Goal: Task Accomplishment & Management: Manage account settings

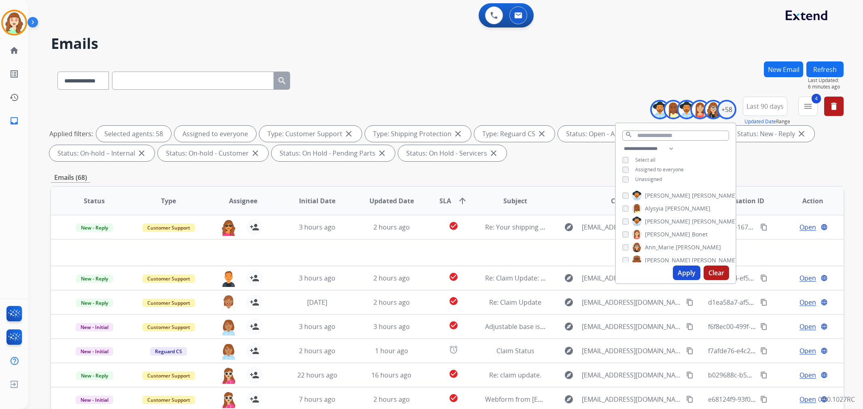
select select "**********"
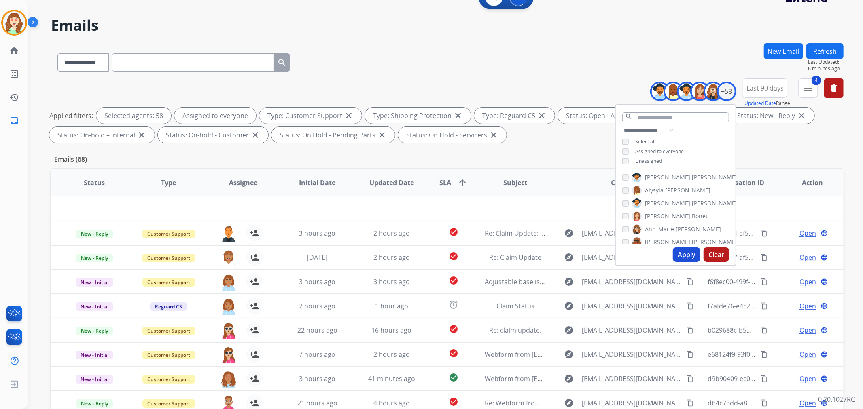
scroll to position [45, 0]
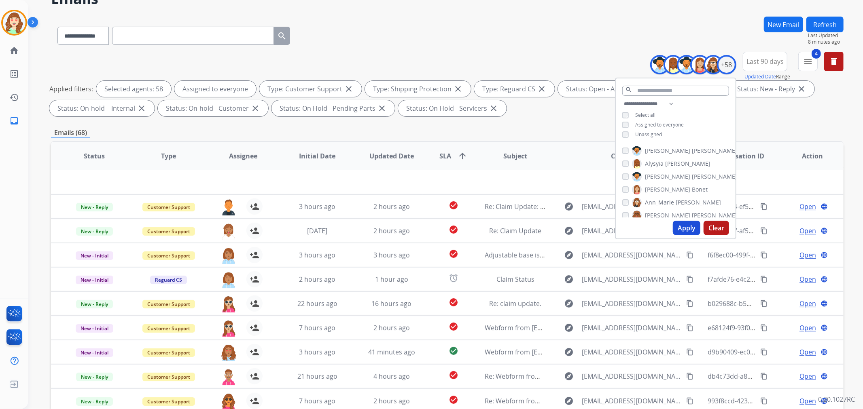
click at [176, 36] on input "text" at bounding box center [193, 36] width 162 height 18
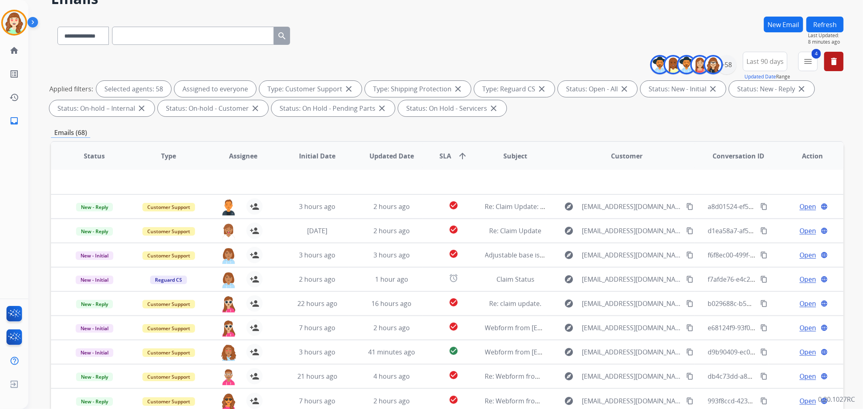
paste input "**********"
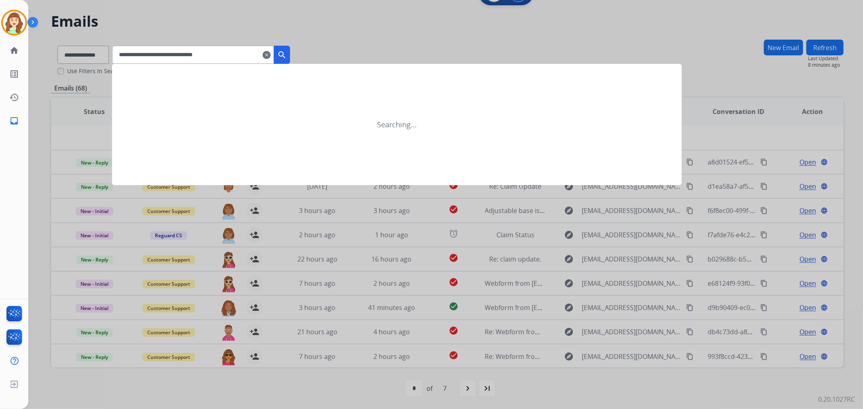
type input "**********"
click at [287, 51] on mat-icon "search" at bounding box center [282, 55] width 10 height 10
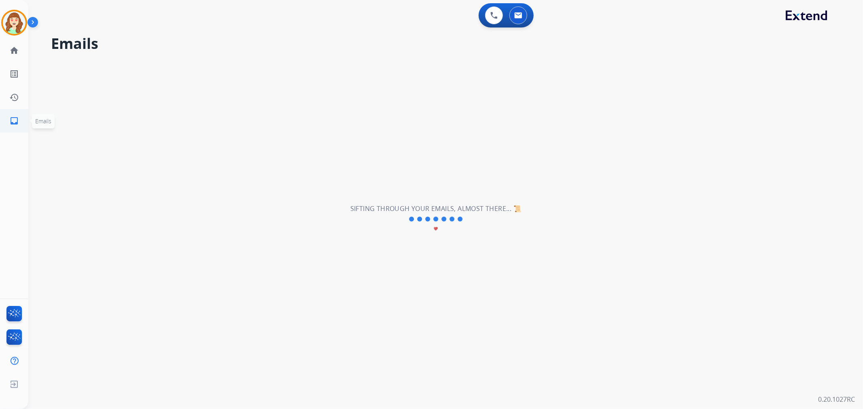
scroll to position [0, 0]
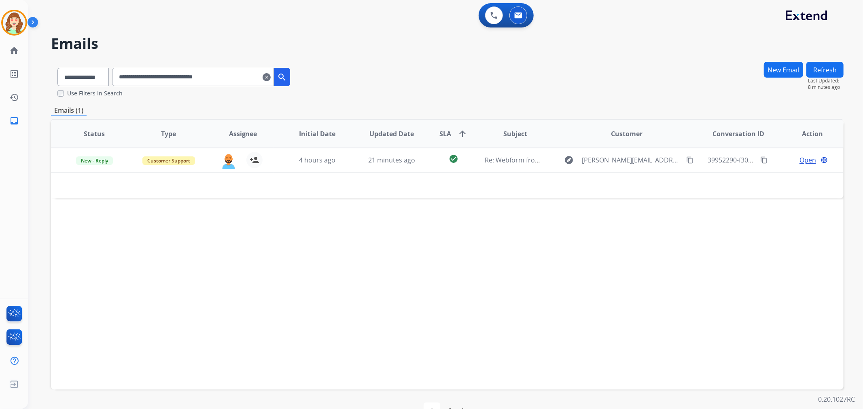
drag, startPoint x: 330, startPoint y: 282, endPoint x: 335, endPoint y: 282, distance: 4.9
click at [335, 282] on div "Status Type Assignee Initial Date Updated Date SLA arrow_upward Subject Custome…" at bounding box center [447, 254] width 792 height 271
click at [271, 81] on mat-icon "clear" at bounding box center [267, 77] width 8 height 10
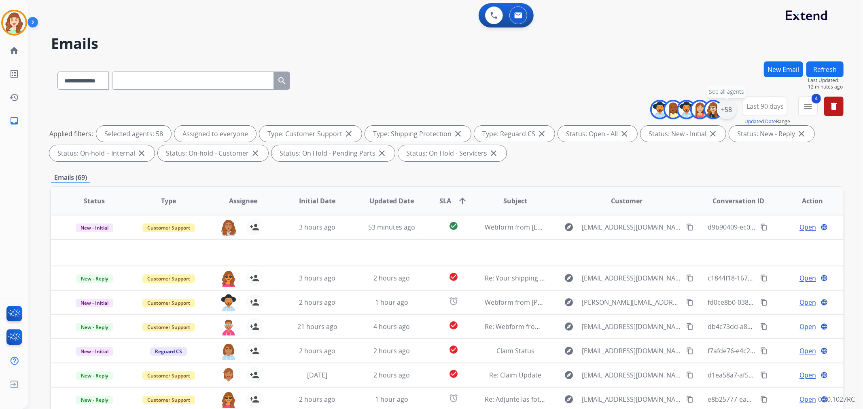
click at [721, 112] on div "+58" at bounding box center [726, 109] width 19 height 19
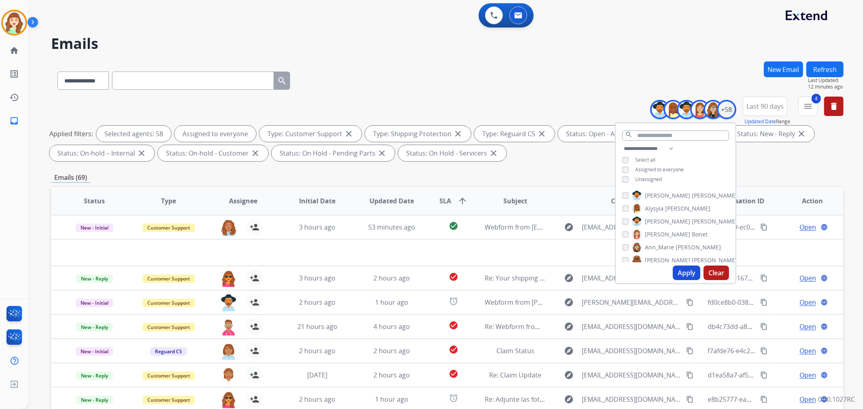
click at [689, 275] on button "Apply" at bounding box center [687, 273] width 28 height 15
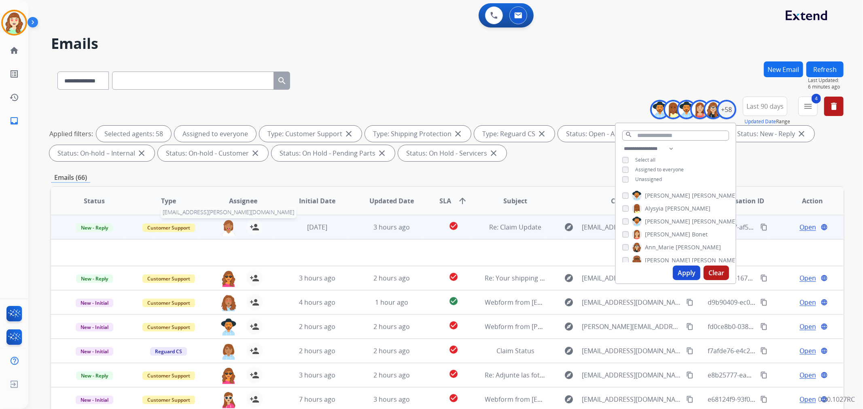
click at [225, 229] on img at bounding box center [228, 227] width 16 height 17
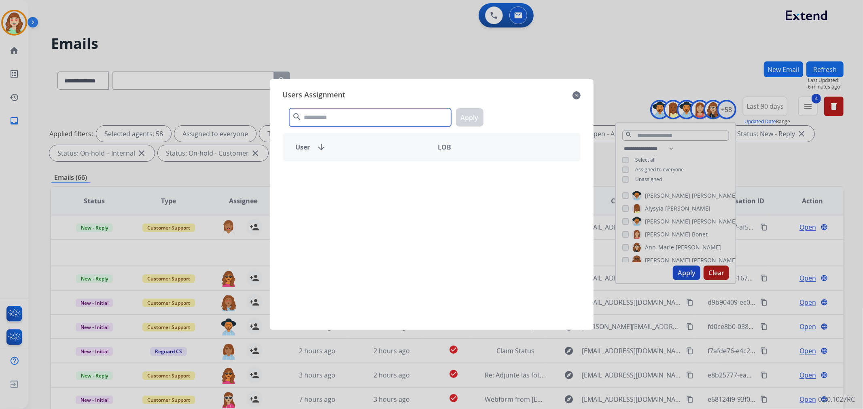
drag, startPoint x: 353, startPoint y: 119, endPoint x: 358, endPoint y: 119, distance: 5.3
click at [357, 117] on input "text" at bounding box center [370, 117] width 162 height 18
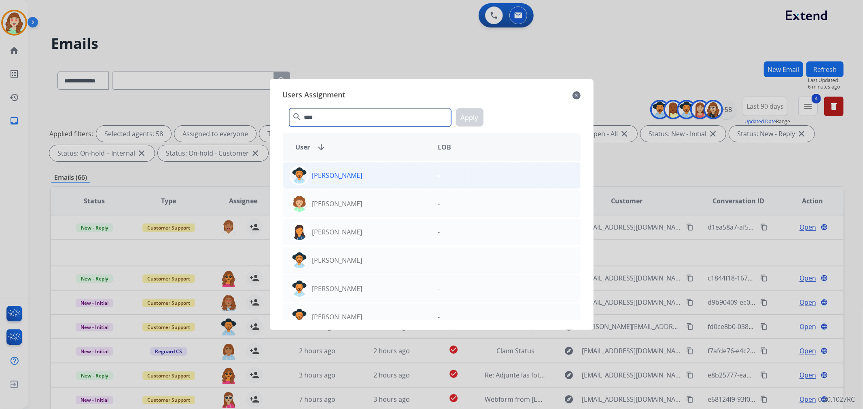
type input "****"
click at [417, 168] on div "[PERSON_NAME]" at bounding box center [357, 175] width 148 height 19
click at [469, 122] on button "Apply" at bounding box center [470, 117] width 28 height 18
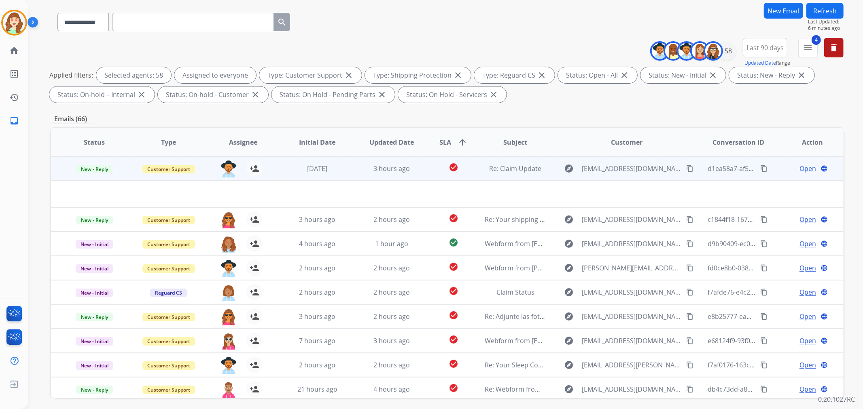
scroll to position [90, 0]
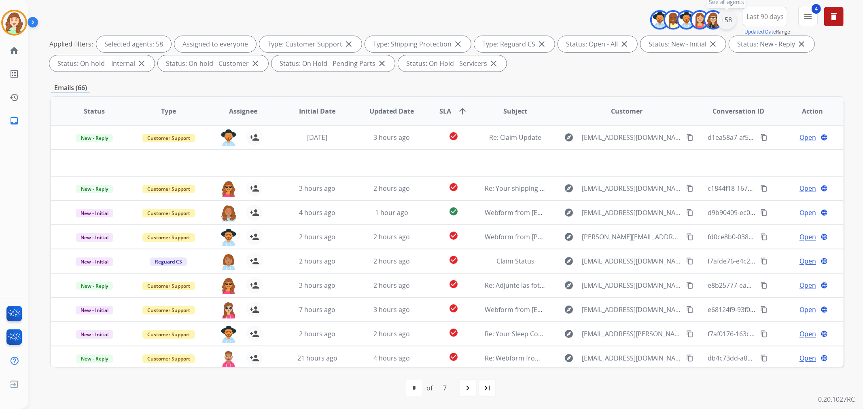
click at [721, 21] on div "+58" at bounding box center [726, 19] width 19 height 19
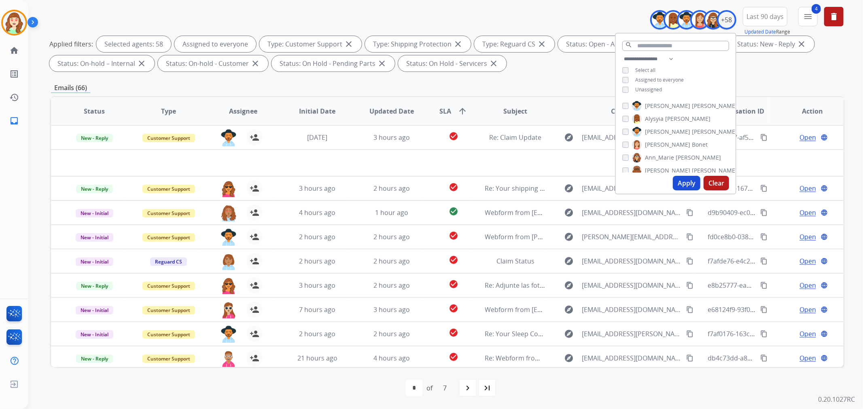
click at [684, 181] on button "Apply" at bounding box center [687, 183] width 28 height 15
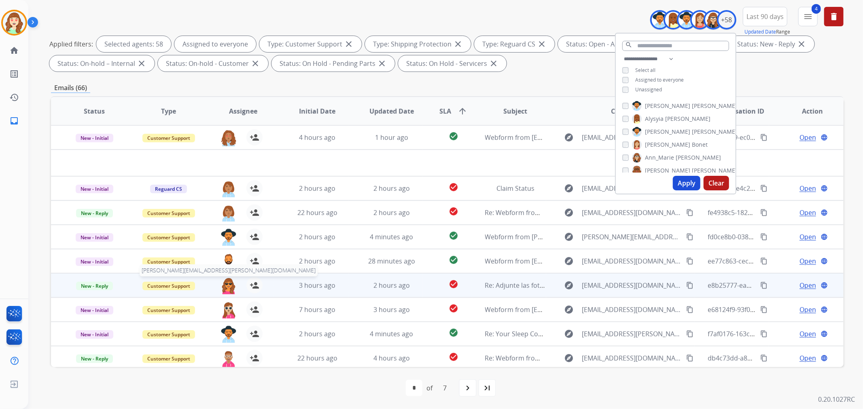
click at [225, 284] on img at bounding box center [228, 285] width 16 height 17
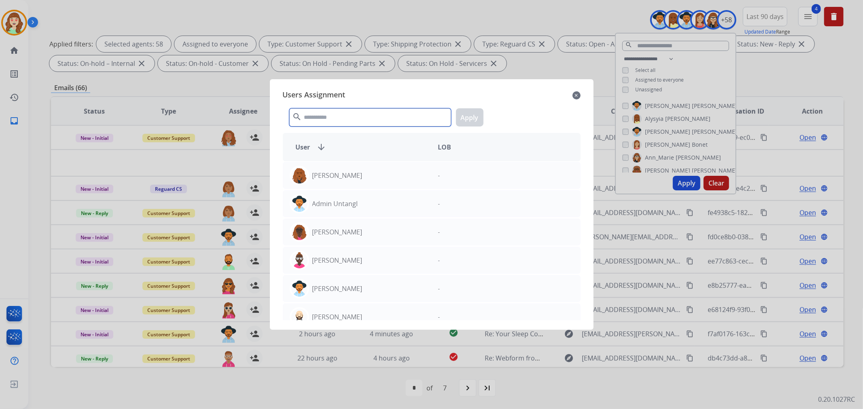
click at [348, 120] on input "text" at bounding box center [370, 117] width 162 height 18
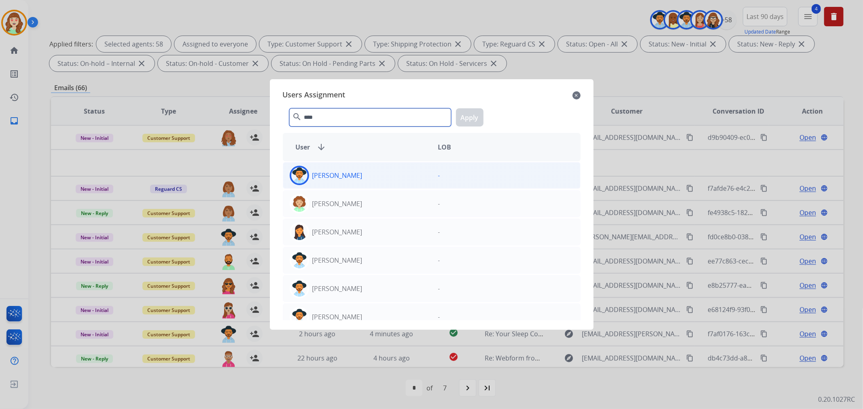
type input "****"
click at [383, 179] on div "[PERSON_NAME]" at bounding box center [357, 175] width 148 height 19
click at [465, 120] on button "Apply" at bounding box center [470, 117] width 28 height 18
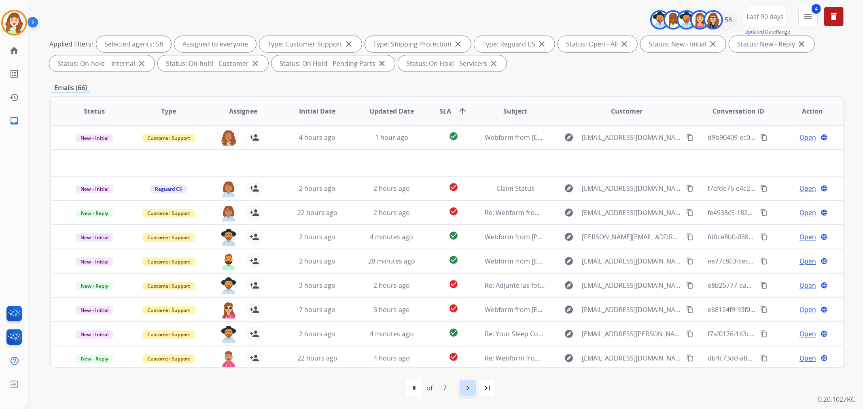
click at [470, 391] on mat-icon "navigate_next" at bounding box center [468, 388] width 10 height 10
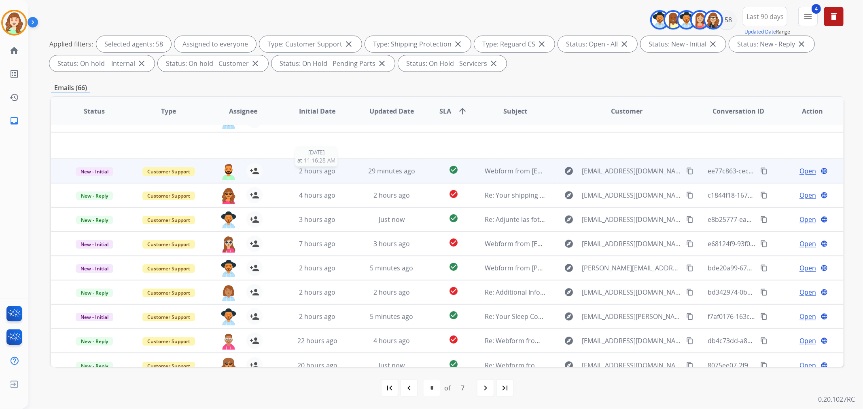
scroll to position [27, 0]
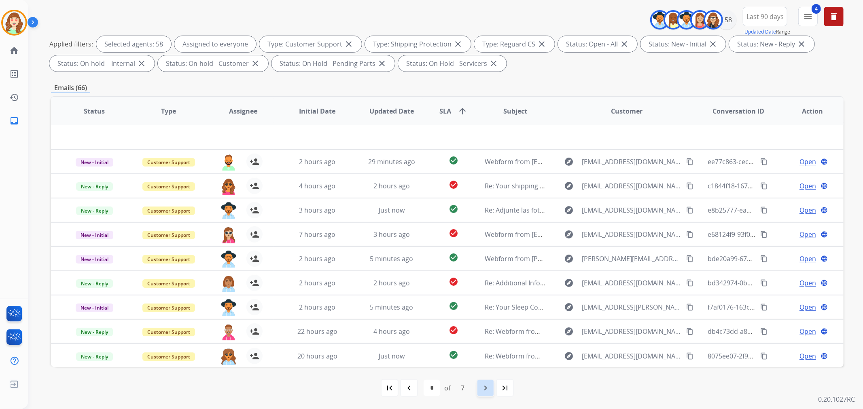
click at [483, 390] on mat-icon "navigate_next" at bounding box center [486, 388] width 10 height 10
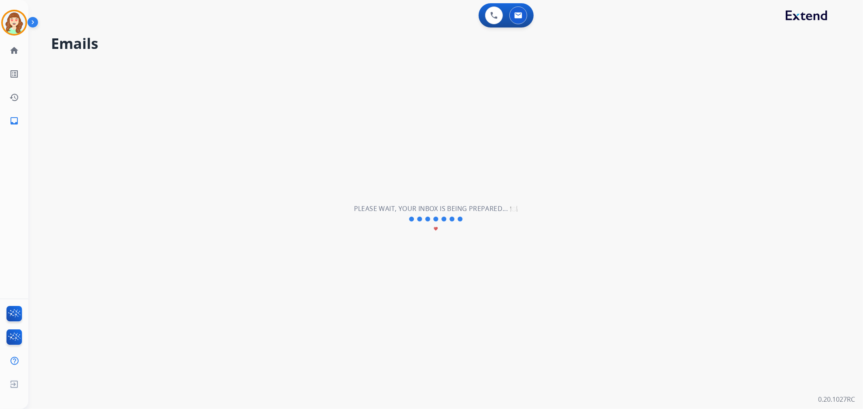
select select "*"
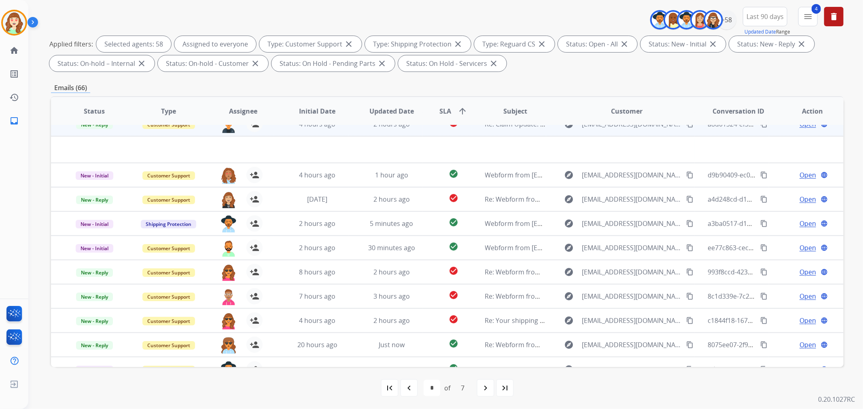
scroll to position [0, 0]
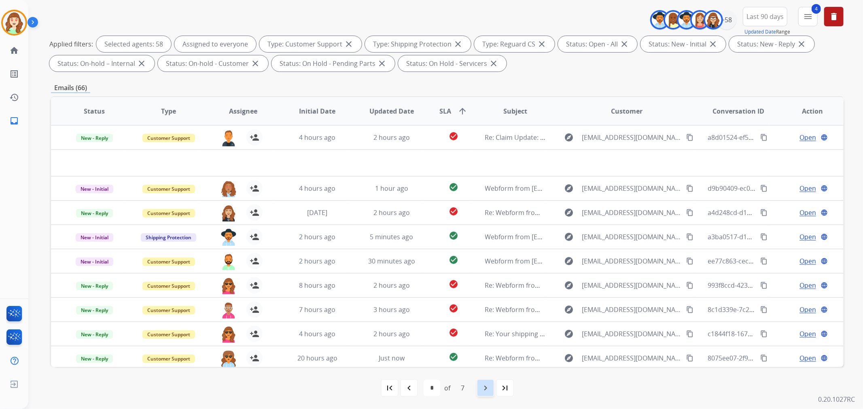
click at [486, 389] on mat-icon "navigate_next" at bounding box center [486, 388] width 10 height 10
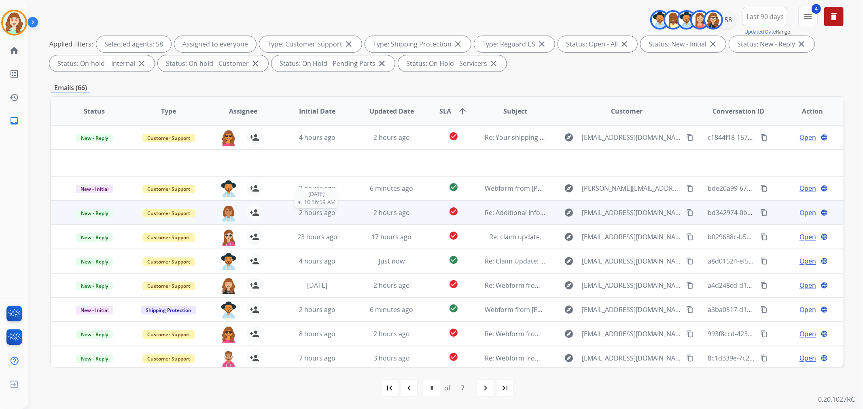
scroll to position [27, 0]
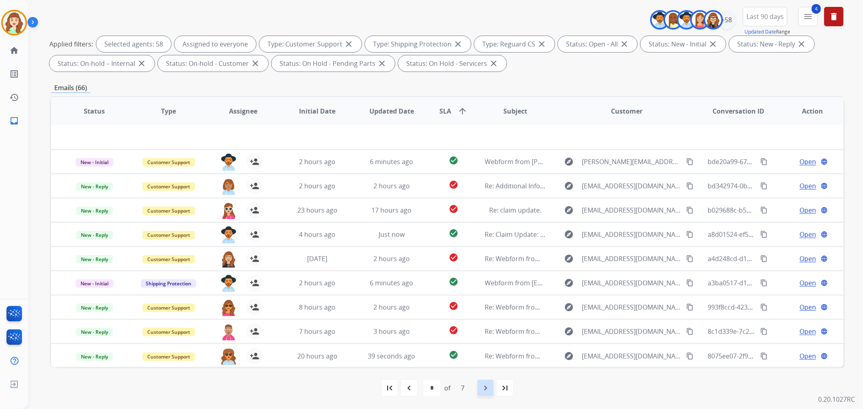
click at [481, 388] on mat-icon "navigate_next" at bounding box center [486, 388] width 10 height 10
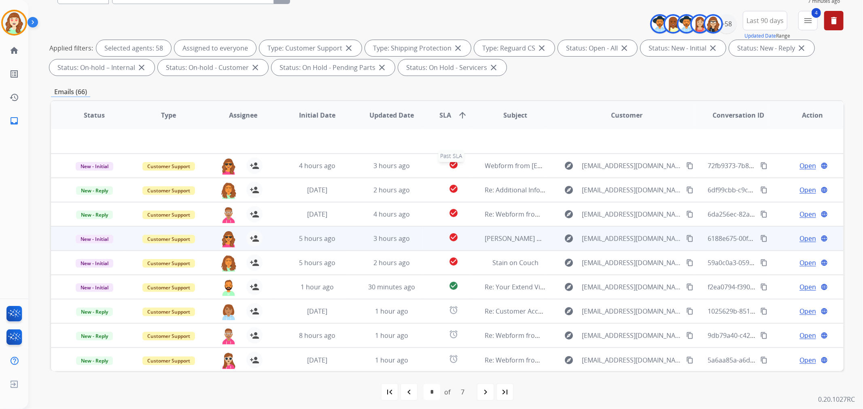
scroll to position [90, 0]
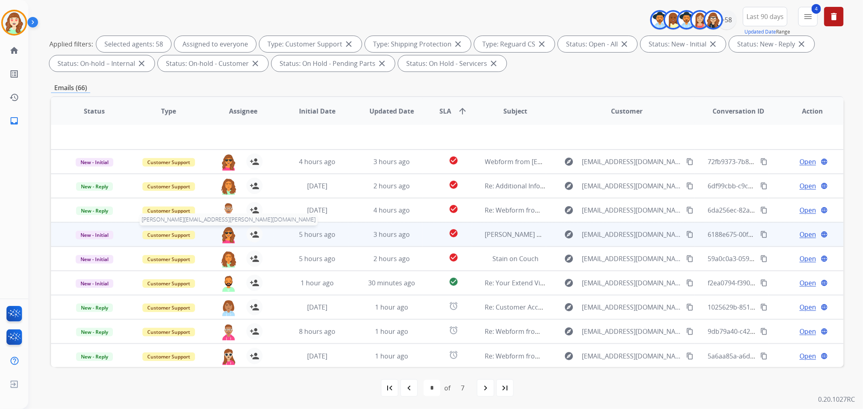
click at [227, 235] on img at bounding box center [228, 235] width 16 height 17
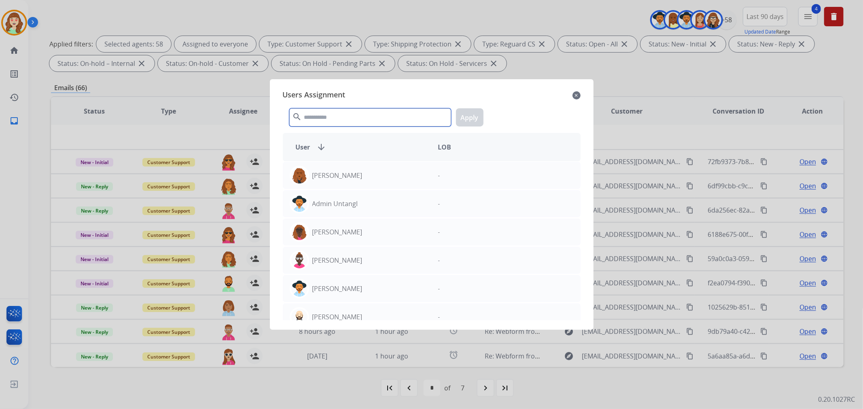
click at [392, 118] on input "text" at bounding box center [370, 117] width 162 height 18
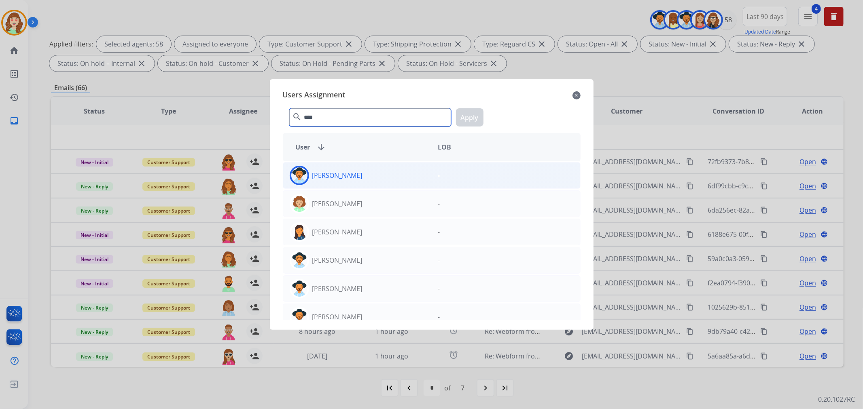
type input "****"
drag, startPoint x: 358, startPoint y: 170, endPoint x: 374, endPoint y: 159, distance: 19.5
click at [357, 170] on div "[PERSON_NAME]" at bounding box center [357, 175] width 148 height 19
click at [474, 118] on button "Apply" at bounding box center [470, 117] width 28 height 18
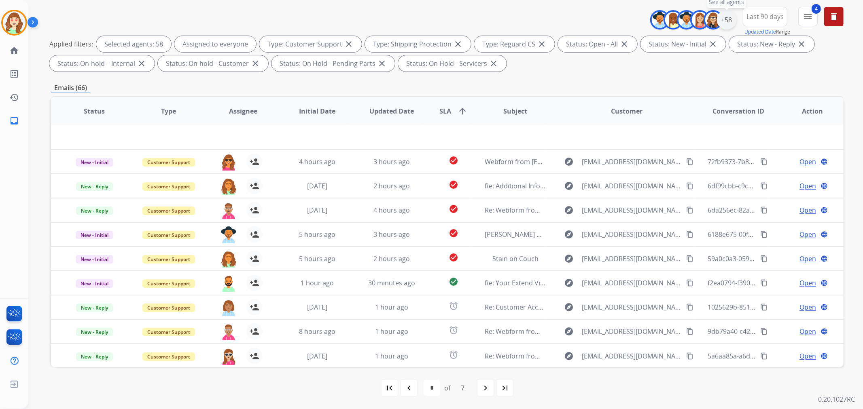
click at [722, 19] on div "+58" at bounding box center [726, 19] width 19 height 19
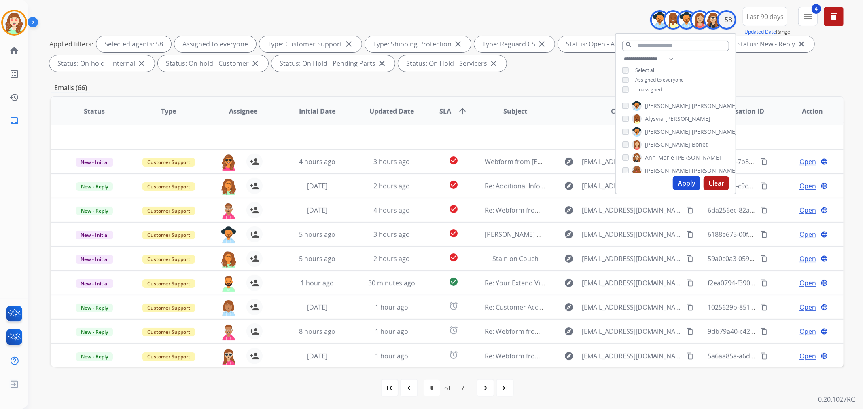
click at [719, 184] on button "Clear" at bounding box center [715, 183] width 25 height 15
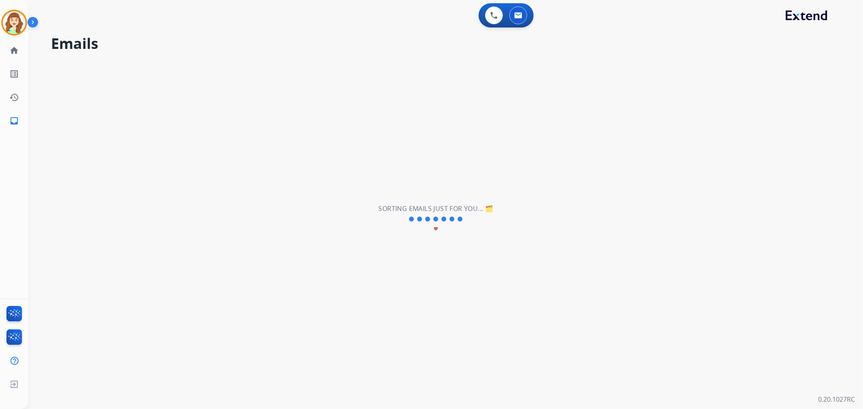
scroll to position [0, 0]
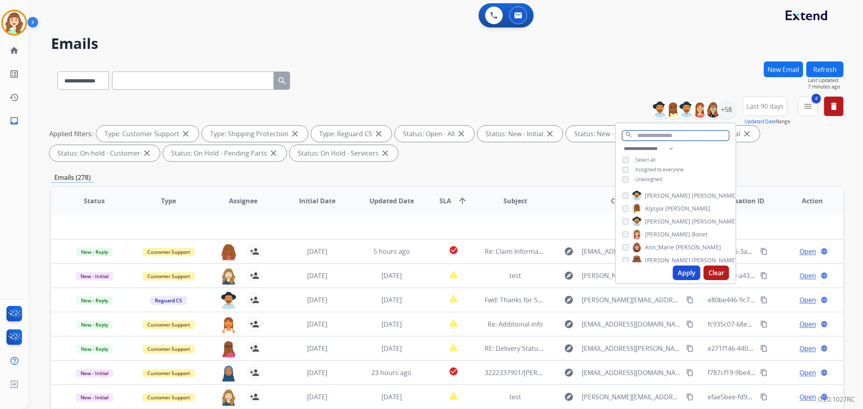
click at [658, 131] on input "text" at bounding box center [675, 136] width 107 height 10
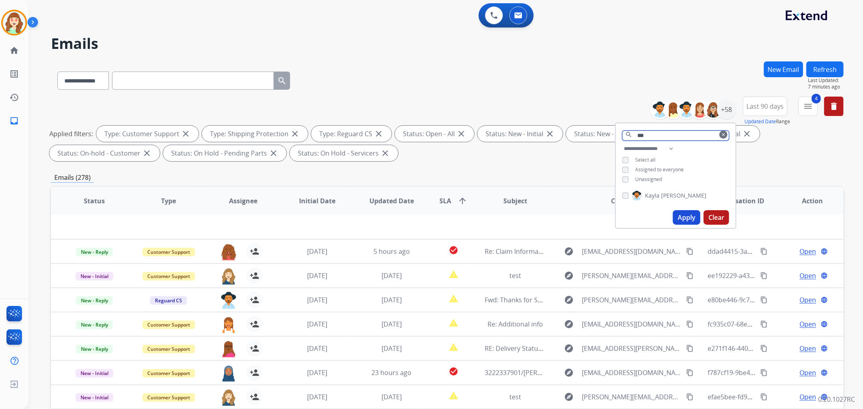
type input "***"
click at [683, 216] on button "Apply" at bounding box center [687, 217] width 28 height 15
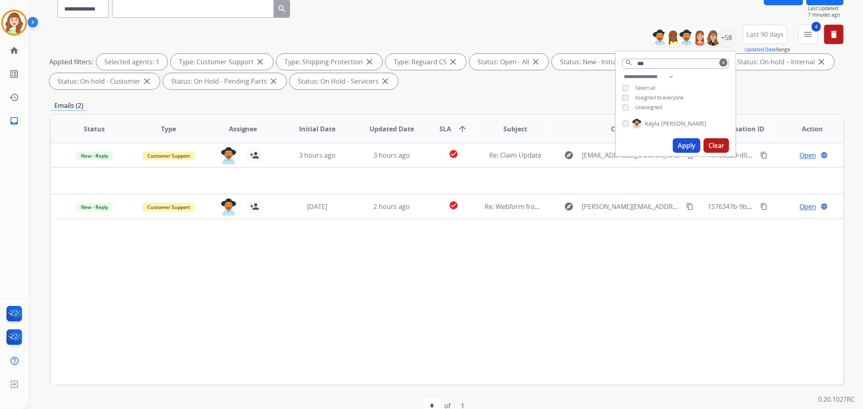
scroll to position [90, 0]
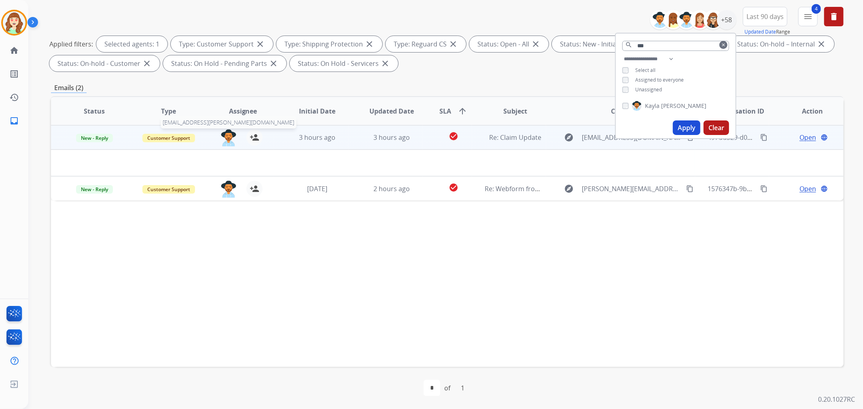
click at [221, 136] on img at bounding box center [228, 137] width 16 height 17
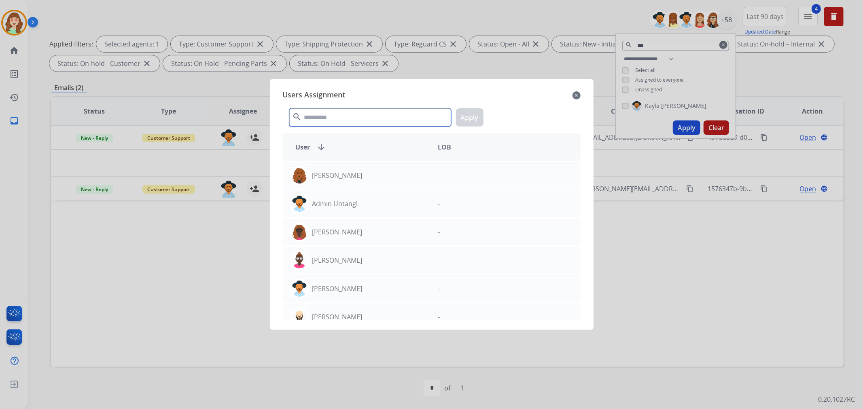
click at [372, 116] on input "text" at bounding box center [370, 117] width 162 height 18
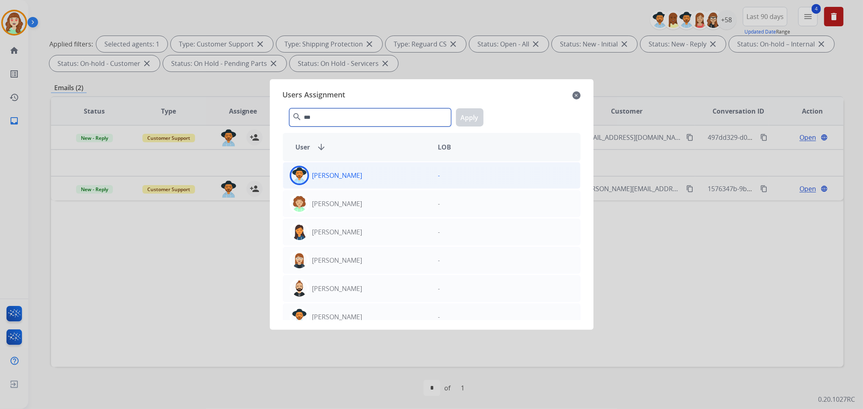
type input "***"
click at [360, 169] on div "[PERSON_NAME]" at bounding box center [357, 175] width 148 height 19
click at [470, 119] on button "Apply" at bounding box center [470, 117] width 28 height 18
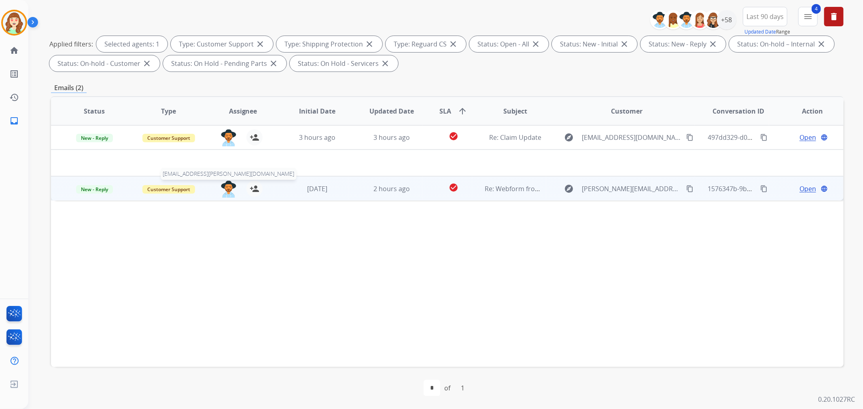
click at [227, 192] on img at bounding box center [228, 189] width 16 height 17
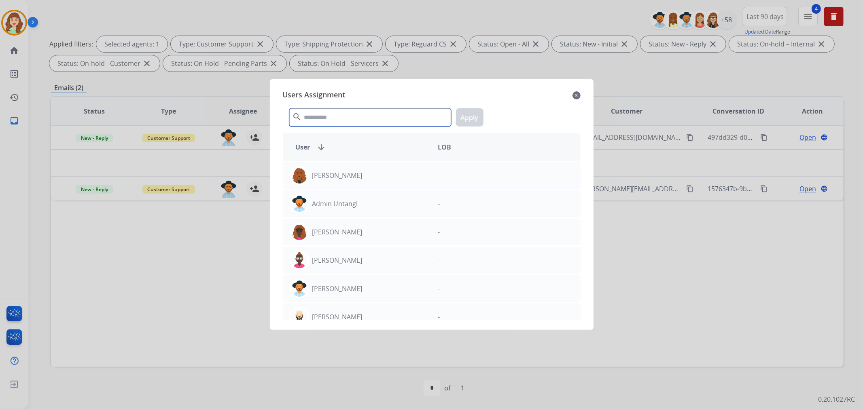
click at [370, 121] on input "text" at bounding box center [370, 117] width 162 height 18
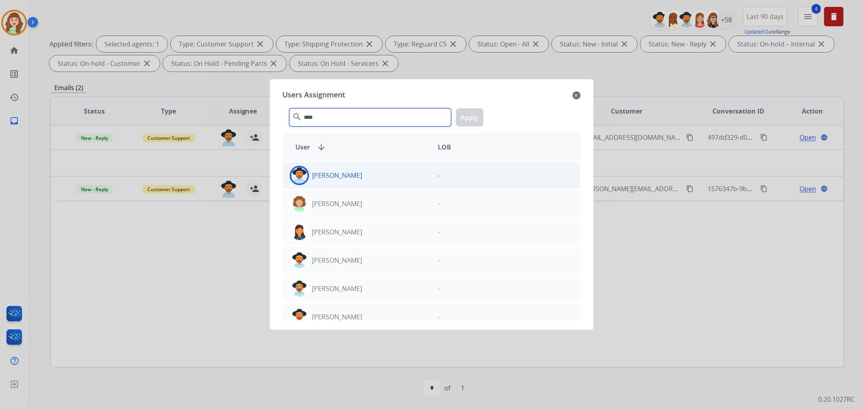
type input "****"
click at [382, 179] on div "[PERSON_NAME]" at bounding box center [357, 175] width 148 height 19
click at [472, 121] on button "Apply" at bounding box center [470, 117] width 28 height 18
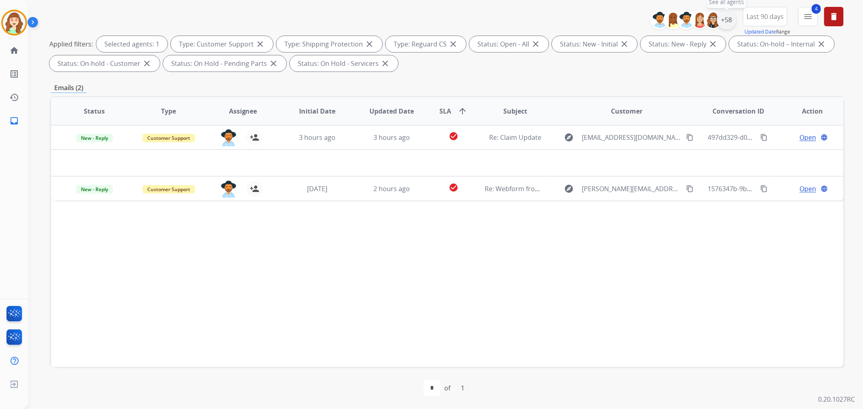
click at [725, 23] on div "+58" at bounding box center [726, 19] width 19 height 19
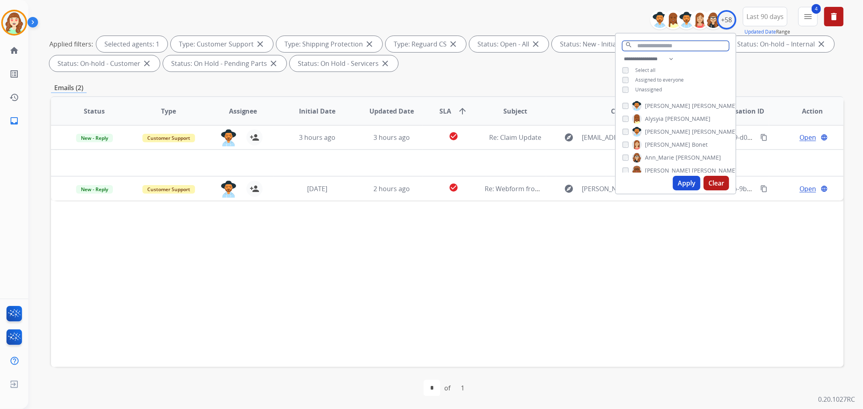
click at [673, 43] on input "text" at bounding box center [675, 46] width 107 height 10
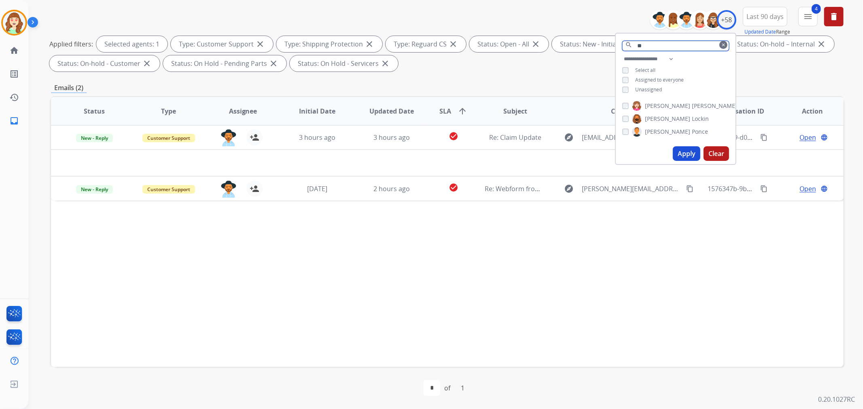
type input "*"
type input "*****"
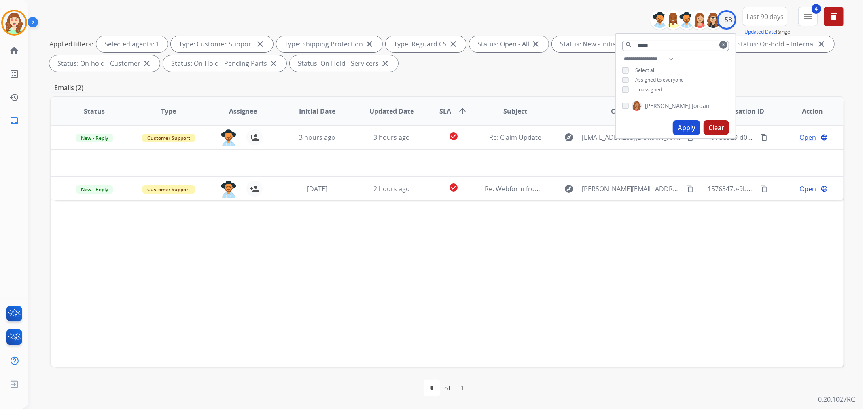
click at [688, 126] on button "Apply" at bounding box center [687, 128] width 28 height 15
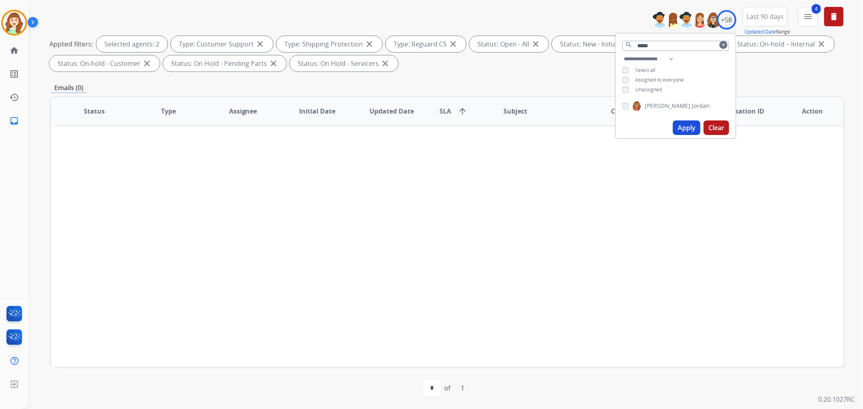
click at [721, 46] on mat-icon "clear" at bounding box center [723, 44] width 5 height 5
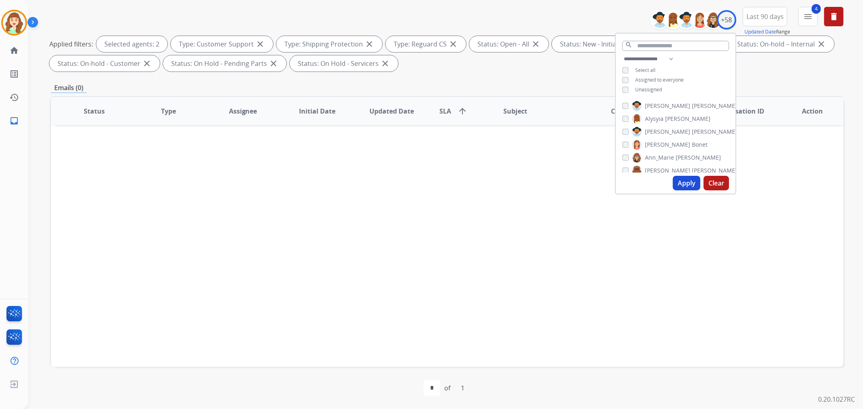
click at [628, 104] on div "[PERSON_NAME]" at bounding box center [679, 106] width 115 height 10
click at [628, 129] on div "[PERSON_NAME]" at bounding box center [679, 134] width 115 height 10
click at [621, 107] on div "[PERSON_NAME] [PERSON_NAME] [PERSON_NAME] [PERSON_NAME] [PERSON_NAME] [PERSON_N…" at bounding box center [676, 135] width 120 height 75
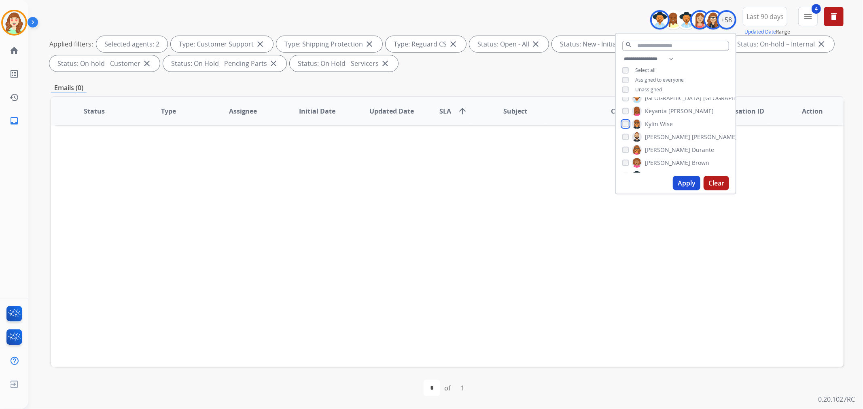
scroll to position [359, 0]
click at [619, 144] on div "[PERSON_NAME] [PERSON_NAME] [PERSON_NAME] [PERSON_NAME] [PERSON_NAME] [PERSON_N…" at bounding box center [676, 135] width 120 height 75
click at [623, 146] on div "[PERSON_NAME] [PERSON_NAME] [PERSON_NAME] [PERSON_NAME] [PERSON_NAME] [PERSON_N…" at bounding box center [676, 135] width 120 height 75
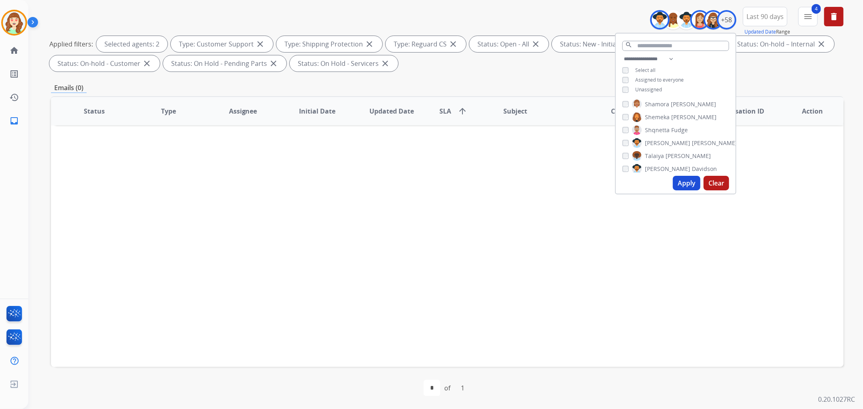
click at [619, 144] on div "[PERSON_NAME] [PERSON_NAME] [PERSON_NAME] [PERSON_NAME] [PERSON_NAME] [PERSON_N…" at bounding box center [676, 135] width 120 height 75
drag, startPoint x: 686, startPoint y: 180, endPoint x: 393, endPoint y: 212, distance: 295.4
click at [689, 180] on button "Apply" at bounding box center [687, 183] width 28 height 15
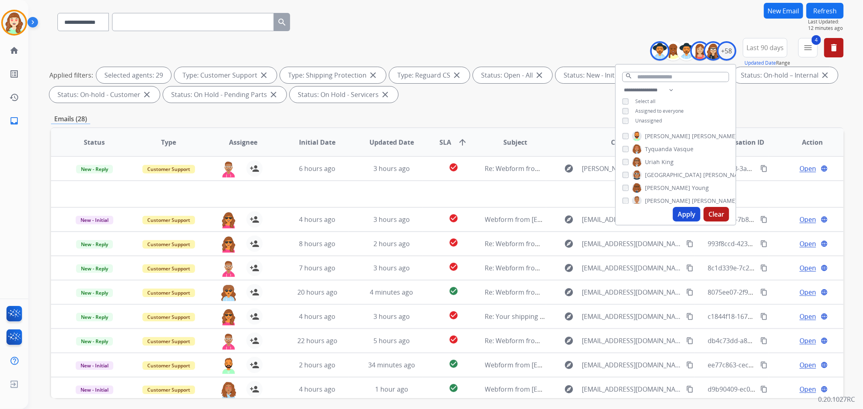
scroll to position [90, 0]
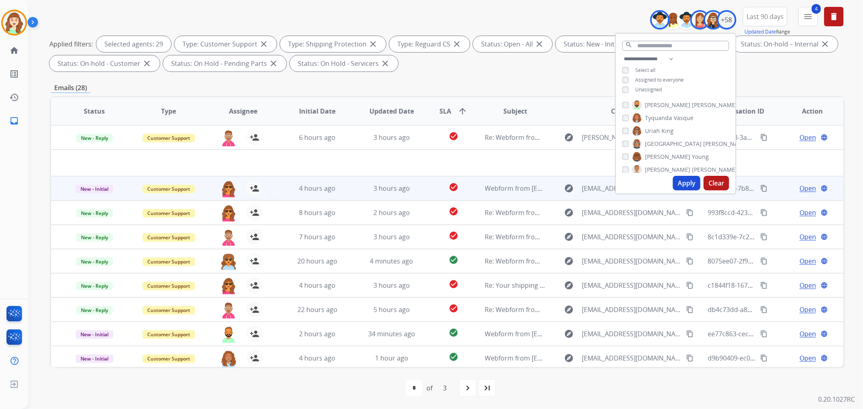
click at [213, 189] on div "[PERSON_NAME][EMAIL_ADDRESS][PERSON_NAME][DOMAIN_NAME] person_add Assign to Me" at bounding box center [236, 188] width 74 height 23
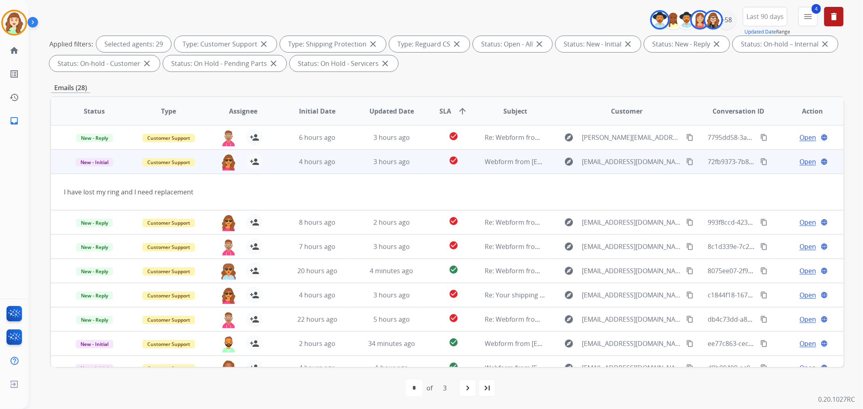
scroll to position [24, 0]
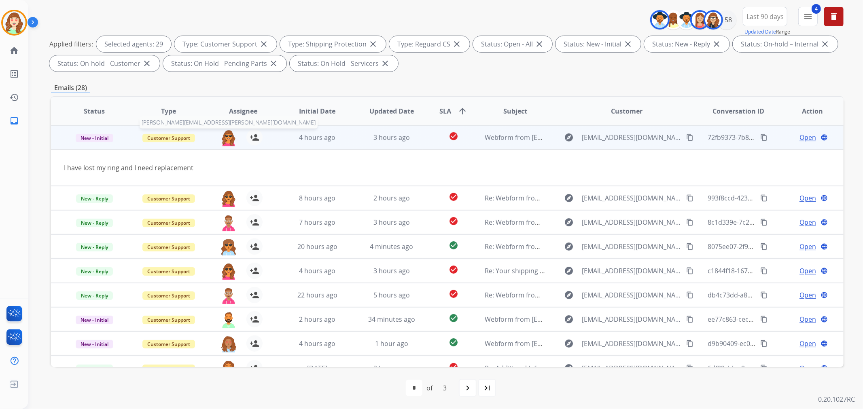
click at [223, 142] on img at bounding box center [228, 137] width 16 height 17
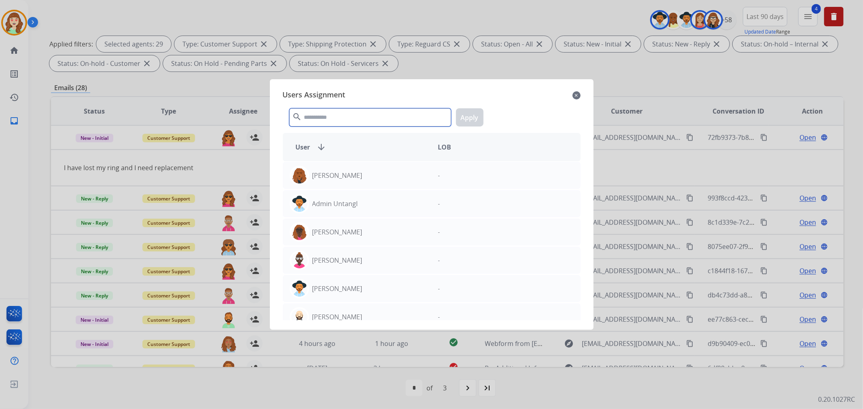
drag, startPoint x: 370, startPoint y: 116, endPoint x: 365, endPoint y: 118, distance: 5.0
click at [377, 114] on input "text" at bounding box center [370, 117] width 162 height 18
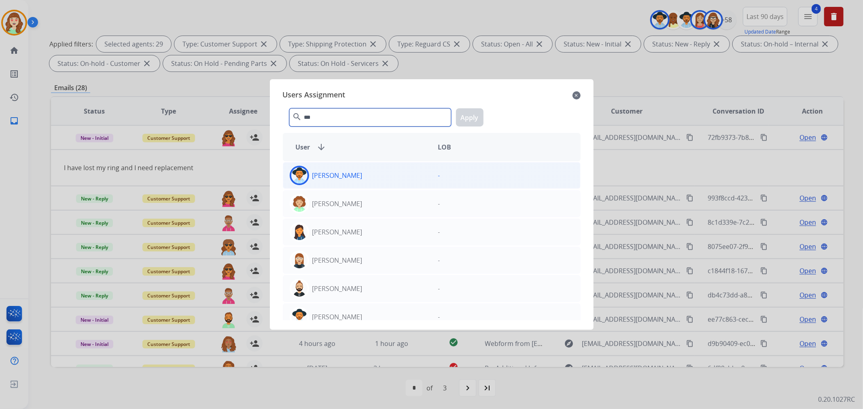
type input "***"
click at [388, 180] on div "[PERSON_NAME]" at bounding box center [357, 175] width 148 height 19
click at [475, 116] on button "Apply" at bounding box center [470, 117] width 28 height 18
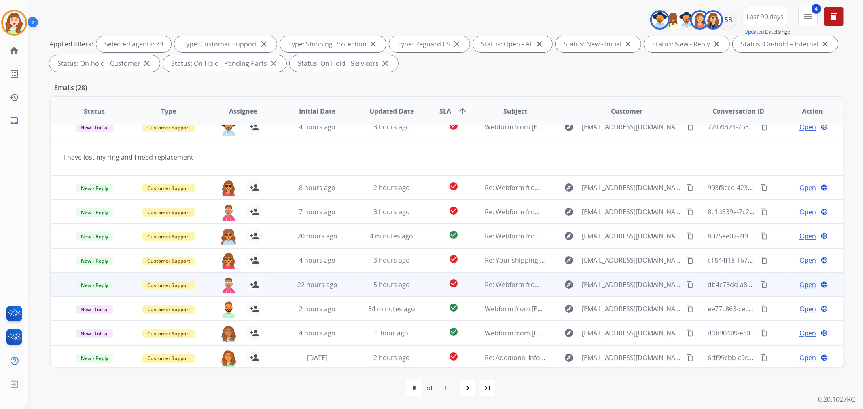
scroll to position [36, 0]
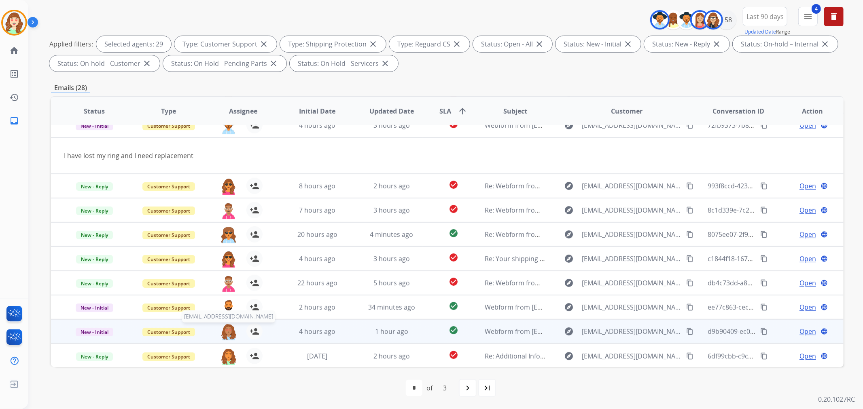
click at [225, 334] on img at bounding box center [228, 332] width 16 height 17
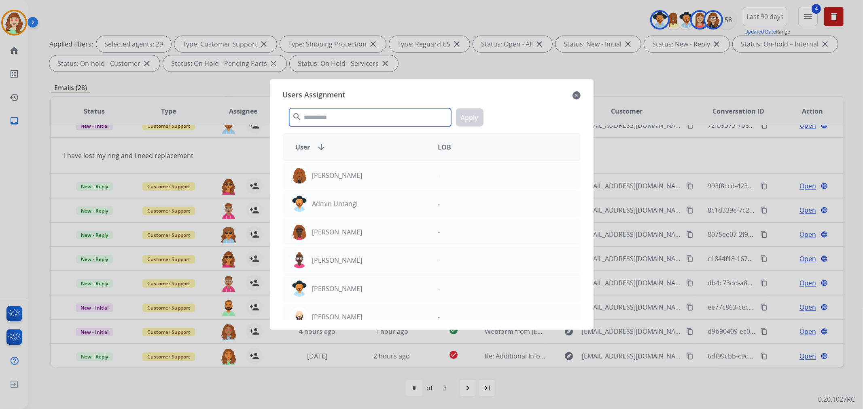
click at [401, 122] on input "text" at bounding box center [370, 117] width 162 height 18
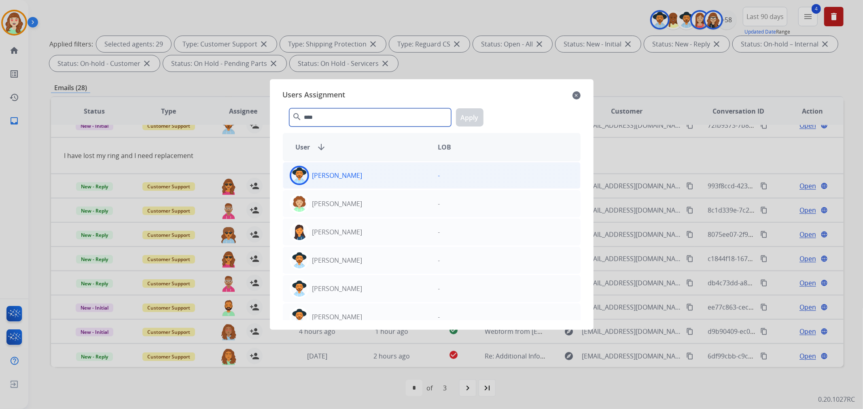
type input "****"
drag, startPoint x: 402, startPoint y: 172, endPoint x: 452, endPoint y: 144, distance: 57.6
click at [402, 172] on div "[PERSON_NAME]" at bounding box center [357, 175] width 148 height 19
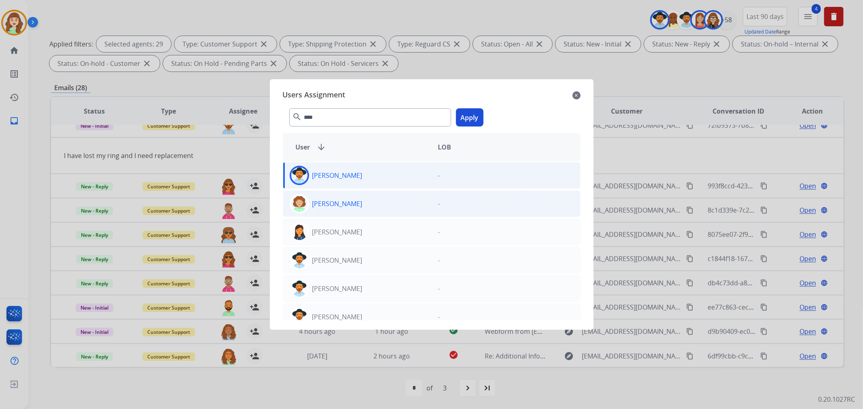
drag, startPoint x: 465, startPoint y: 119, endPoint x: 287, endPoint y: 208, distance: 199.2
click at [465, 118] on button "Apply" at bounding box center [470, 117] width 28 height 18
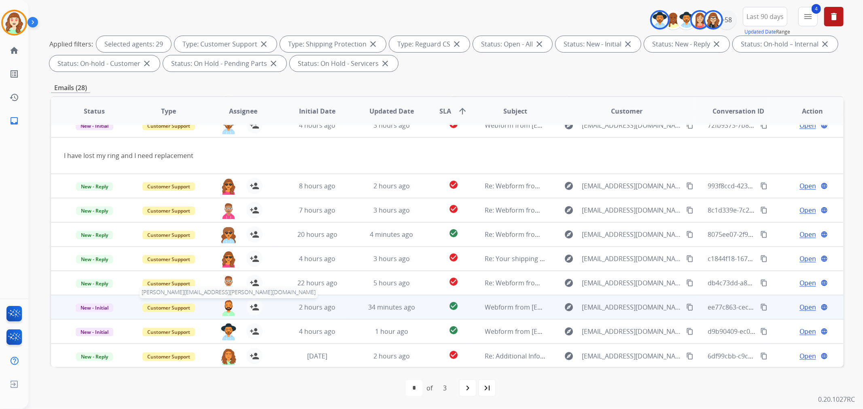
click at [223, 306] on img at bounding box center [228, 307] width 16 height 17
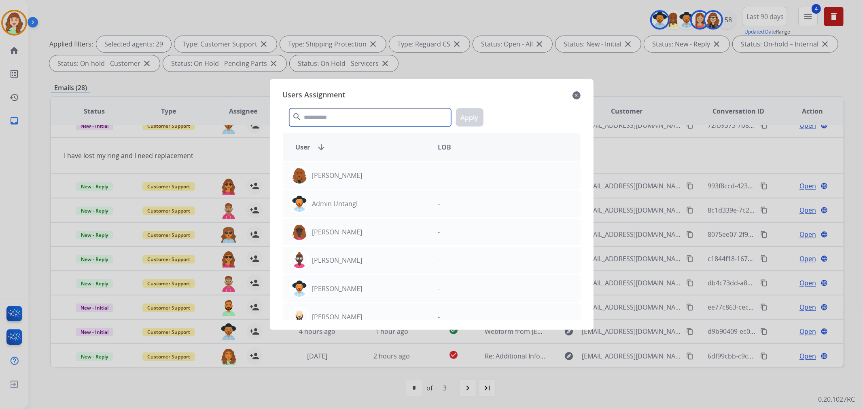
drag, startPoint x: 352, startPoint y: 115, endPoint x: 315, endPoint y: 133, distance: 41.1
click at [374, 115] on input "text" at bounding box center [370, 117] width 162 height 18
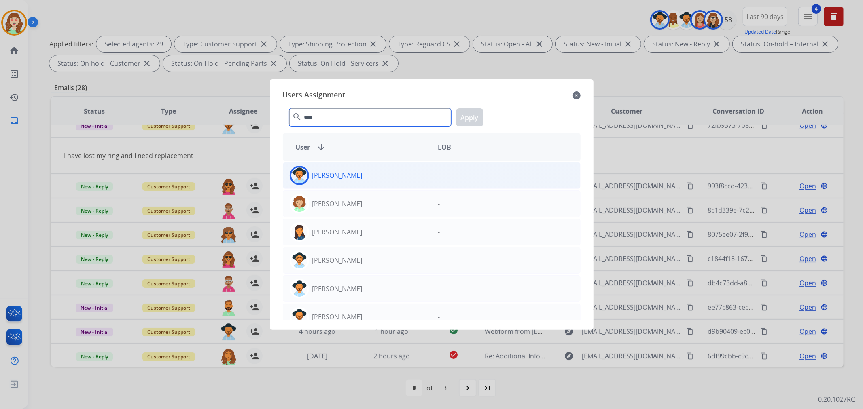
type input "****"
click at [366, 174] on div "[PERSON_NAME]" at bounding box center [357, 175] width 148 height 19
click at [472, 114] on button "Apply" at bounding box center [470, 117] width 28 height 18
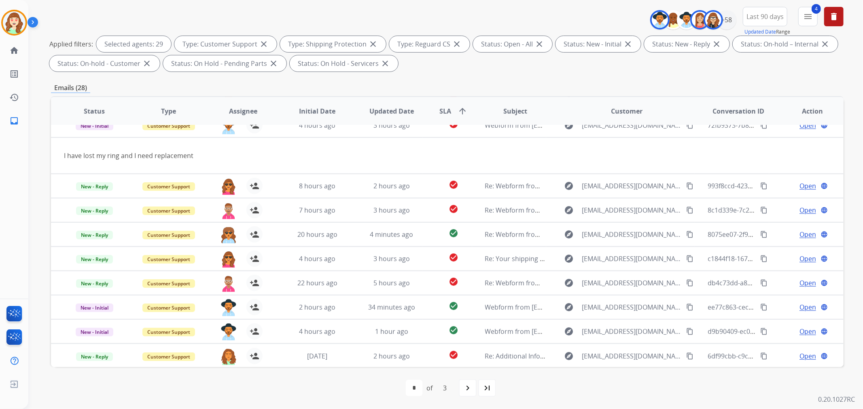
click at [464, 389] on div "navigate_next" at bounding box center [468, 388] width 18 height 18
select select "*"
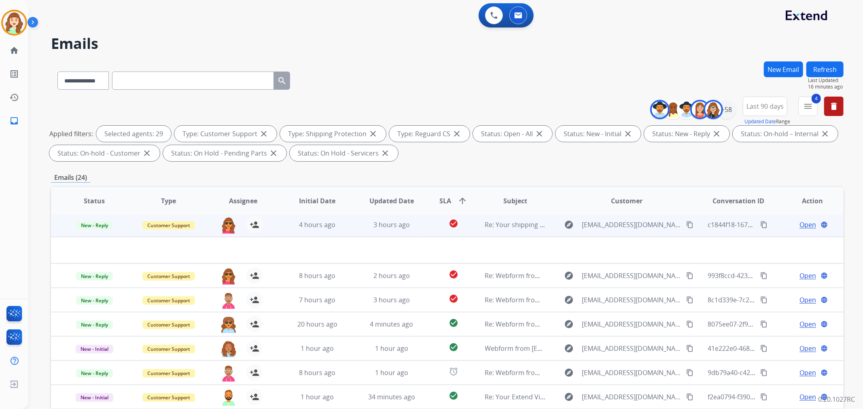
scroll to position [90, 0]
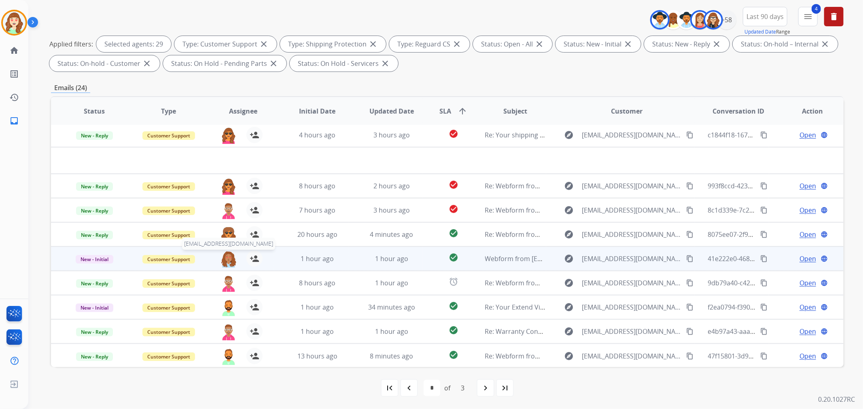
click at [227, 257] on img at bounding box center [228, 259] width 16 height 17
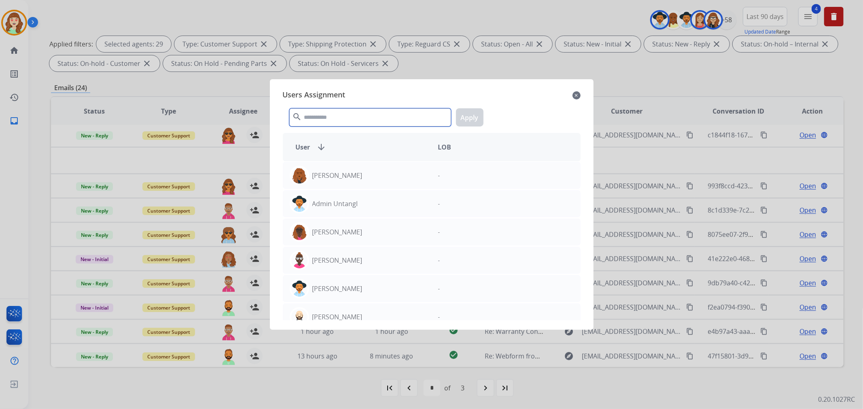
click at [381, 118] on input "text" at bounding box center [370, 117] width 162 height 18
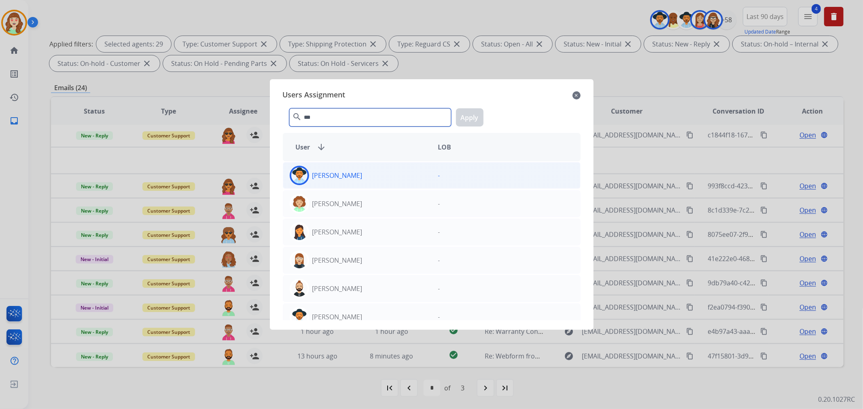
type input "***"
drag, startPoint x: 385, startPoint y: 174, endPoint x: 501, endPoint y: 119, distance: 128.1
click at [386, 174] on div "[PERSON_NAME]" at bounding box center [357, 175] width 148 height 19
drag, startPoint x: 470, startPoint y: 114, endPoint x: 306, endPoint y: 176, distance: 175.5
click at [472, 114] on button "Apply" at bounding box center [470, 117] width 28 height 18
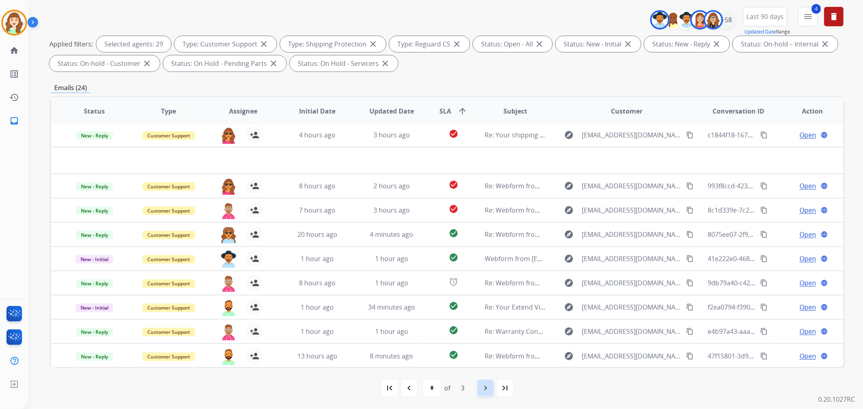
click at [482, 389] on mat-icon "navigate_next" at bounding box center [486, 388] width 10 height 10
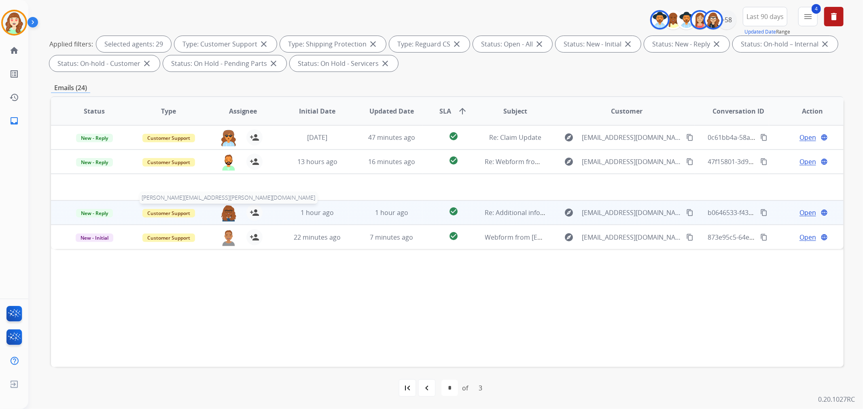
click at [228, 206] on img at bounding box center [228, 213] width 16 height 17
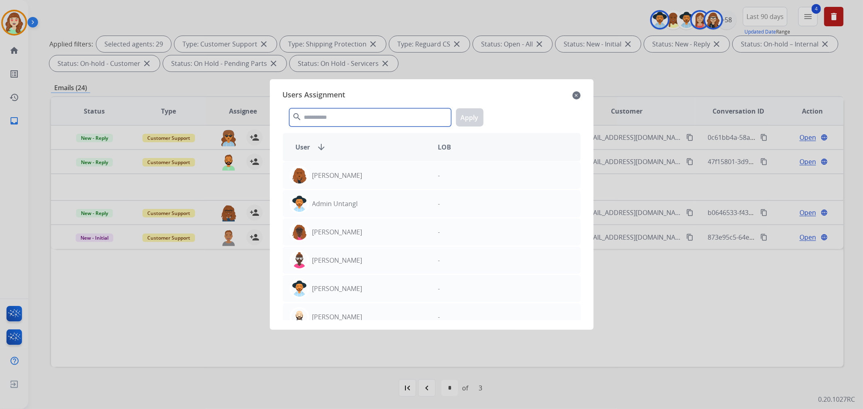
drag, startPoint x: 371, startPoint y: 116, endPoint x: 381, endPoint y: 116, distance: 10.1
click at [381, 116] on input "text" at bounding box center [370, 117] width 162 height 18
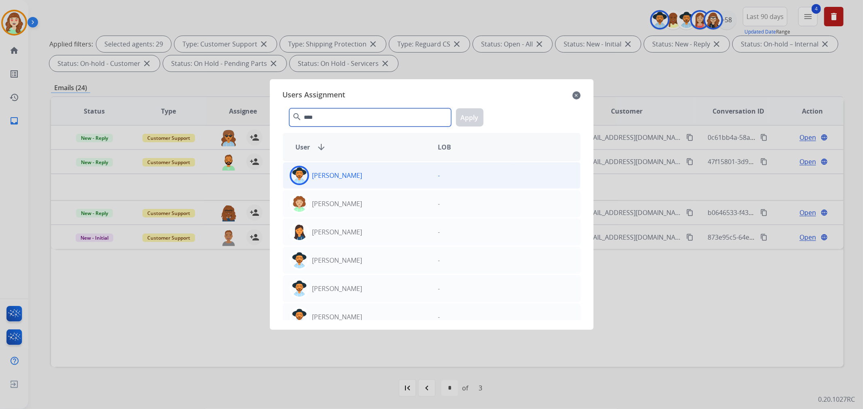
type input "****"
drag, startPoint x: 426, startPoint y: 178, endPoint x: 472, endPoint y: 127, distance: 68.2
click at [427, 178] on div "[PERSON_NAME]" at bounding box center [357, 175] width 148 height 19
drag, startPoint x: 471, startPoint y: 112, endPoint x: 349, endPoint y: 124, distance: 121.9
click at [470, 112] on button "Apply" at bounding box center [470, 117] width 28 height 18
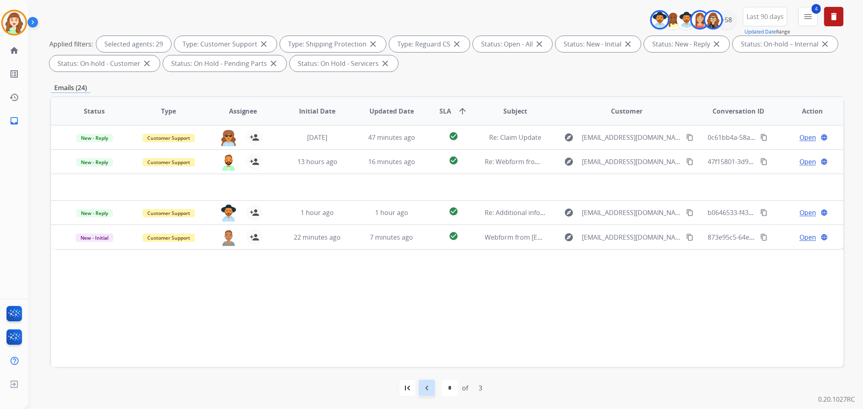
click at [425, 385] on mat-icon "navigate_before" at bounding box center [427, 388] width 10 height 10
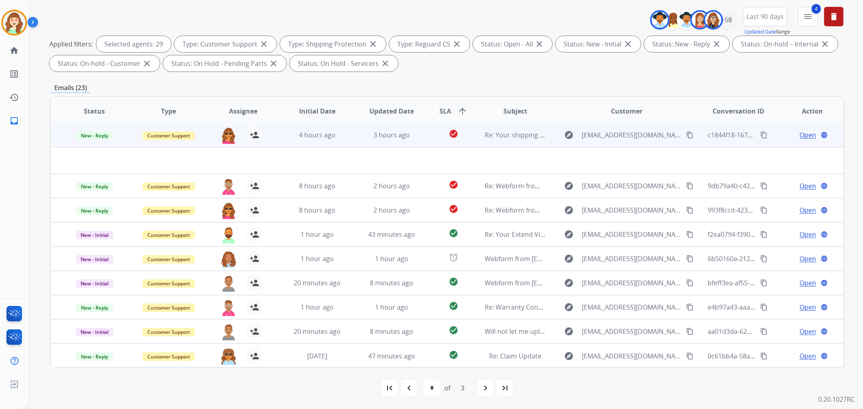
scroll to position [0, 0]
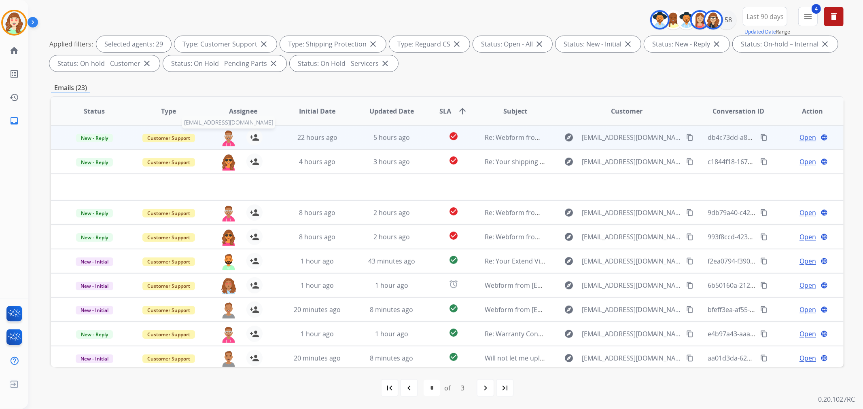
click at [226, 137] on img at bounding box center [228, 137] width 16 height 17
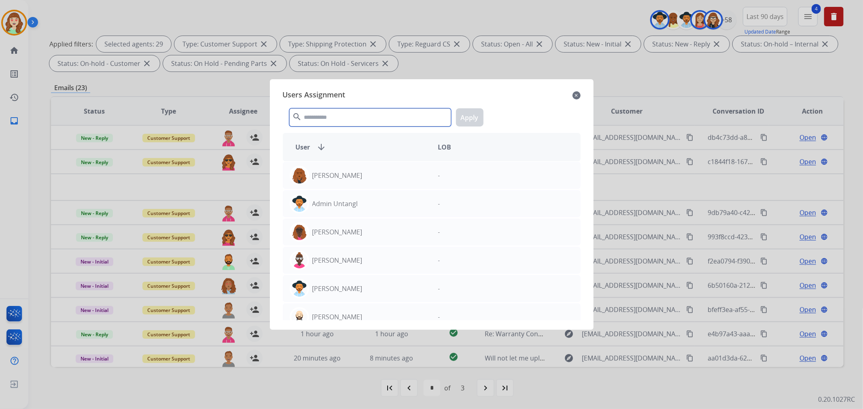
drag, startPoint x: 335, startPoint y: 119, endPoint x: 316, endPoint y: 116, distance: 18.8
click at [347, 118] on input "text" at bounding box center [370, 117] width 162 height 18
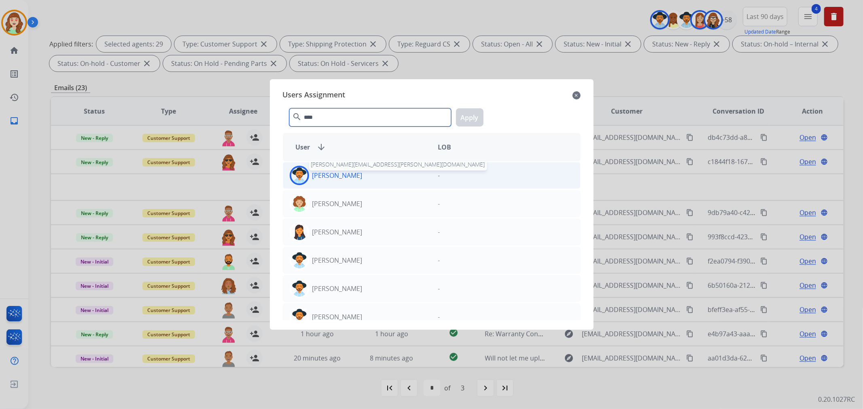
type input "****"
click at [345, 177] on p "[PERSON_NAME]" at bounding box center [337, 176] width 50 height 10
click at [472, 120] on button "Apply" at bounding box center [470, 117] width 28 height 18
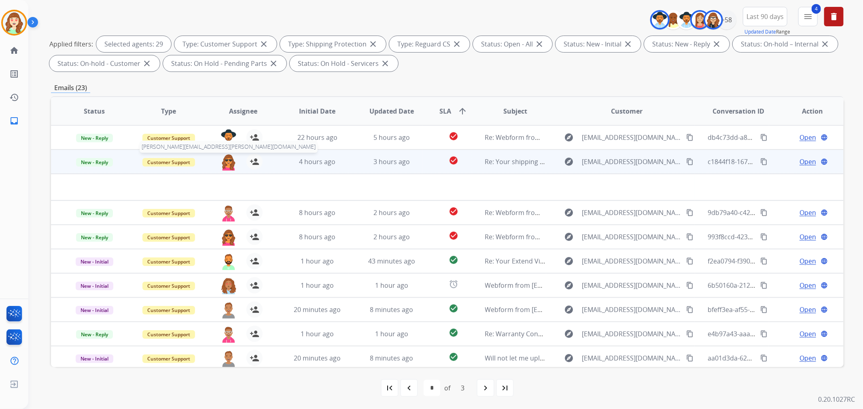
click at [226, 162] on img at bounding box center [228, 162] width 16 height 17
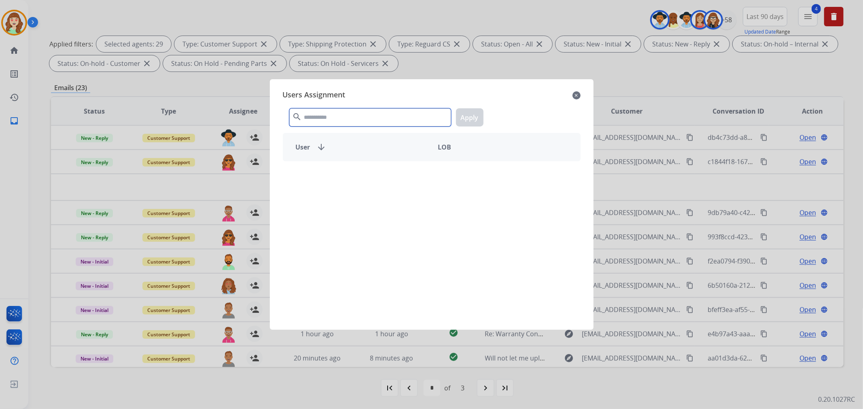
drag, startPoint x: 334, startPoint y: 122, endPoint x: 322, endPoint y: 123, distance: 12.2
click at [337, 121] on input "text" at bounding box center [370, 117] width 162 height 18
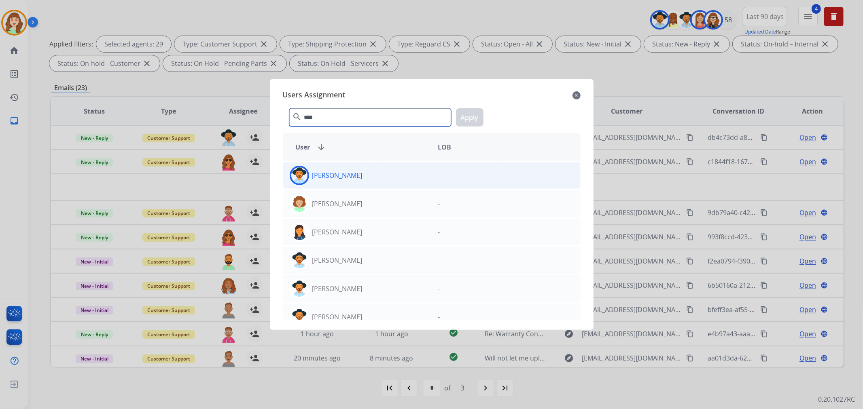
type input "****"
drag, startPoint x: 388, startPoint y: 177, endPoint x: 398, endPoint y: 170, distance: 11.6
click at [388, 177] on div "[PERSON_NAME]" at bounding box center [357, 175] width 148 height 19
click at [473, 118] on button "Apply" at bounding box center [470, 117] width 28 height 18
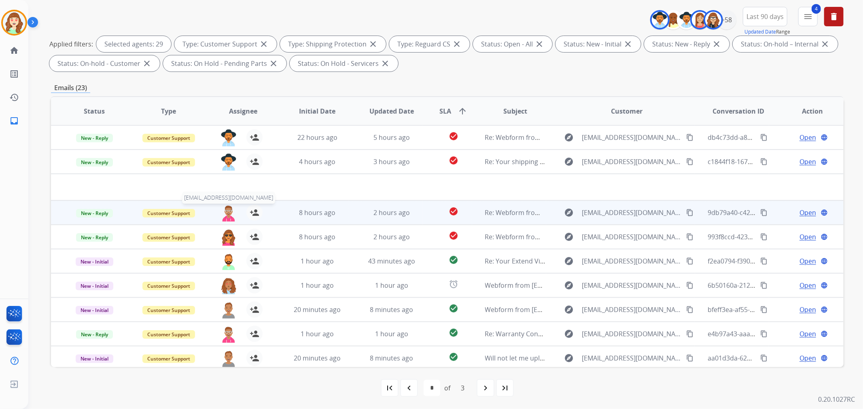
click at [229, 212] on img at bounding box center [228, 213] width 16 height 17
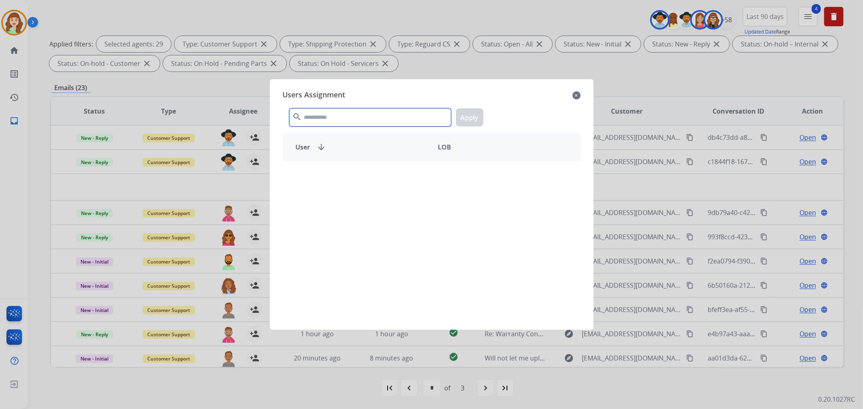
click at [362, 119] on input "text" at bounding box center [370, 117] width 162 height 18
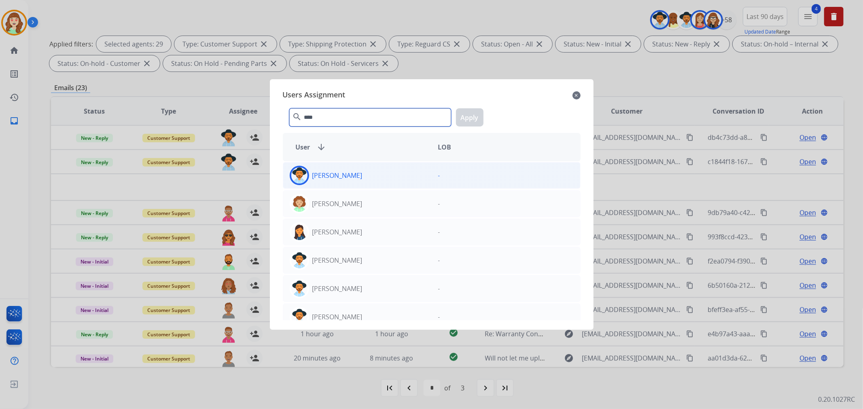
type input "****"
click at [370, 173] on div "[PERSON_NAME]" at bounding box center [357, 175] width 148 height 19
drag, startPoint x: 470, startPoint y: 116, endPoint x: 458, endPoint y: 121, distance: 13.4
click at [470, 116] on button "Apply" at bounding box center [470, 117] width 28 height 18
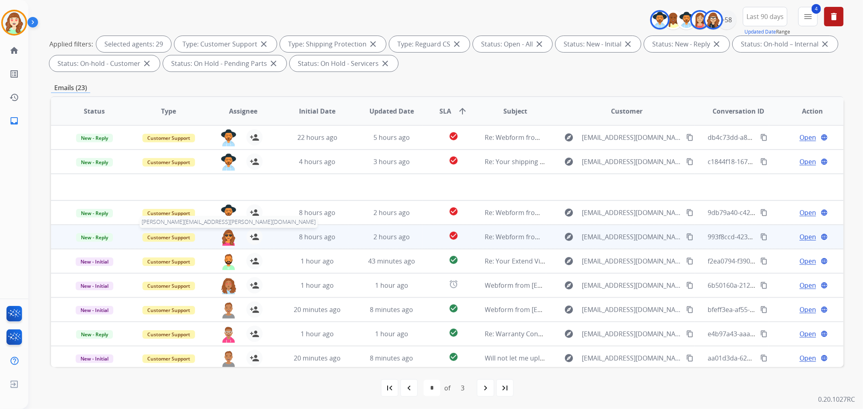
click at [223, 238] on img at bounding box center [228, 237] width 16 height 17
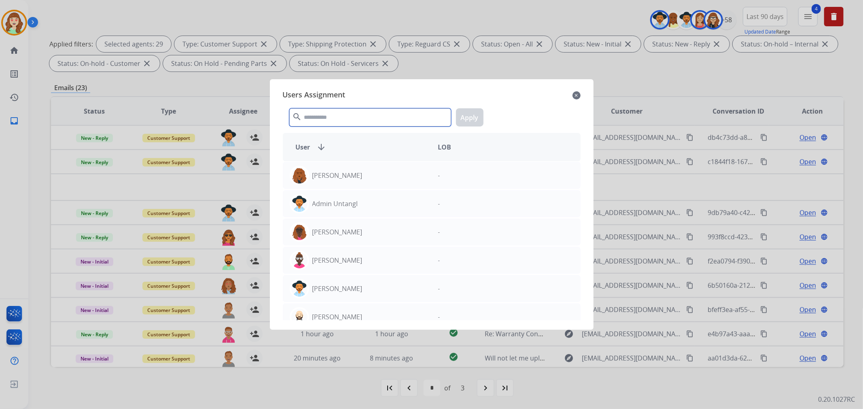
drag, startPoint x: 343, startPoint y: 115, endPoint x: 350, endPoint y: 112, distance: 8.3
click at [350, 112] on input "text" at bounding box center [370, 117] width 162 height 18
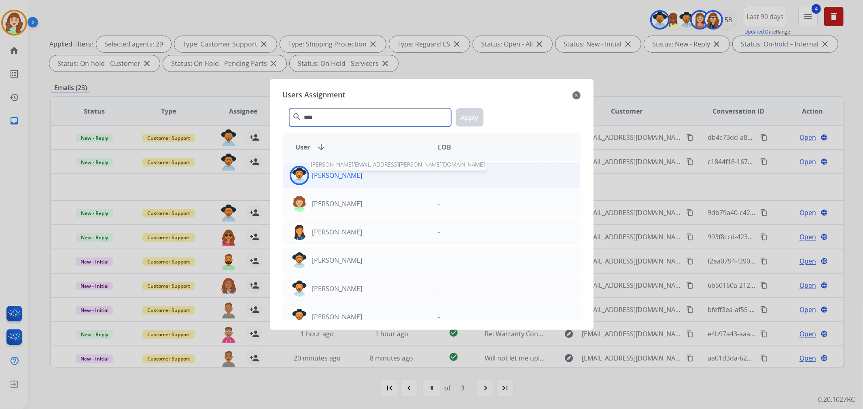
type input "****"
drag, startPoint x: 348, startPoint y: 179, endPoint x: 459, endPoint y: 146, distance: 115.8
click at [348, 179] on p "[PERSON_NAME]" at bounding box center [337, 176] width 50 height 10
click at [466, 118] on button "Apply" at bounding box center [470, 117] width 28 height 18
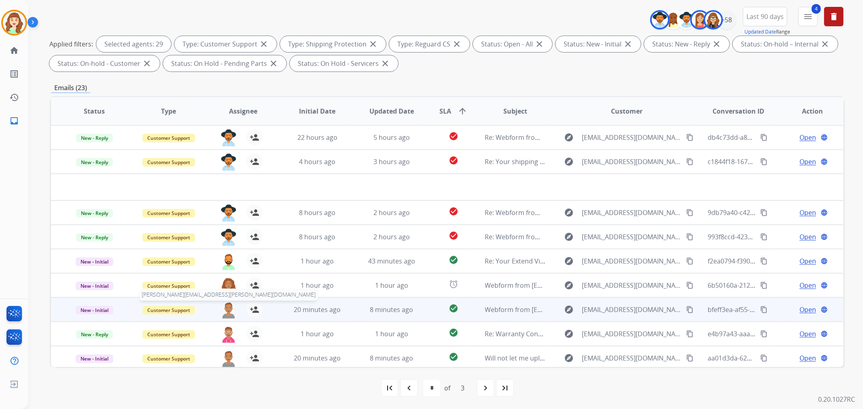
click at [225, 312] on img at bounding box center [228, 310] width 16 height 17
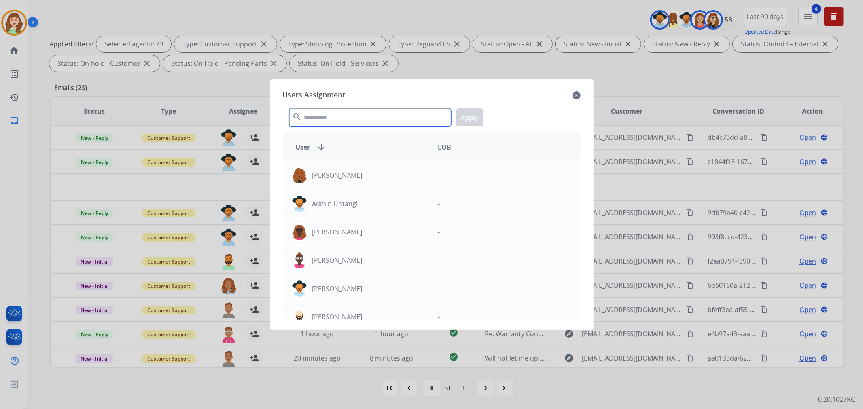
drag, startPoint x: 360, startPoint y: 119, endPoint x: 375, endPoint y: 113, distance: 15.5
click at [364, 116] on input "text" at bounding box center [370, 117] width 162 height 18
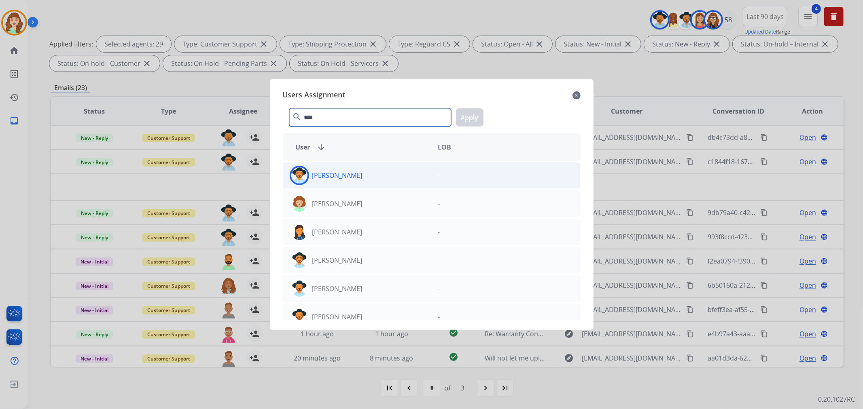
type input "****"
click at [354, 173] on div "[PERSON_NAME]" at bounding box center [357, 175] width 148 height 19
click at [471, 118] on button "Apply" at bounding box center [470, 117] width 28 height 18
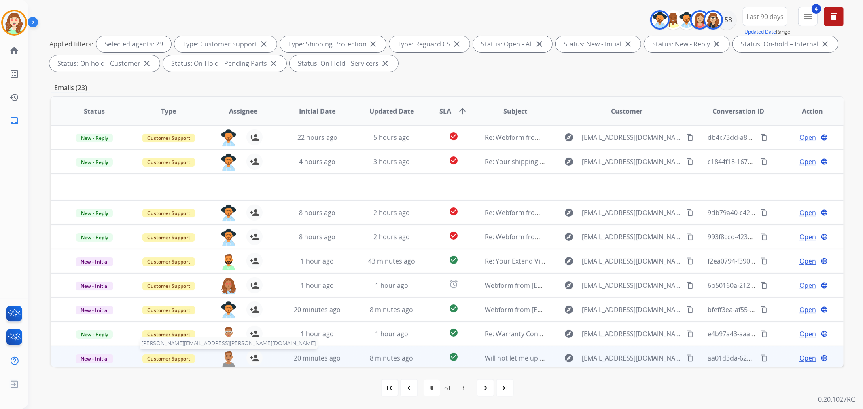
click at [221, 359] on img at bounding box center [228, 358] width 16 height 17
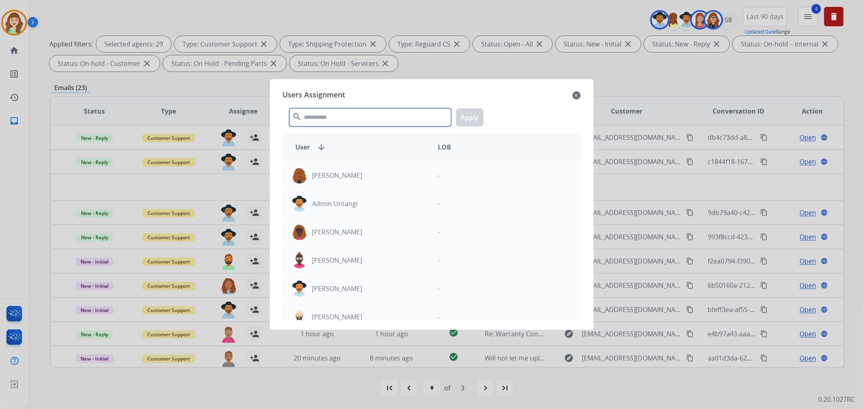
drag, startPoint x: 337, startPoint y: 123, endPoint x: 329, endPoint y: 123, distance: 7.3
click at [337, 123] on input "text" at bounding box center [370, 117] width 162 height 18
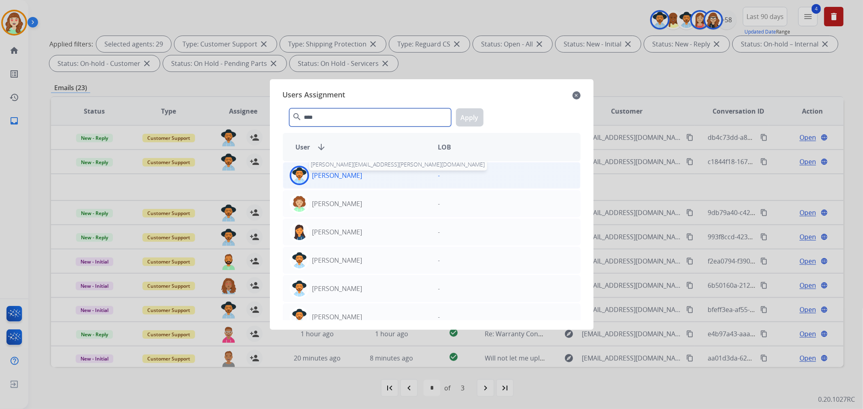
type input "****"
drag, startPoint x: 352, startPoint y: 179, endPoint x: 382, endPoint y: 159, distance: 35.8
click at [352, 179] on p "[PERSON_NAME]" at bounding box center [337, 176] width 50 height 10
drag, startPoint x: 471, startPoint y: 116, endPoint x: 423, endPoint y: 116, distance: 48.5
click at [474, 116] on button "Apply" at bounding box center [470, 117] width 28 height 18
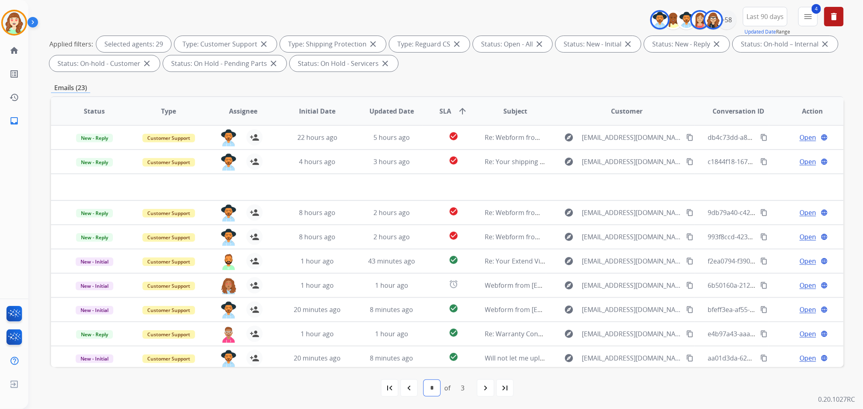
drag, startPoint x: 430, startPoint y: 389, endPoint x: 467, endPoint y: 384, distance: 37.5
click at [433, 389] on select "* * *" at bounding box center [432, 388] width 17 height 16
click at [408, 388] on mat-icon "navigate_before" at bounding box center [409, 388] width 10 height 10
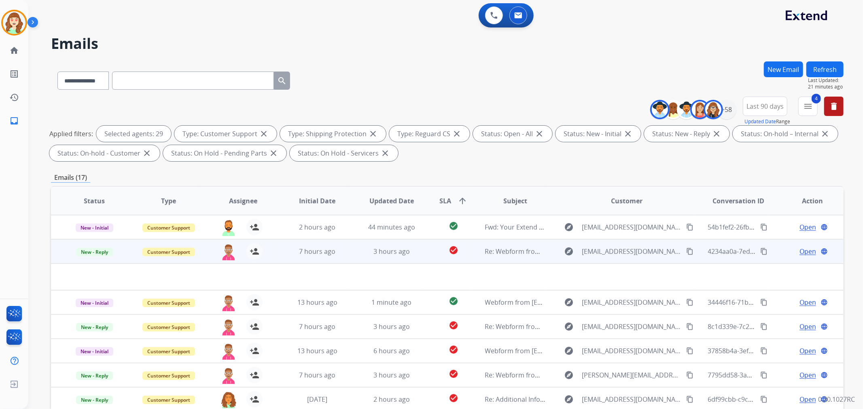
scroll to position [90, 0]
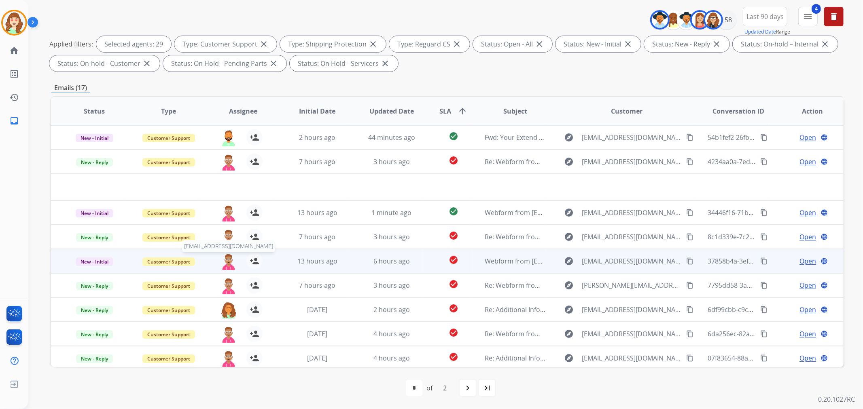
click at [225, 263] on img at bounding box center [228, 261] width 16 height 17
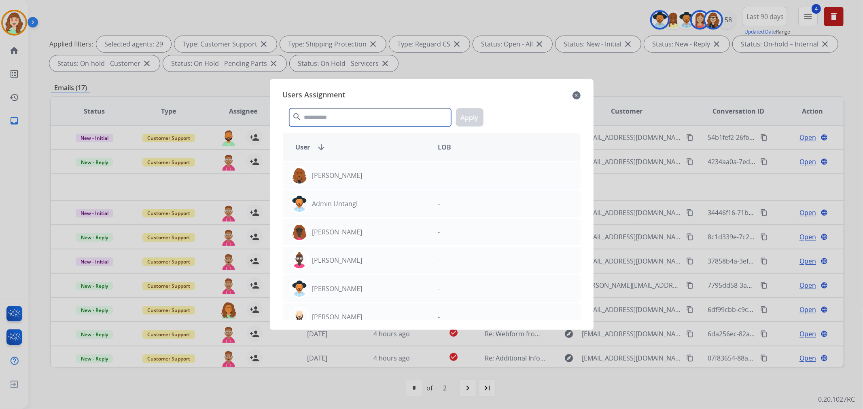
drag, startPoint x: 330, startPoint y: 120, endPoint x: 362, endPoint y: 108, distance: 34.8
click at [359, 110] on input "text" at bounding box center [370, 117] width 162 height 18
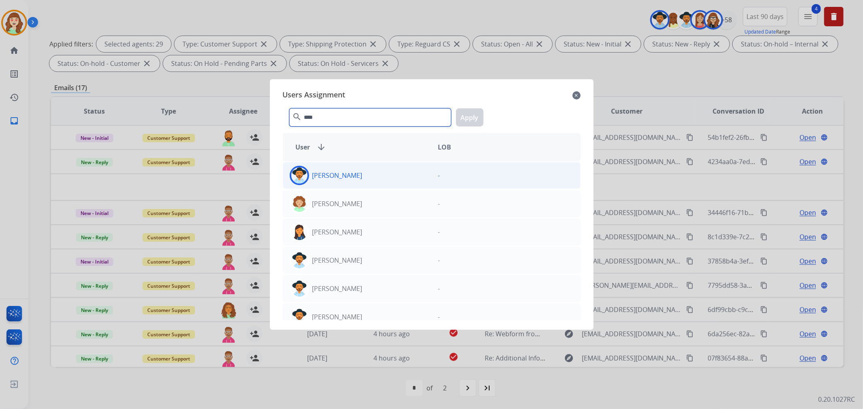
type input "****"
click at [432, 177] on div "-" at bounding box center [506, 175] width 148 height 19
click at [468, 114] on button "Apply" at bounding box center [470, 117] width 28 height 18
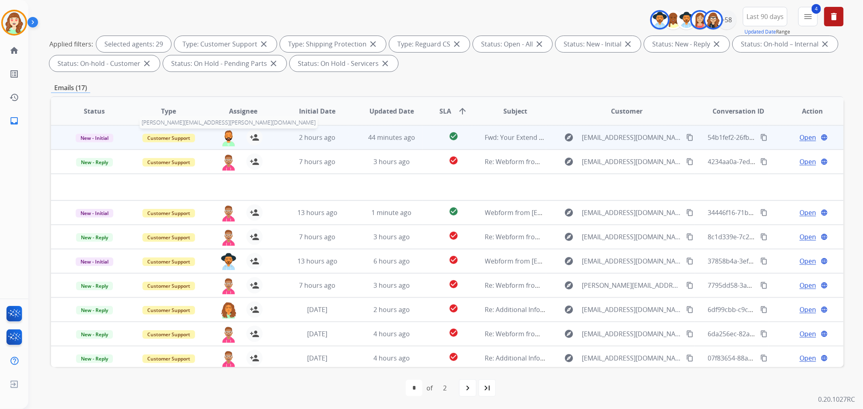
click at [225, 134] on img at bounding box center [228, 137] width 16 height 17
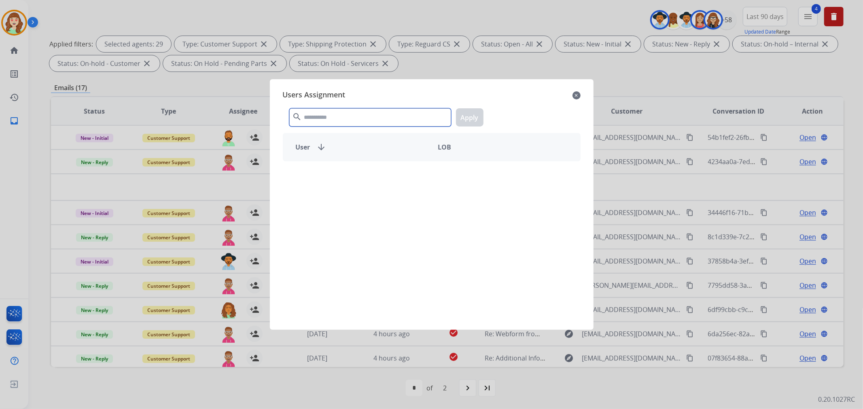
drag, startPoint x: 346, startPoint y: 120, endPoint x: 377, endPoint y: 125, distance: 31.2
click at [365, 120] on input "text" at bounding box center [370, 117] width 162 height 18
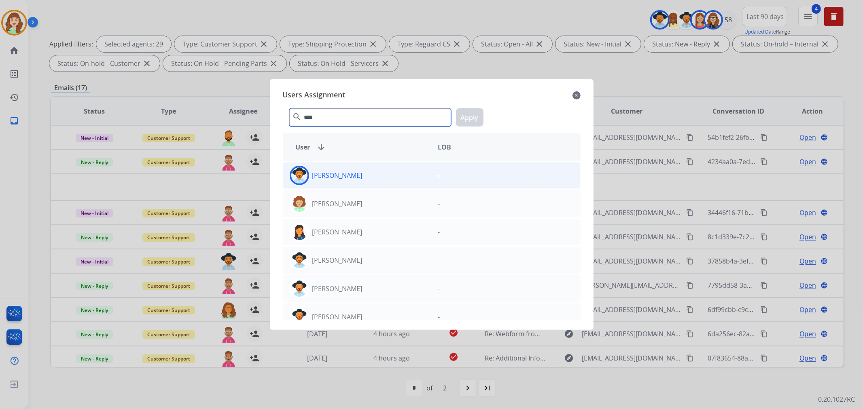
type input "****"
click at [354, 176] on div "[PERSON_NAME]" at bounding box center [357, 175] width 148 height 19
click at [466, 114] on button "Apply" at bounding box center [470, 117] width 28 height 18
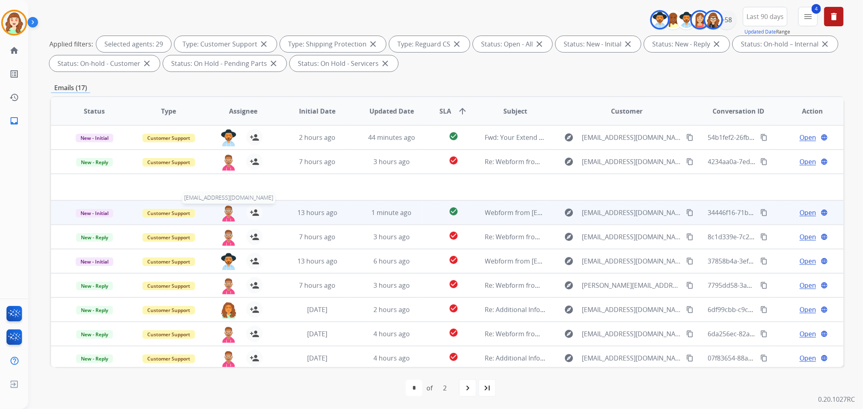
click at [225, 211] on img at bounding box center [228, 213] width 16 height 17
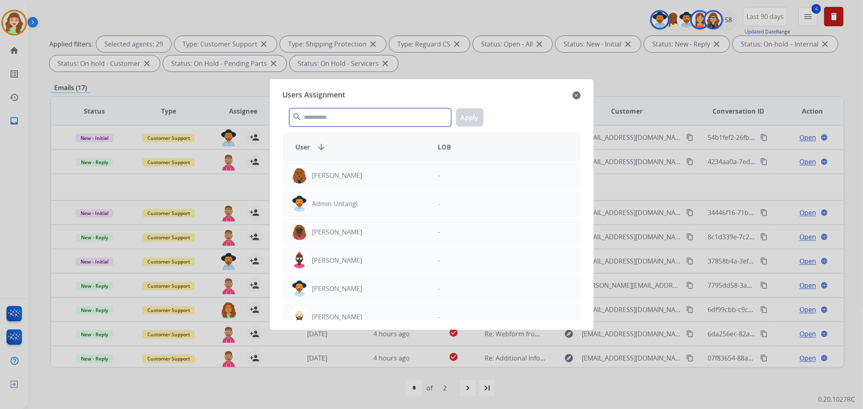
click at [368, 118] on input "text" at bounding box center [370, 117] width 162 height 18
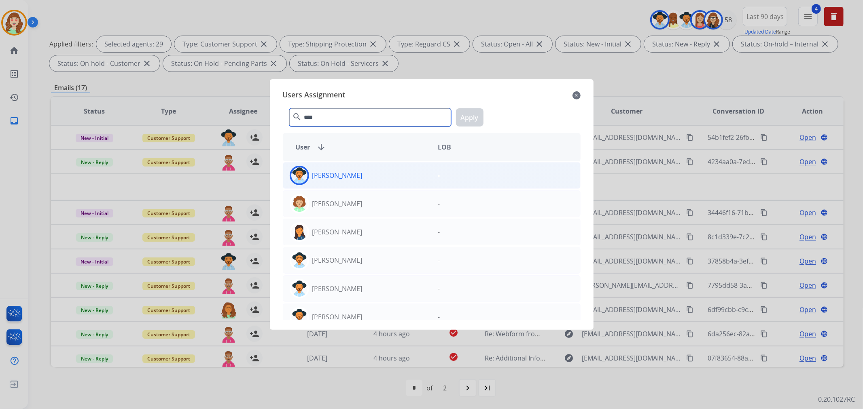
type input "****"
click at [360, 181] on div "[PERSON_NAME]" at bounding box center [357, 175] width 148 height 19
click at [478, 117] on button "Apply" at bounding box center [470, 117] width 28 height 18
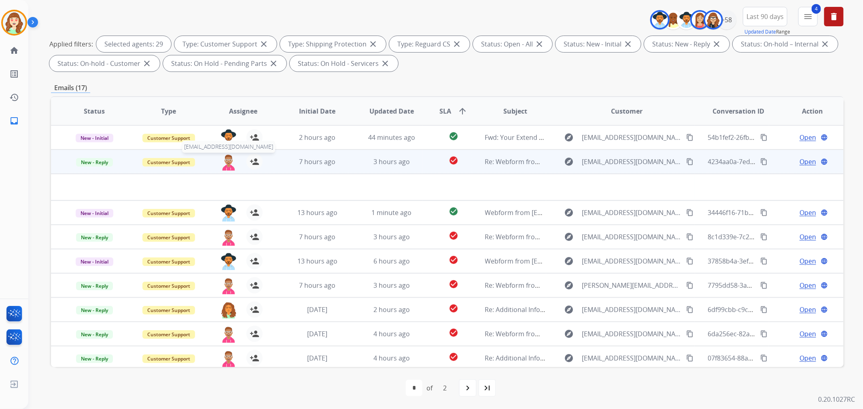
click at [225, 161] on img at bounding box center [228, 162] width 16 height 17
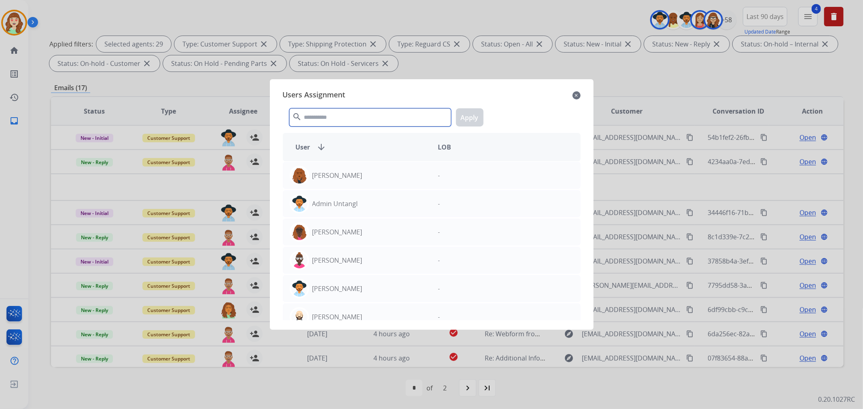
drag, startPoint x: 344, startPoint y: 115, endPoint x: 340, endPoint y: 119, distance: 6.3
click at [346, 116] on input "text" at bounding box center [370, 117] width 162 height 18
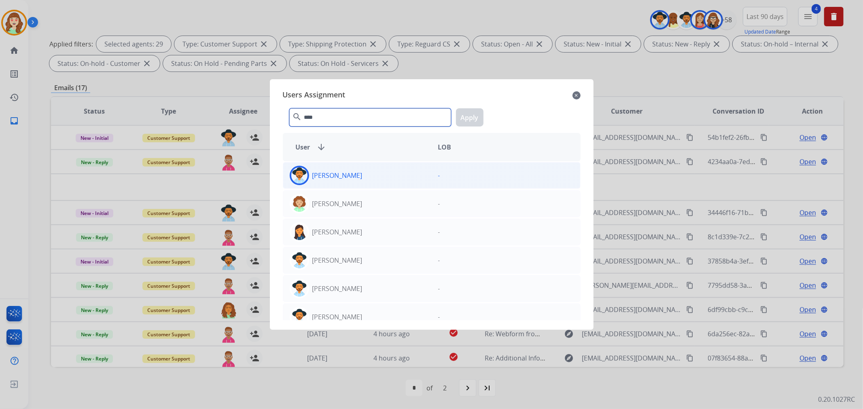
type input "****"
drag, startPoint x: 368, startPoint y: 173, endPoint x: 490, endPoint y: 126, distance: 130.3
click at [370, 173] on div "[PERSON_NAME]" at bounding box center [357, 175] width 148 height 19
click at [468, 116] on button "Apply" at bounding box center [470, 117] width 28 height 18
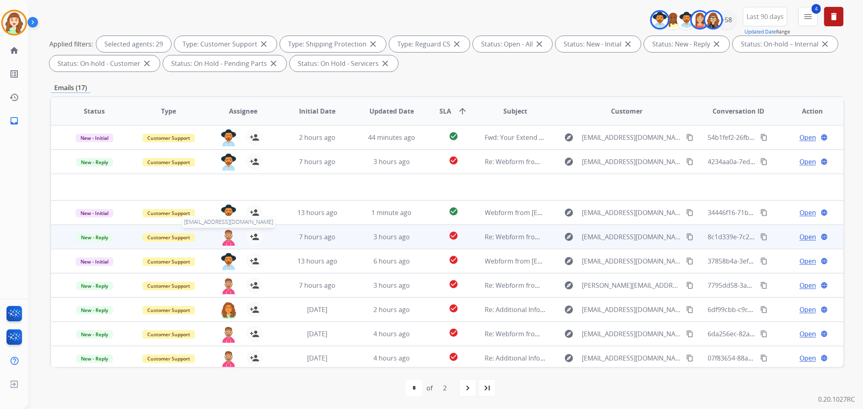
click at [223, 236] on img at bounding box center [228, 237] width 16 height 17
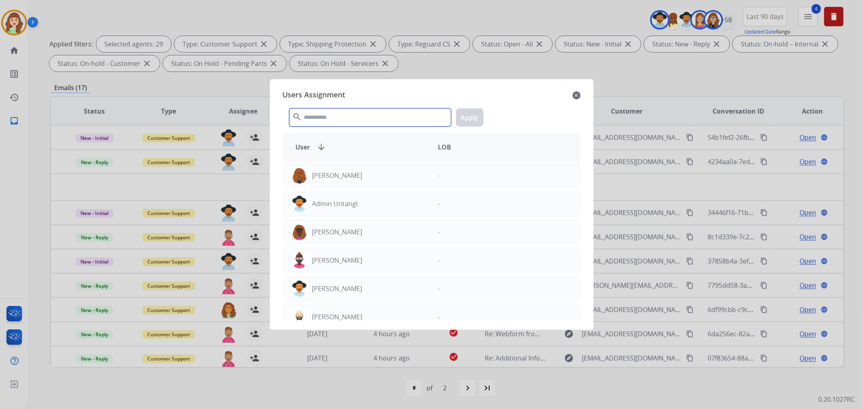
drag, startPoint x: 333, startPoint y: 120, endPoint x: 289, endPoint y: 107, distance: 45.6
click at [337, 119] on input "text" at bounding box center [370, 117] width 162 height 18
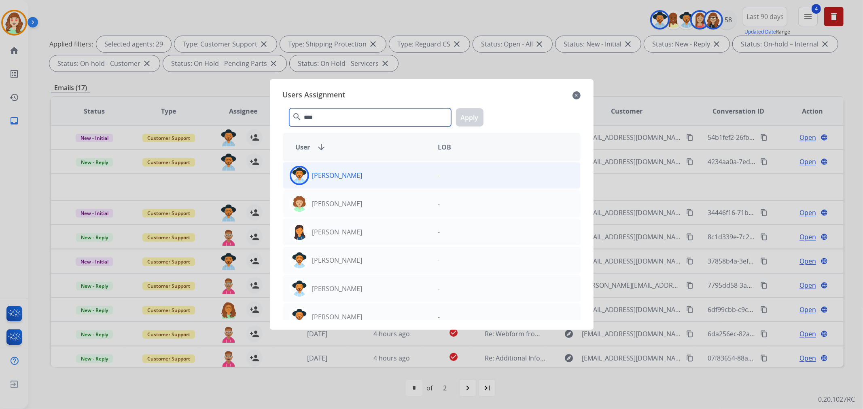
type input "****"
click at [381, 170] on div "[PERSON_NAME]" at bounding box center [357, 175] width 148 height 19
click at [466, 118] on button "Apply" at bounding box center [470, 117] width 28 height 18
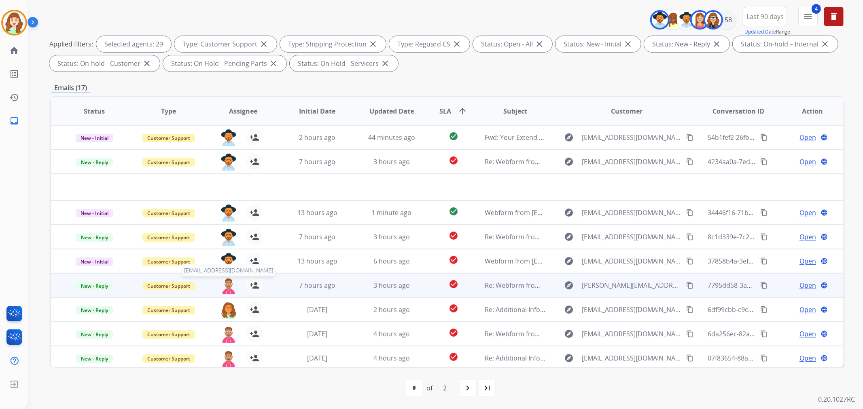
click at [228, 287] on img at bounding box center [228, 285] width 16 height 17
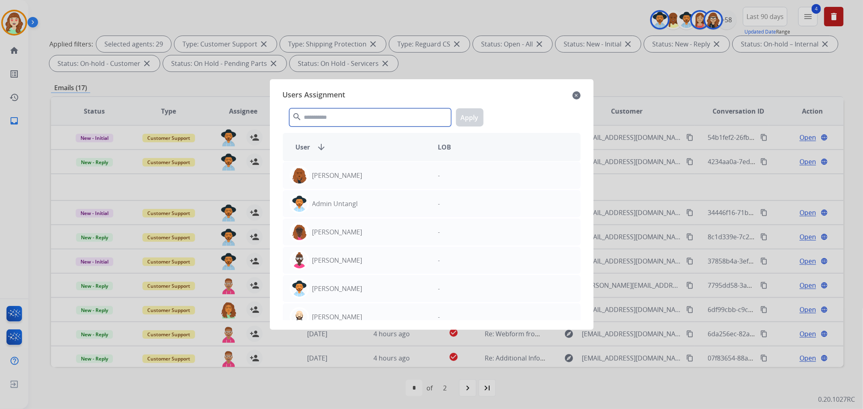
drag, startPoint x: 354, startPoint y: 119, endPoint x: 370, endPoint y: 95, distance: 29.1
click at [373, 103] on div "search Apply" at bounding box center [432, 116] width 298 height 28
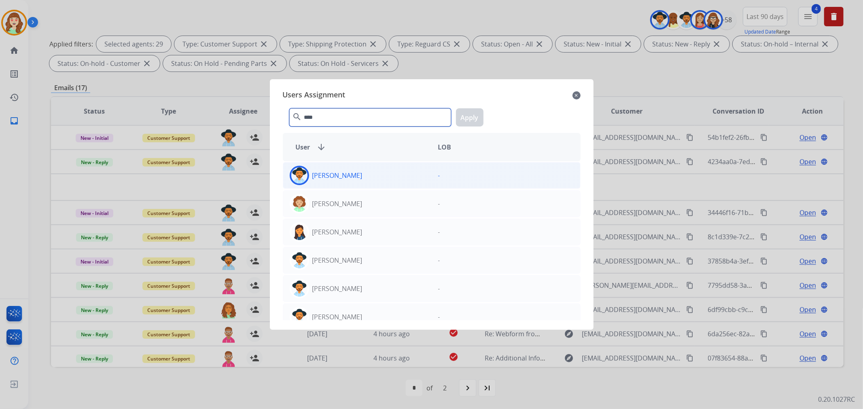
type input "****"
click at [358, 172] on div "[PERSON_NAME]" at bounding box center [357, 175] width 148 height 19
click at [472, 113] on button "Apply" at bounding box center [470, 117] width 28 height 18
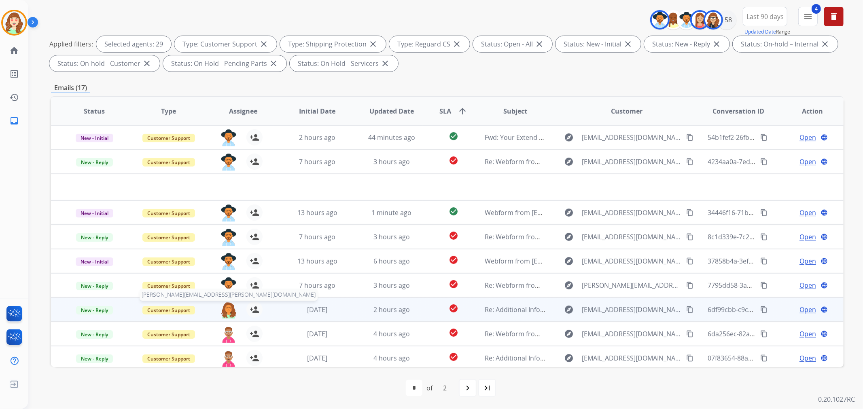
click at [224, 309] on img at bounding box center [228, 310] width 16 height 17
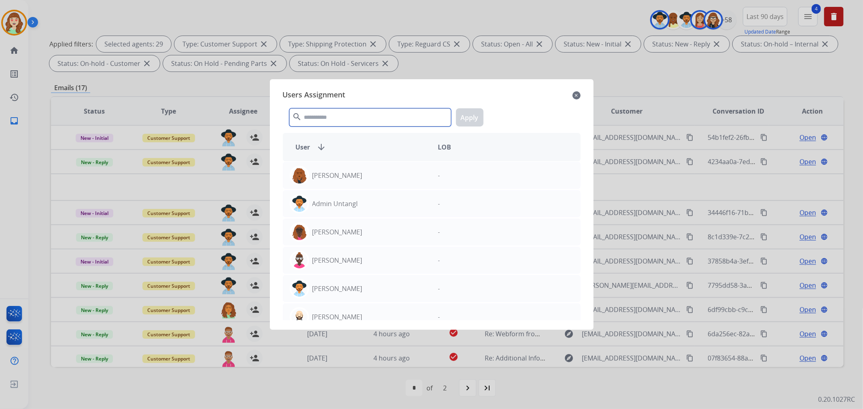
click at [342, 125] on input "text" at bounding box center [370, 117] width 162 height 18
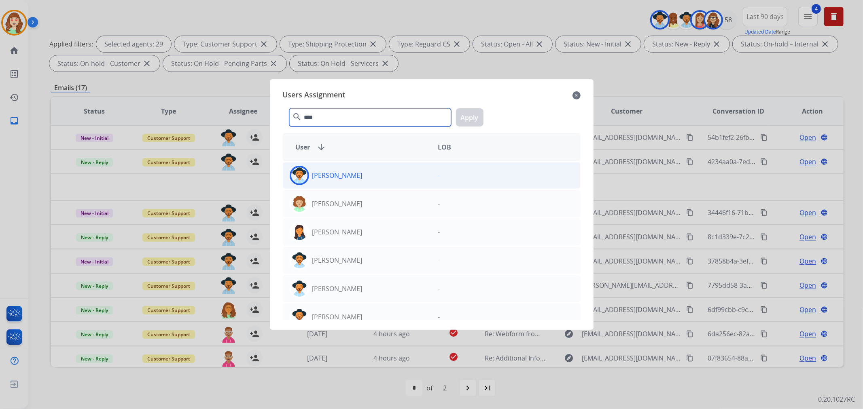
type input "****"
click at [365, 174] on div "[PERSON_NAME]" at bounding box center [357, 175] width 148 height 19
click at [468, 119] on button "Apply" at bounding box center [470, 117] width 28 height 18
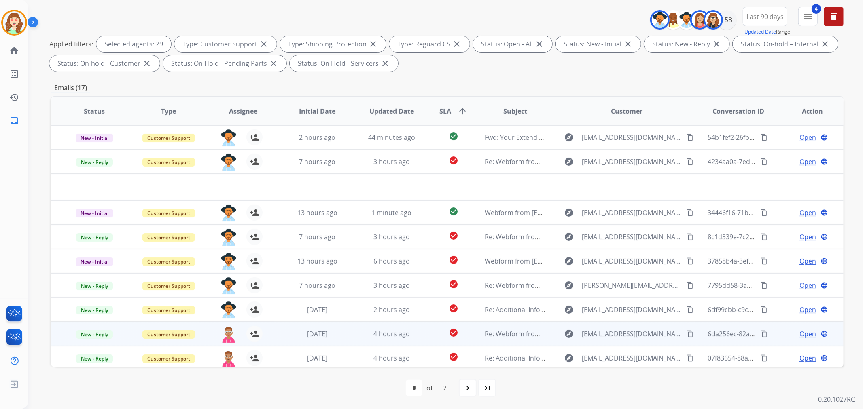
click at [237, 334] on div "person_add Assign to Me" at bounding box center [250, 334] width 26 height 16
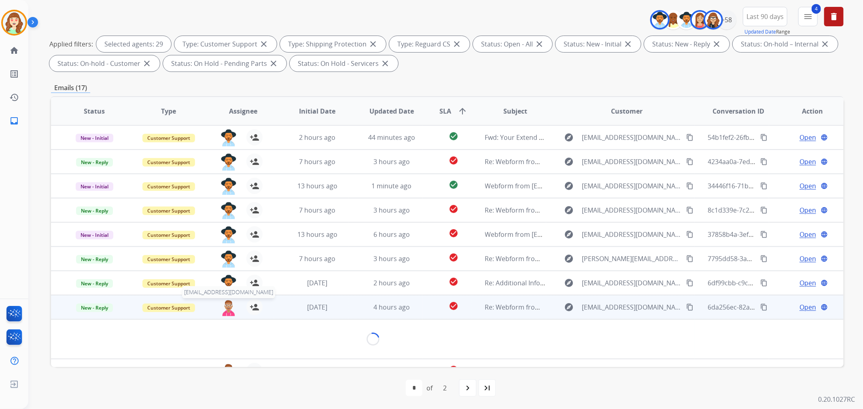
click at [225, 305] on img at bounding box center [228, 307] width 16 height 17
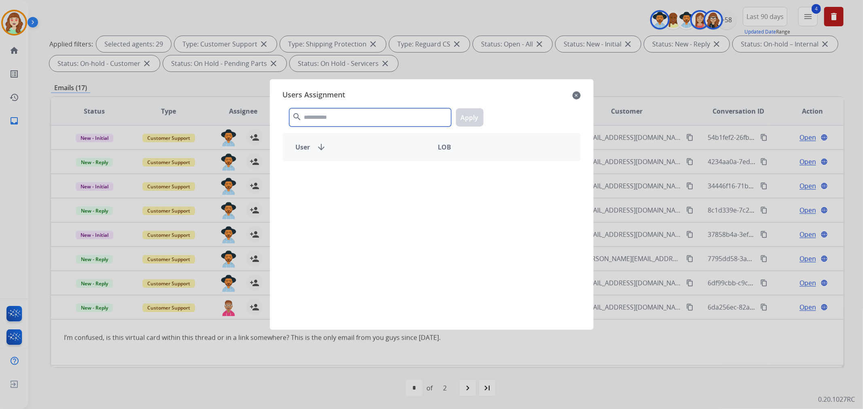
click at [339, 114] on input "text" at bounding box center [370, 117] width 162 height 18
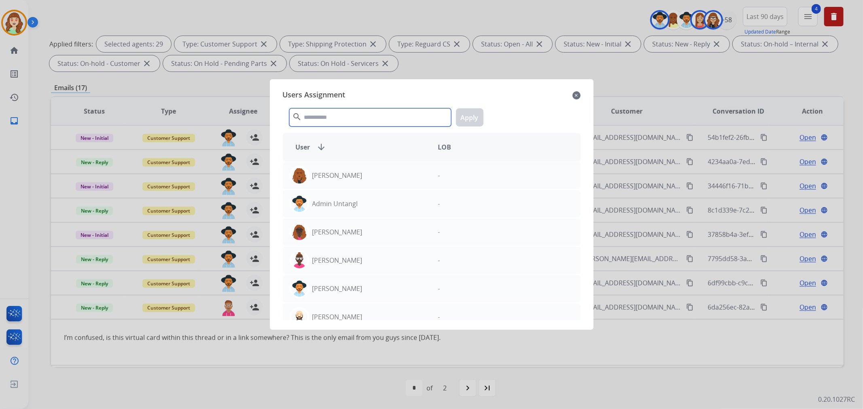
scroll to position [46, 0]
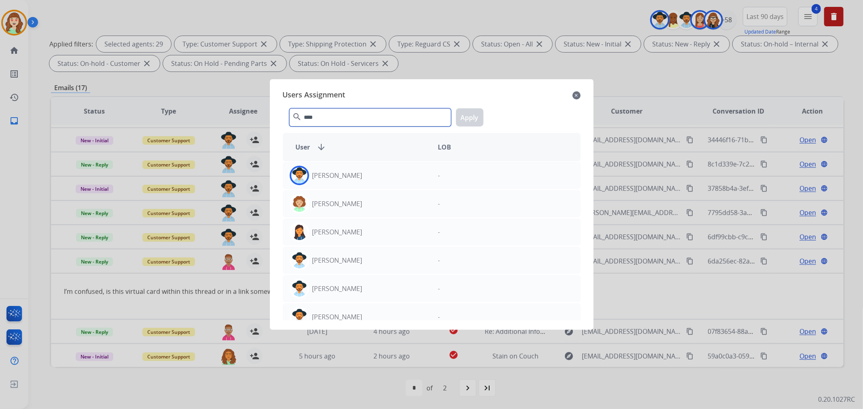
type input "****"
click at [364, 173] on div "[PERSON_NAME]" at bounding box center [357, 175] width 148 height 19
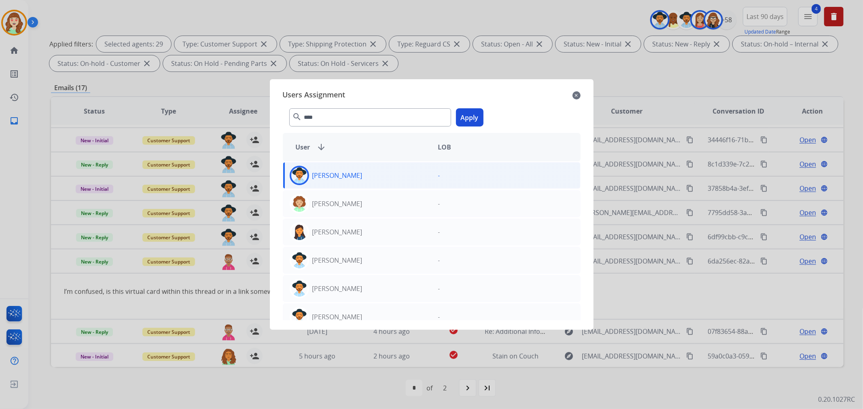
click at [475, 113] on button "Apply" at bounding box center [470, 117] width 28 height 18
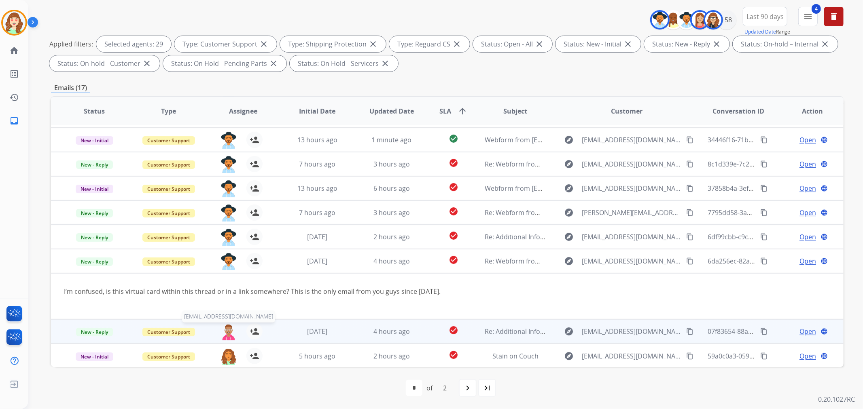
click at [227, 333] on img at bounding box center [228, 332] width 16 height 17
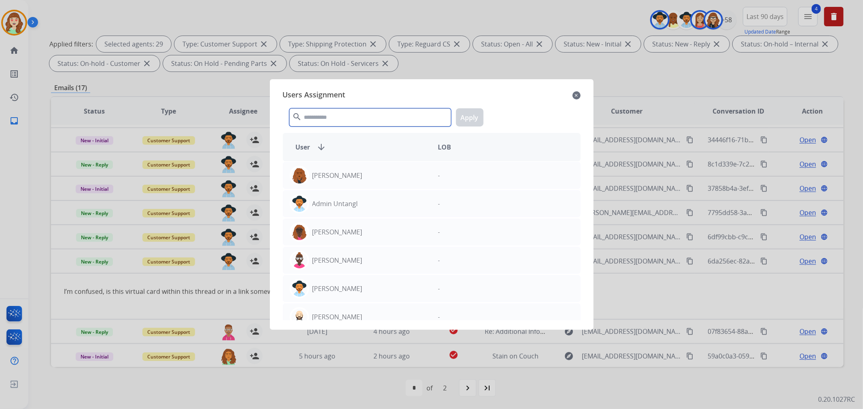
click at [350, 114] on input "text" at bounding box center [370, 117] width 162 height 18
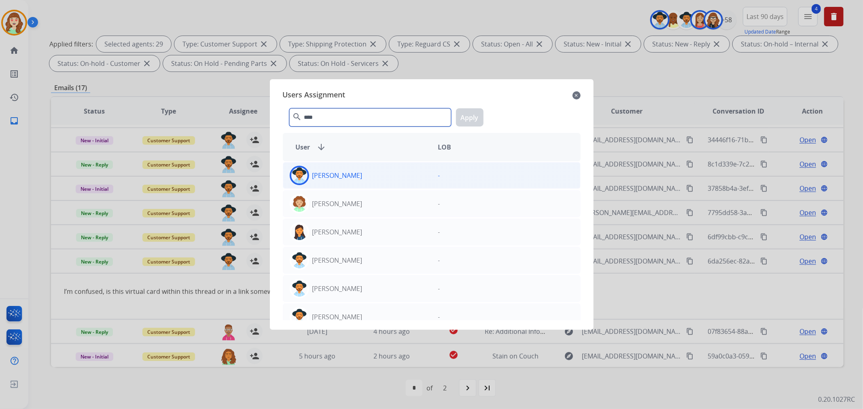
type input "****"
click at [379, 175] on div "[PERSON_NAME]" at bounding box center [357, 175] width 148 height 19
click at [468, 115] on button "Apply" at bounding box center [470, 117] width 28 height 18
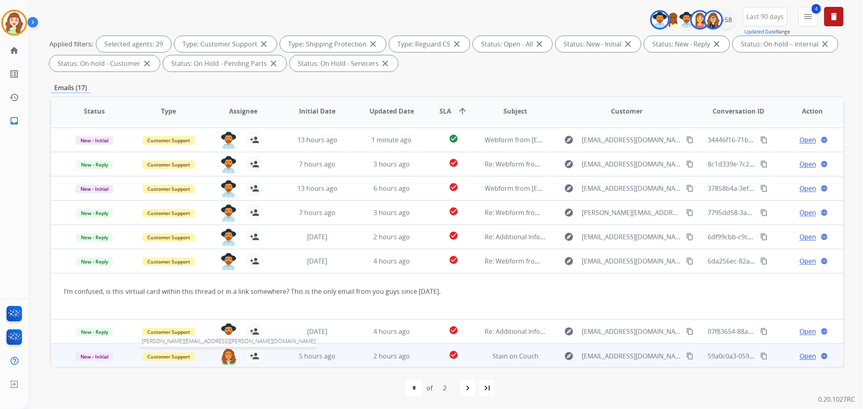
click at [225, 354] on img at bounding box center [228, 356] width 16 height 17
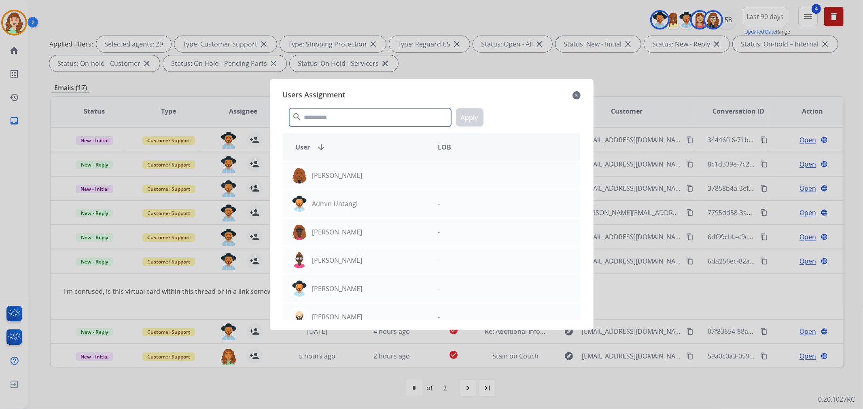
click at [366, 116] on input "text" at bounding box center [370, 117] width 162 height 18
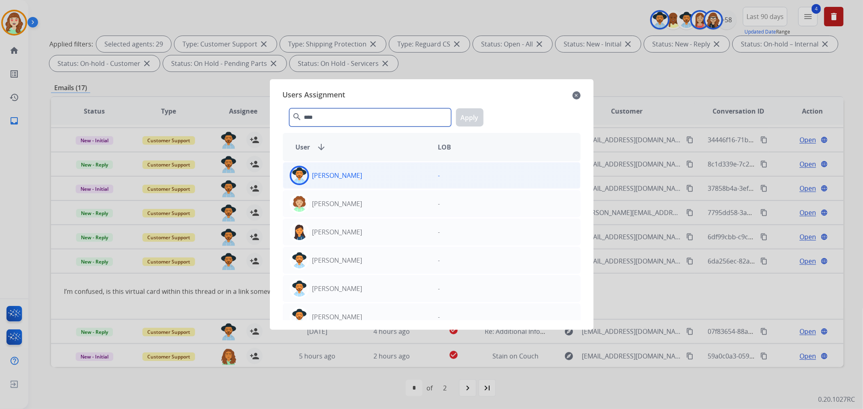
type input "****"
click at [390, 176] on div "[PERSON_NAME]" at bounding box center [357, 175] width 148 height 19
click at [471, 121] on button "Apply" at bounding box center [470, 117] width 28 height 18
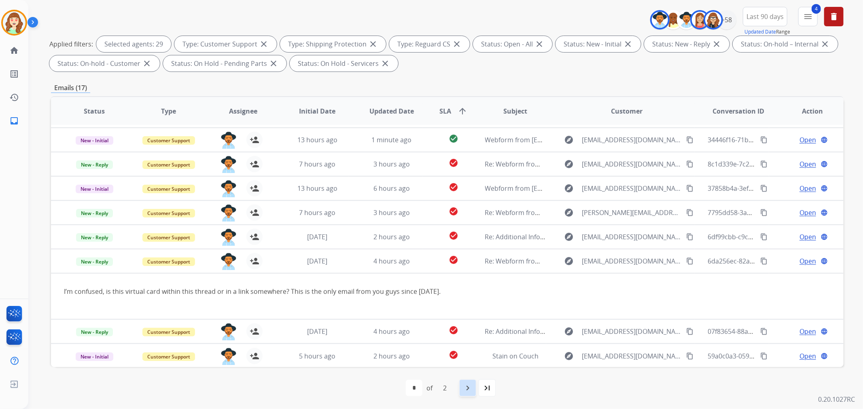
click at [467, 389] on mat-icon "navigate_next" at bounding box center [468, 388] width 10 height 10
select select "*"
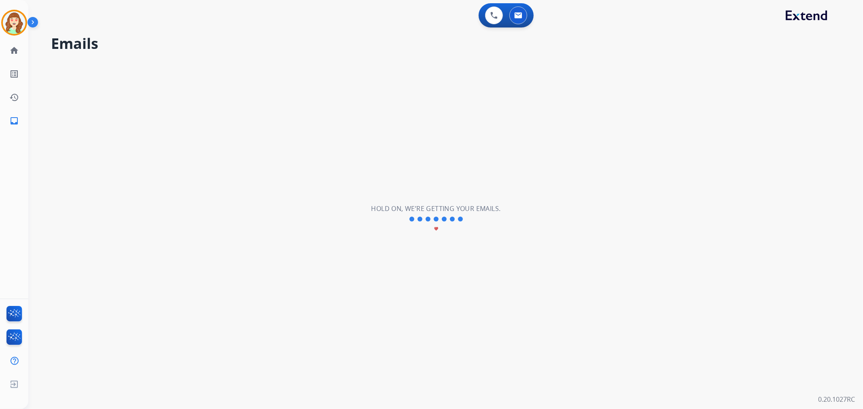
scroll to position [0, 0]
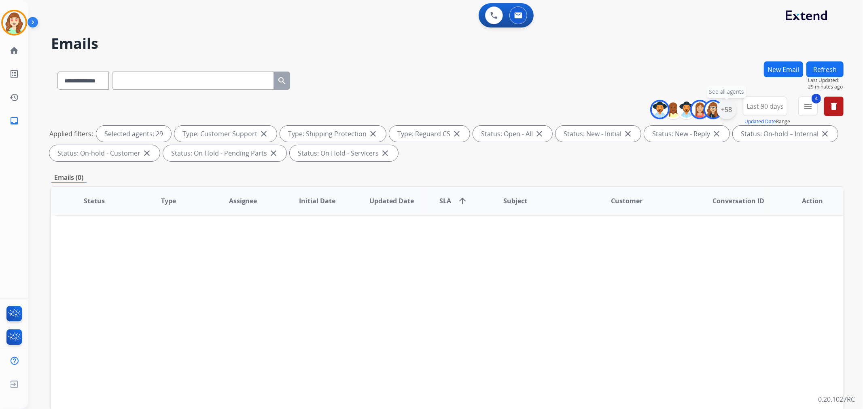
click at [726, 105] on div "+58" at bounding box center [726, 109] width 19 height 19
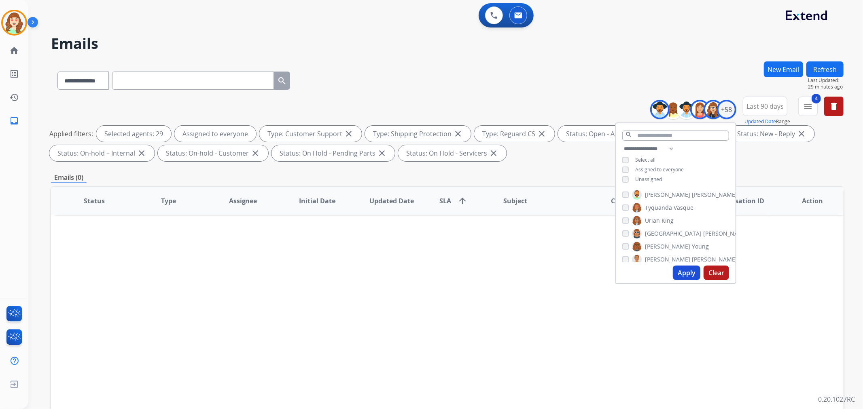
click at [685, 269] on button "Apply" at bounding box center [687, 273] width 28 height 15
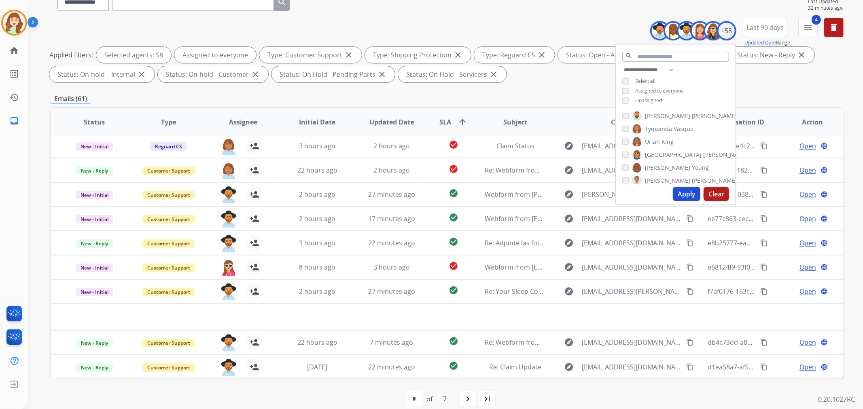
scroll to position [90, 0]
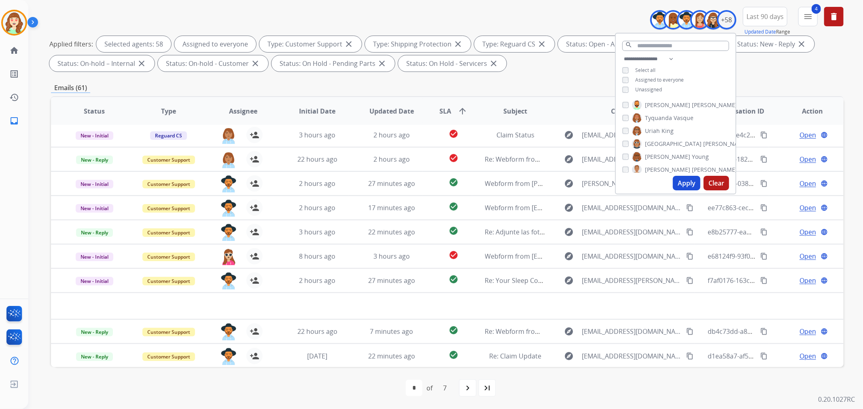
drag, startPoint x: 682, startPoint y: 184, endPoint x: 674, endPoint y: 180, distance: 8.9
click at [684, 184] on button "Apply" at bounding box center [687, 183] width 28 height 15
click at [694, 184] on button "Apply" at bounding box center [687, 183] width 28 height 15
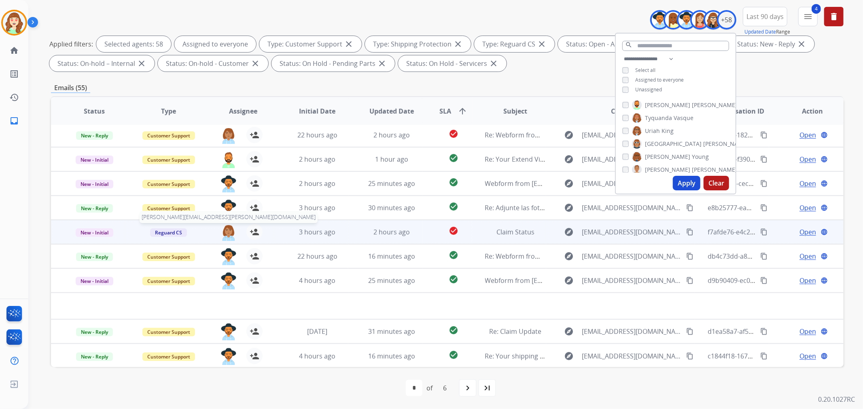
click at [229, 229] on img at bounding box center [228, 232] width 16 height 17
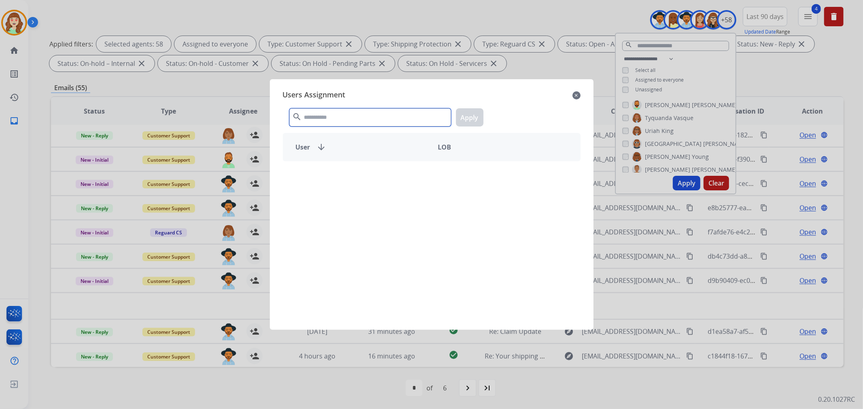
click at [369, 123] on input "text" at bounding box center [370, 117] width 162 height 18
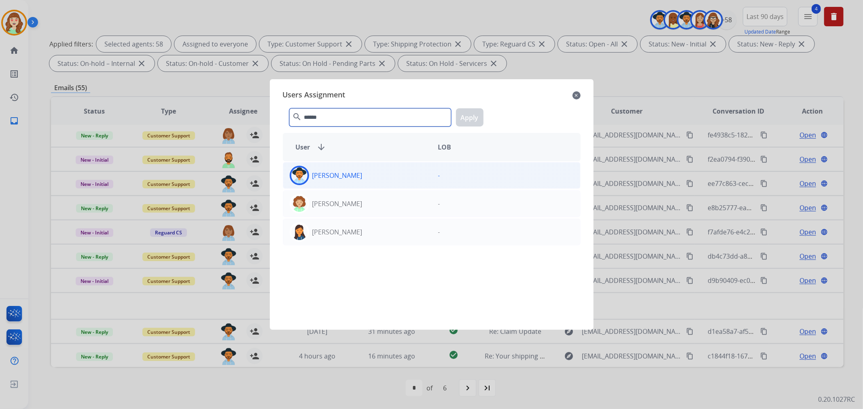
type input "******"
click at [377, 175] on div "[PERSON_NAME]" at bounding box center [357, 175] width 148 height 19
drag, startPoint x: 467, startPoint y: 115, endPoint x: 43, endPoint y: 179, distance: 429.1
click at [468, 114] on button "Apply" at bounding box center [470, 117] width 28 height 18
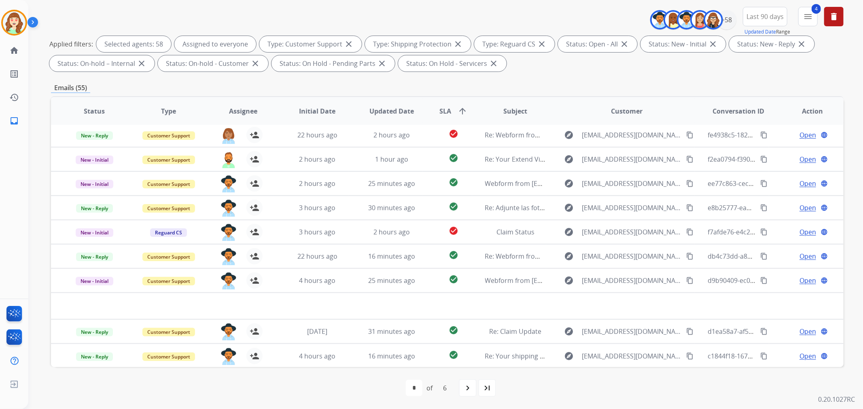
drag, startPoint x: 461, startPoint y: 386, endPoint x: 447, endPoint y: 386, distance: 13.8
click at [463, 386] on div "navigate_next" at bounding box center [468, 388] width 18 height 18
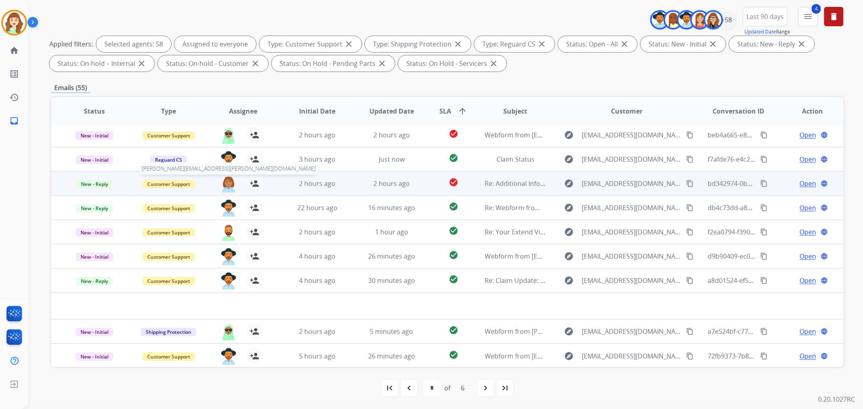
click at [227, 182] on img at bounding box center [228, 184] width 16 height 17
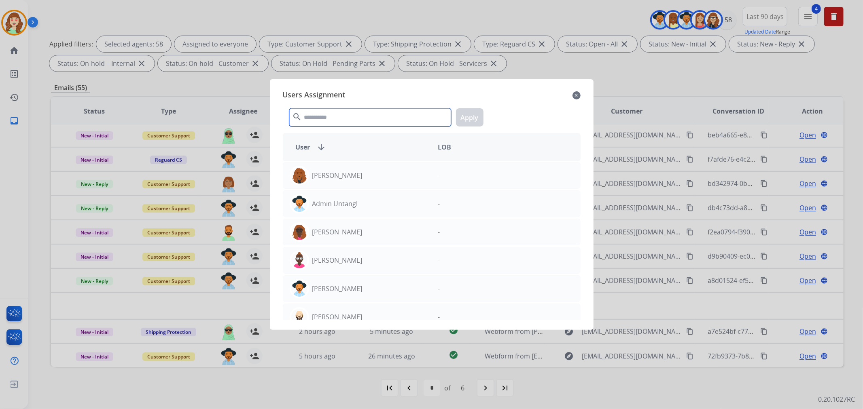
click at [333, 116] on input "text" at bounding box center [370, 117] width 162 height 18
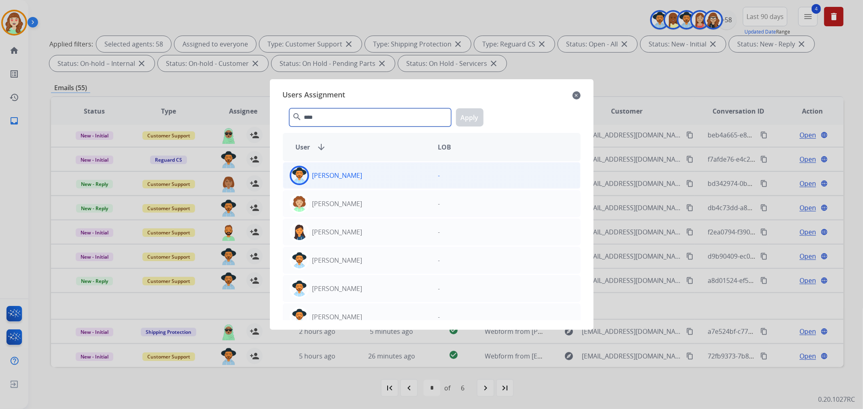
type input "****"
click at [378, 176] on div "[PERSON_NAME]" at bounding box center [357, 175] width 148 height 19
click at [465, 116] on button "Apply" at bounding box center [470, 117] width 28 height 18
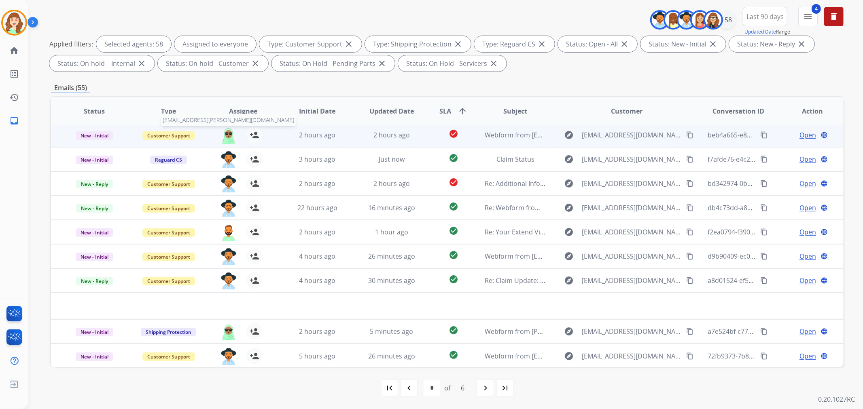
click at [225, 132] on img at bounding box center [228, 135] width 16 height 17
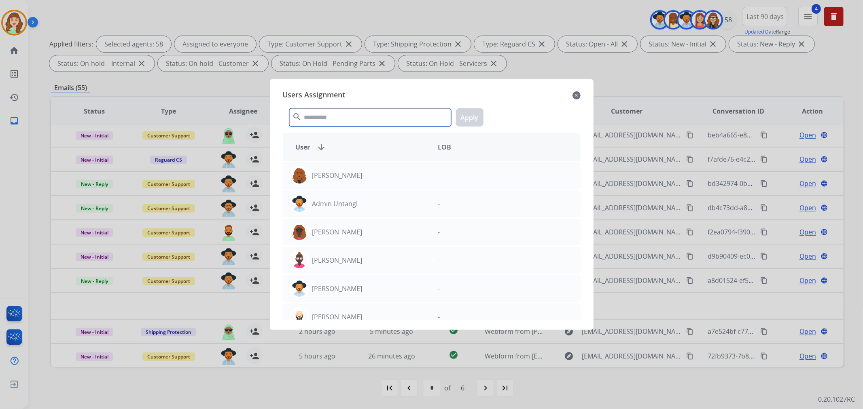
drag, startPoint x: 323, startPoint y: 114, endPoint x: 298, endPoint y: 102, distance: 27.2
click at [333, 114] on input "text" at bounding box center [370, 117] width 162 height 18
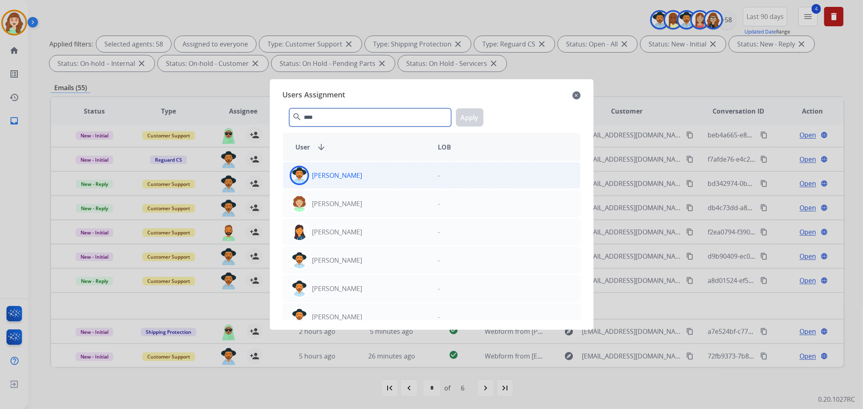
type input "****"
click at [389, 178] on div "[PERSON_NAME]" at bounding box center [357, 175] width 148 height 19
click at [472, 116] on button "Apply" at bounding box center [470, 117] width 28 height 18
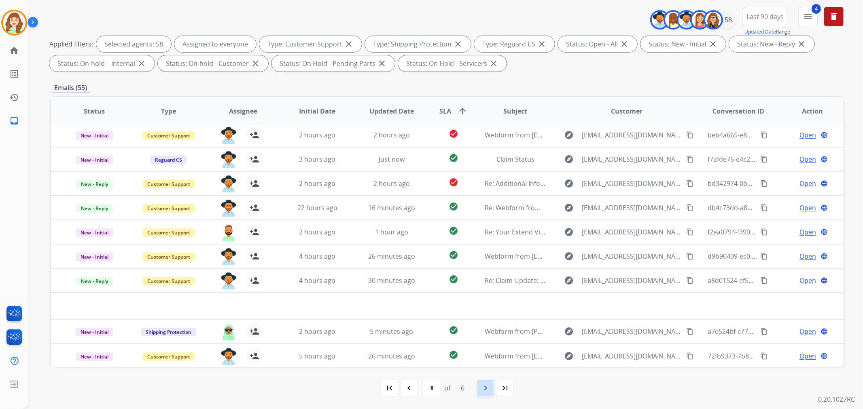
click at [488, 387] on mat-icon "navigate_next" at bounding box center [486, 388] width 10 height 10
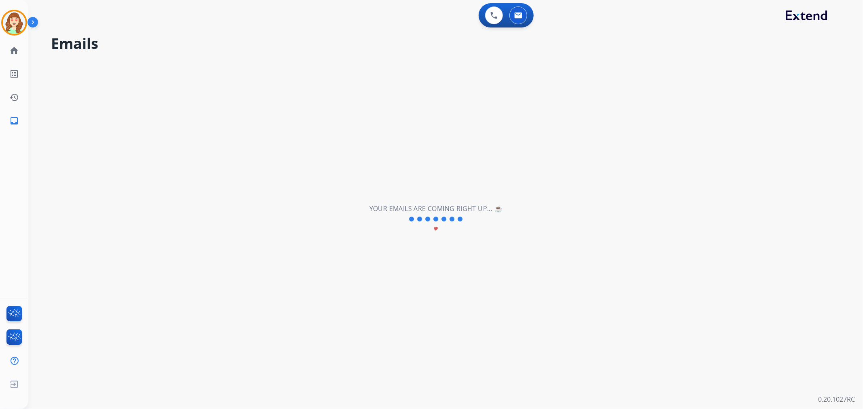
select select "*"
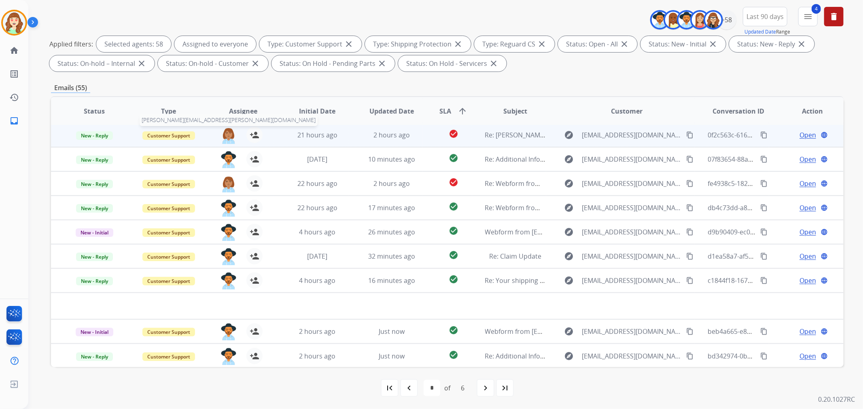
click at [235, 133] on img at bounding box center [228, 135] width 16 height 17
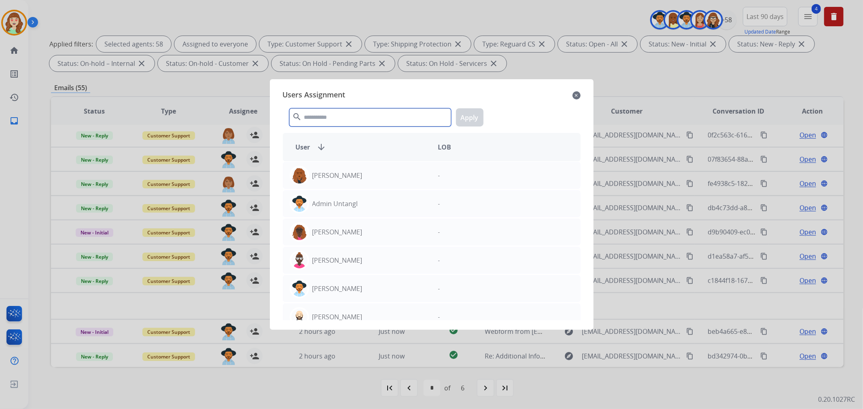
click at [421, 115] on input "text" at bounding box center [370, 117] width 162 height 18
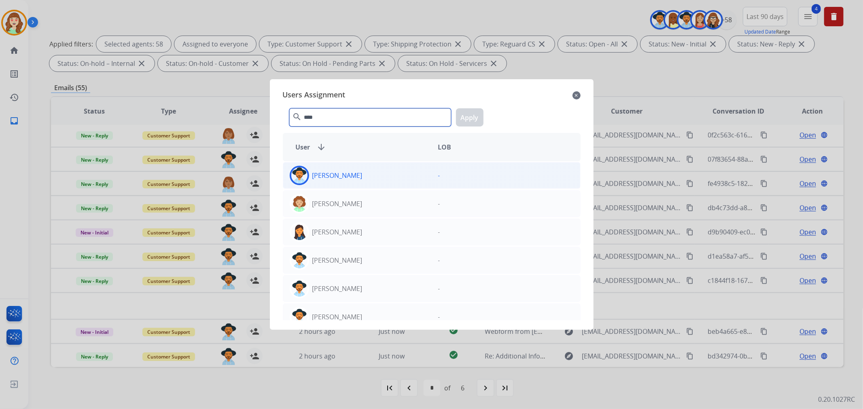
type input "****"
click at [381, 174] on div "[PERSON_NAME]" at bounding box center [357, 175] width 148 height 19
click at [472, 115] on button "Apply" at bounding box center [470, 117] width 28 height 18
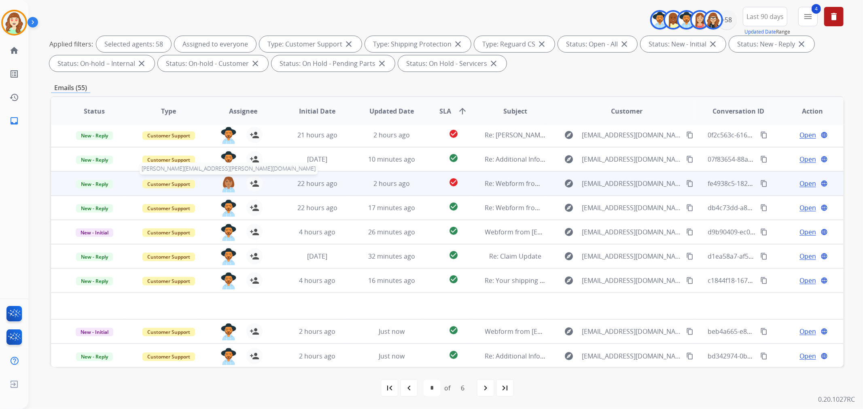
click at [222, 181] on img at bounding box center [228, 184] width 16 height 17
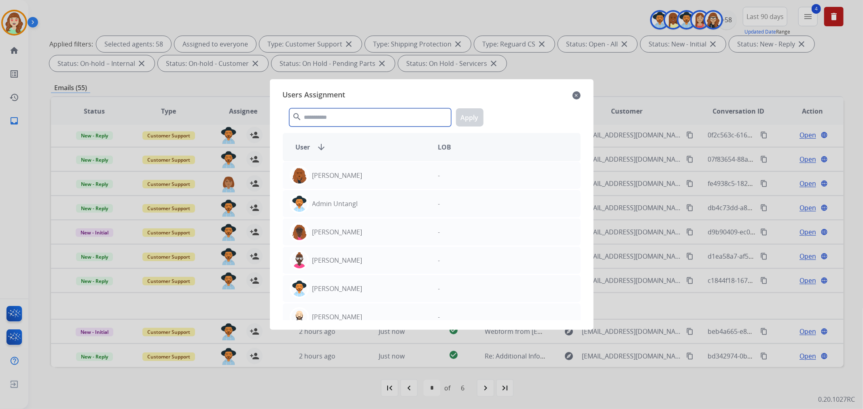
click at [358, 119] on input "text" at bounding box center [370, 117] width 162 height 18
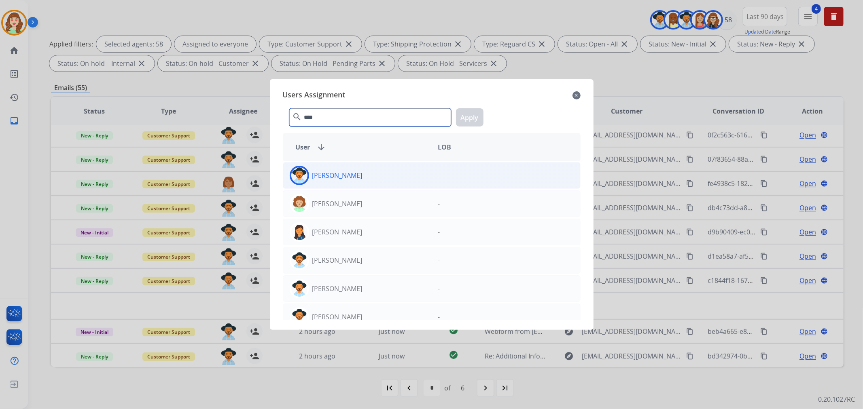
type input "****"
click at [368, 174] on div "[PERSON_NAME]" at bounding box center [357, 175] width 148 height 19
click at [472, 118] on button "Apply" at bounding box center [470, 117] width 28 height 18
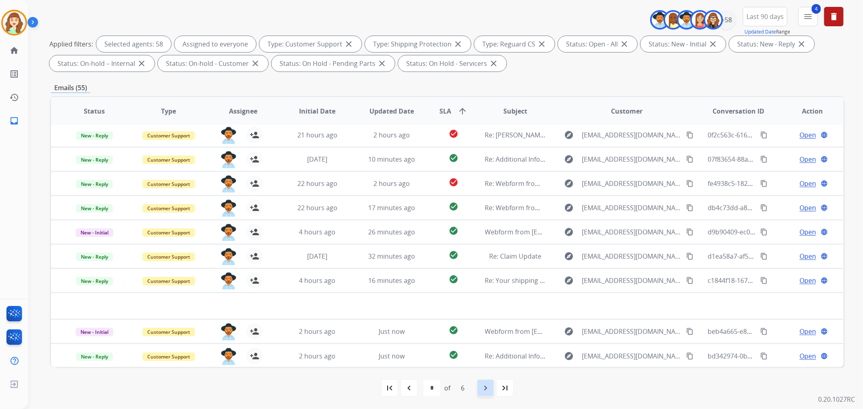
click at [483, 385] on mat-icon "navigate_next" at bounding box center [486, 388] width 10 height 10
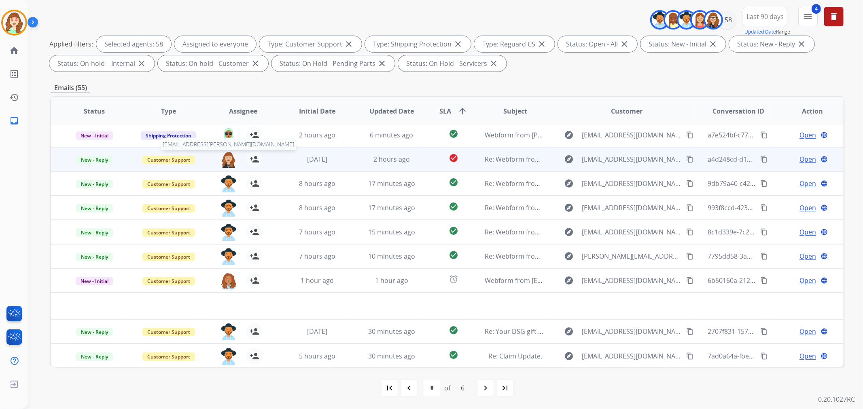
click at [221, 160] on img at bounding box center [228, 159] width 16 height 17
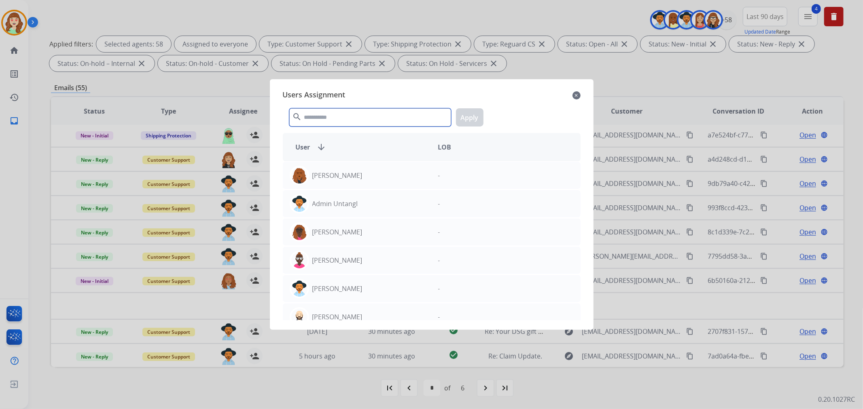
click at [375, 122] on input "text" at bounding box center [370, 117] width 162 height 18
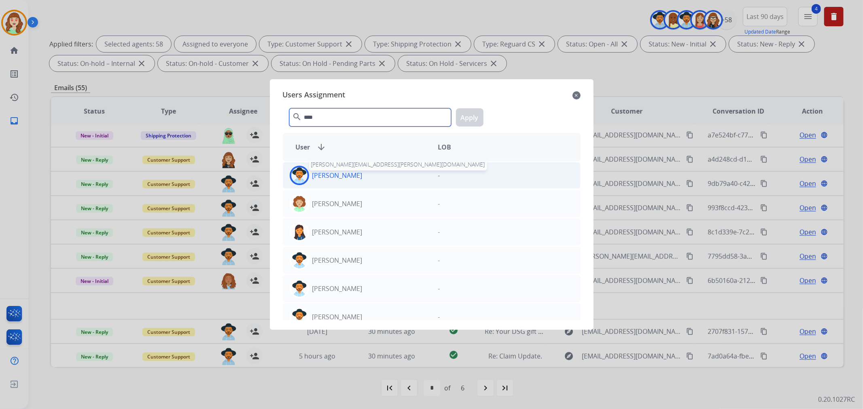
type input "****"
click at [335, 175] on p "[PERSON_NAME]" at bounding box center [337, 176] width 50 height 10
click at [477, 110] on button "Apply" at bounding box center [470, 117] width 28 height 18
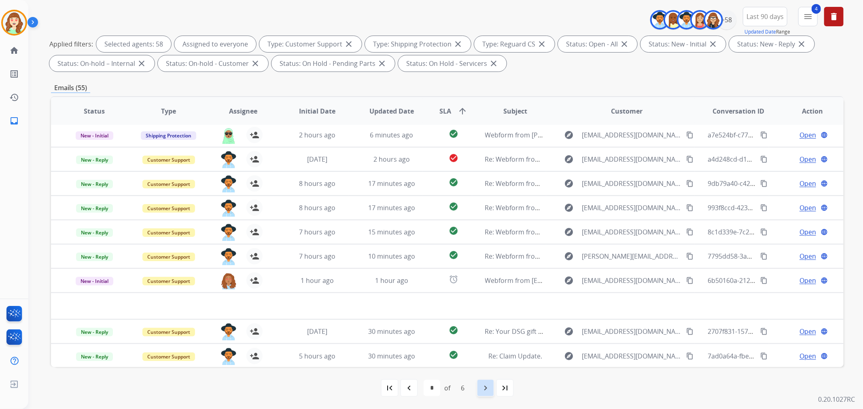
click at [481, 386] on mat-icon "navigate_next" at bounding box center [486, 388] width 10 height 10
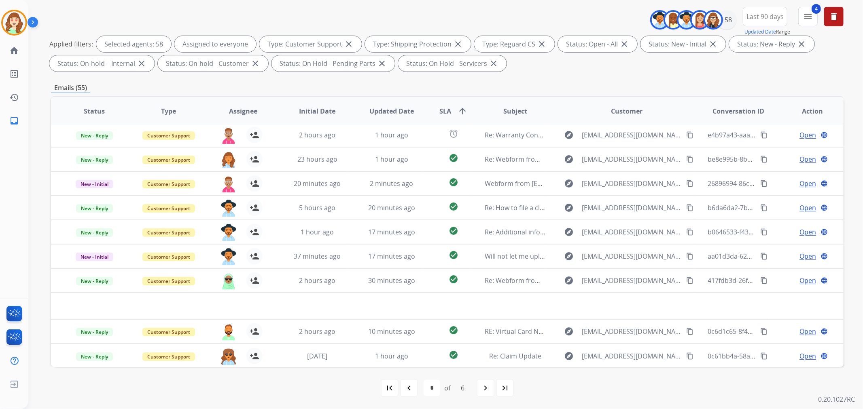
drag, startPoint x: 421, startPoint y: 132, endPoint x: 600, endPoint y: 88, distance: 184.5
click at [600, 88] on div "Emails (55)" at bounding box center [447, 88] width 792 height 10
click at [482, 386] on mat-icon "navigate_next" at bounding box center [486, 388] width 10 height 10
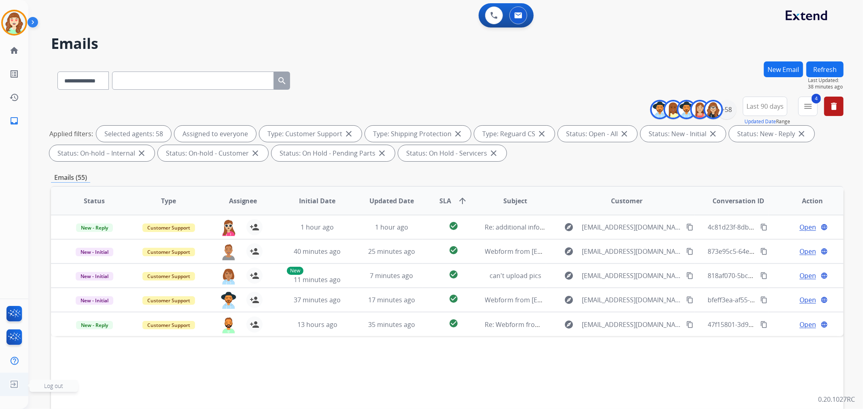
scroll to position [0, 0]
click at [721, 106] on div "+58" at bounding box center [726, 109] width 19 height 19
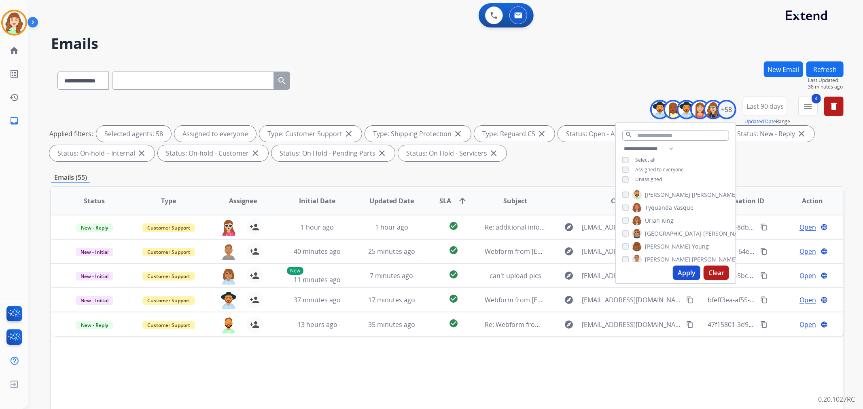
click at [683, 272] on button "Apply" at bounding box center [687, 273] width 28 height 15
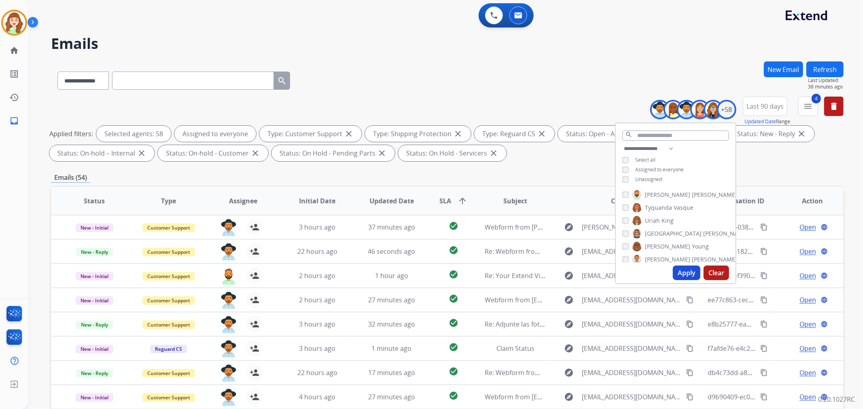
click at [605, 68] on div "**********" at bounding box center [447, 78] width 792 height 35
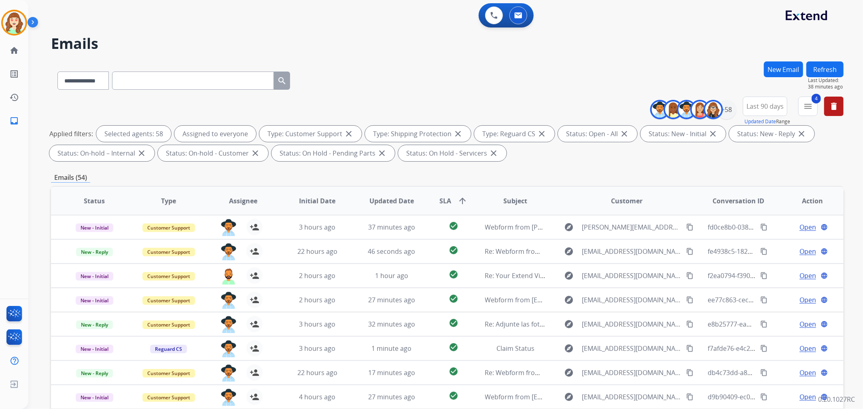
click at [608, 61] on div "**********" at bounding box center [447, 78] width 792 height 35
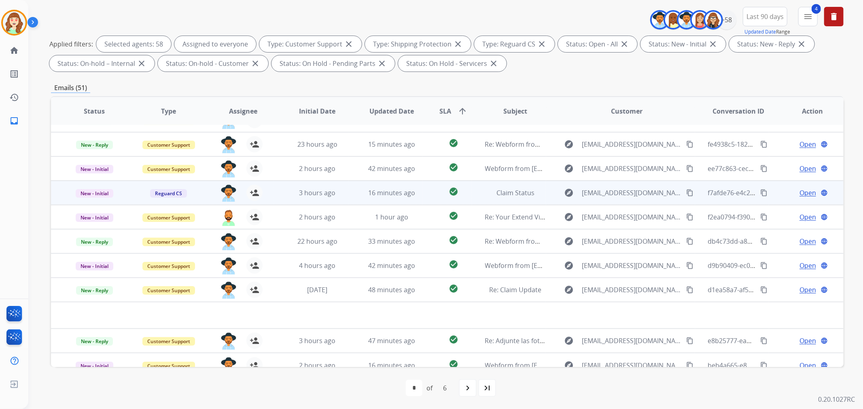
scroll to position [27, 0]
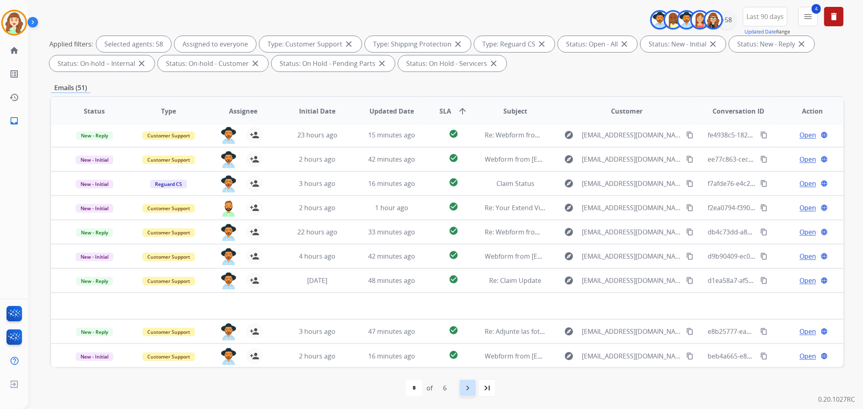
click at [468, 390] on mat-icon "navigate_next" at bounding box center [468, 388] width 10 height 10
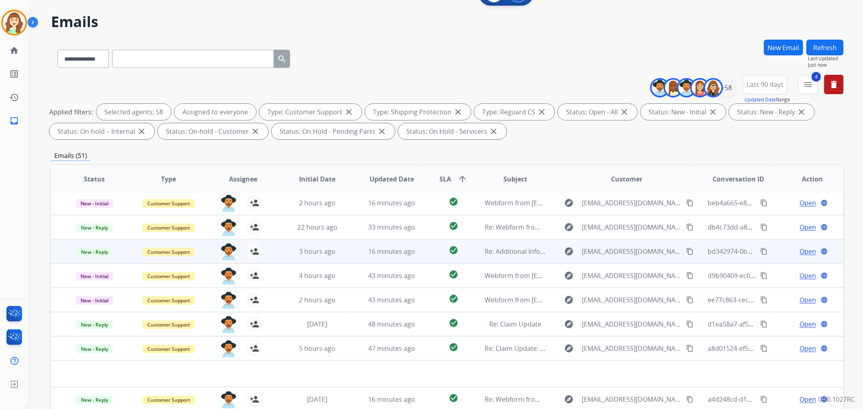
scroll to position [90, 0]
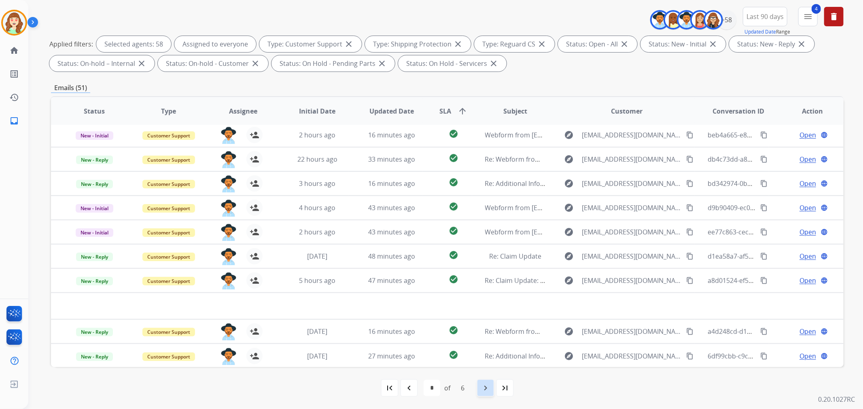
click at [481, 385] on mat-icon "navigate_next" at bounding box center [486, 388] width 10 height 10
click at [491, 389] on div "navigate_next" at bounding box center [486, 388] width 18 height 18
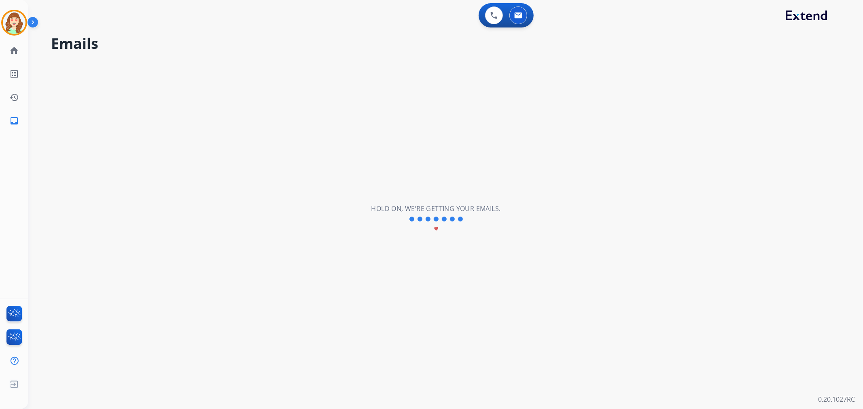
scroll to position [0, 0]
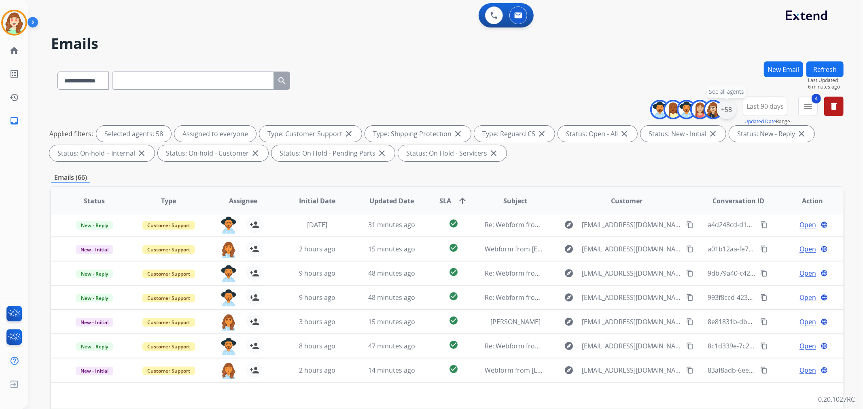
click at [726, 111] on div "+58" at bounding box center [726, 109] width 19 height 19
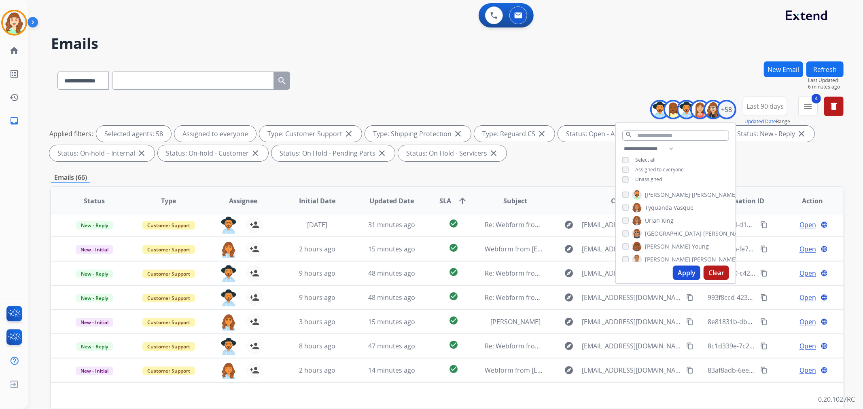
click at [684, 268] on button "Apply" at bounding box center [687, 273] width 28 height 15
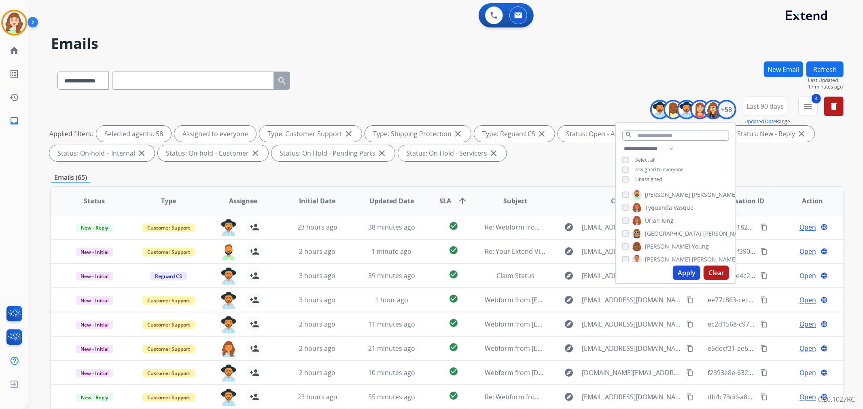
click at [684, 271] on button "Apply" at bounding box center [687, 273] width 28 height 15
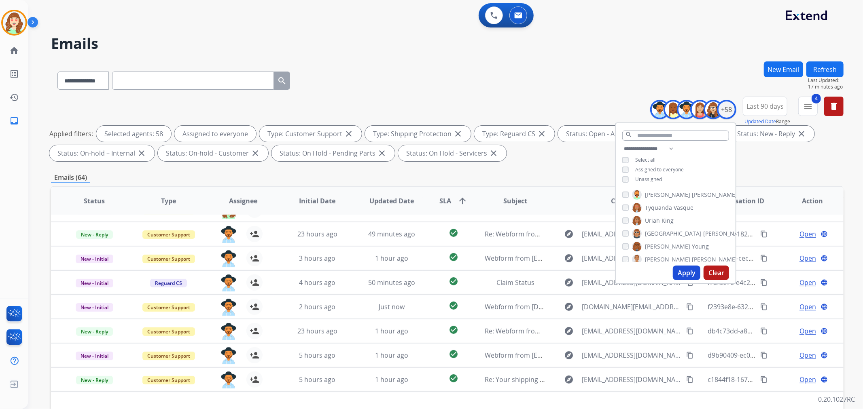
scroll to position [27, 0]
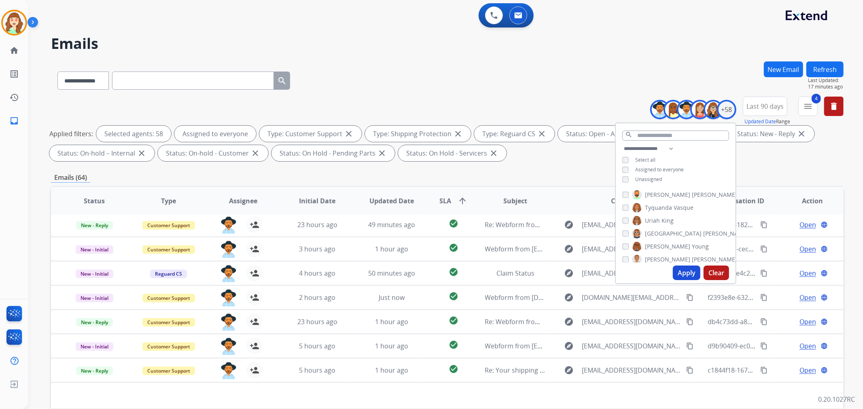
click at [686, 275] on button "Apply" at bounding box center [687, 273] width 28 height 15
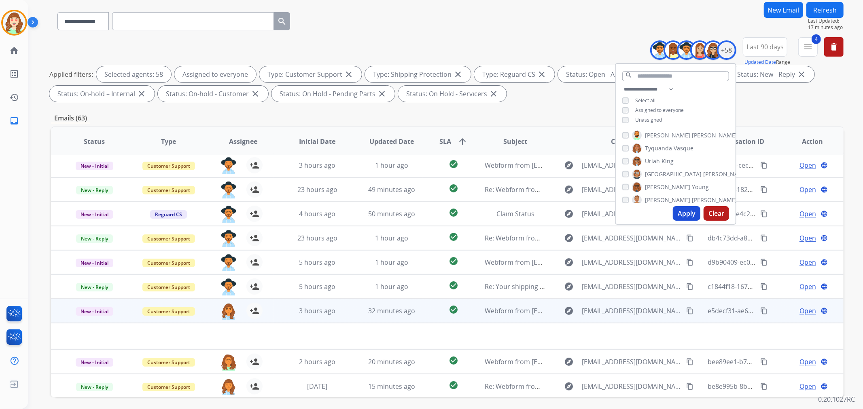
scroll to position [90, 0]
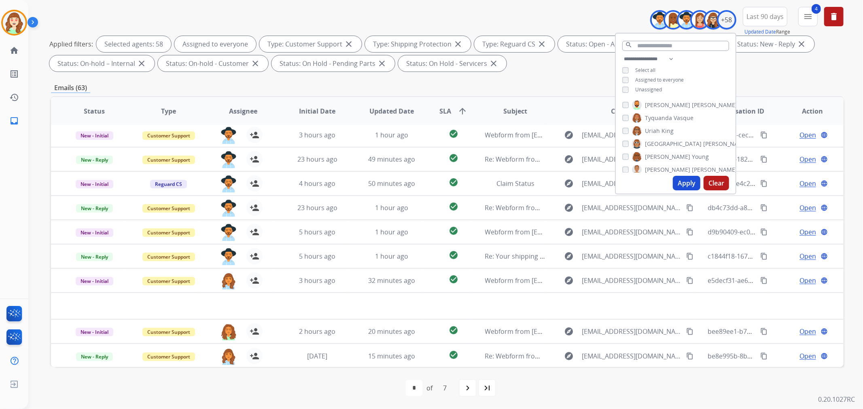
click at [470, 388] on mat-icon "navigate_next" at bounding box center [468, 388] width 10 height 10
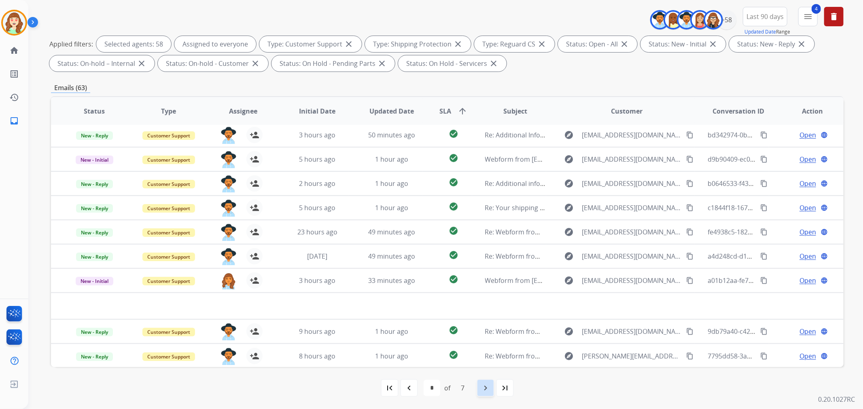
click at [482, 388] on mat-icon "navigate_next" at bounding box center [486, 388] width 10 height 10
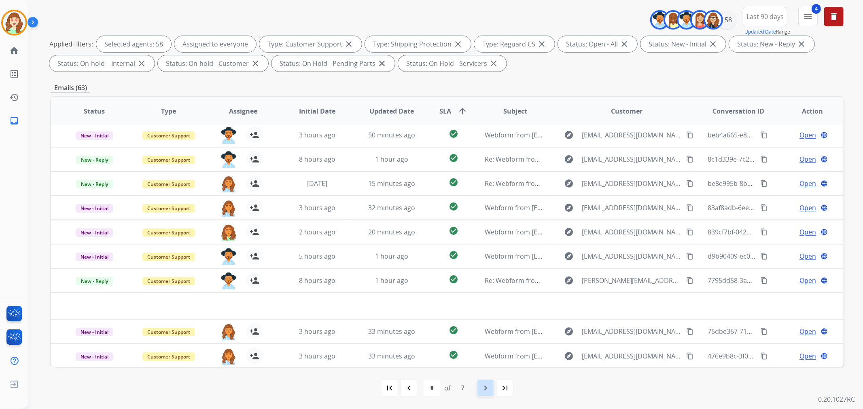
click at [484, 385] on mat-icon "navigate_next" at bounding box center [486, 388] width 10 height 10
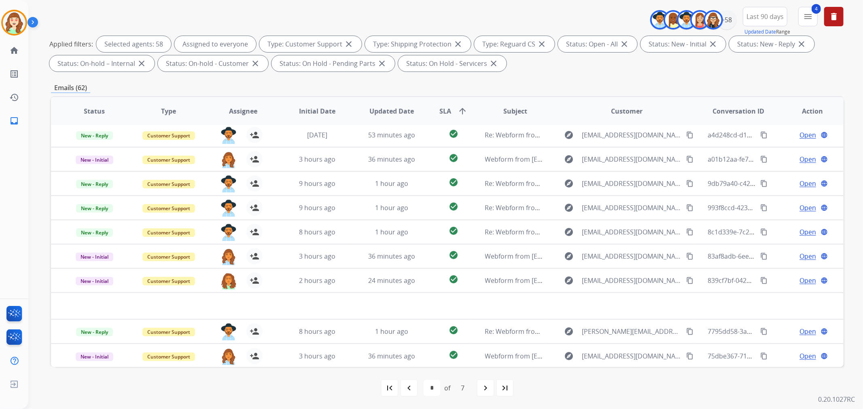
drag, startPoint x: 483, startPoint y: 389, endPoint x: 486, endPoint y: 384, distance: 5.8
click at [485, 388] on mat-icon "navigate_next" at bounding box center [486, 388] width 10 height 10
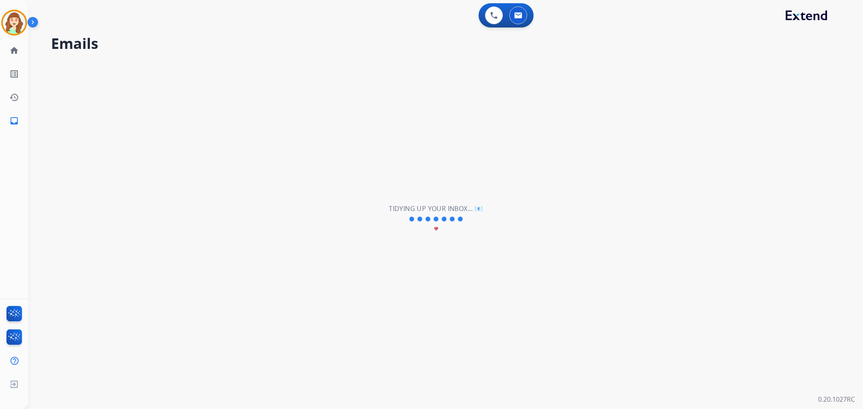
scroll to position [0, 0]
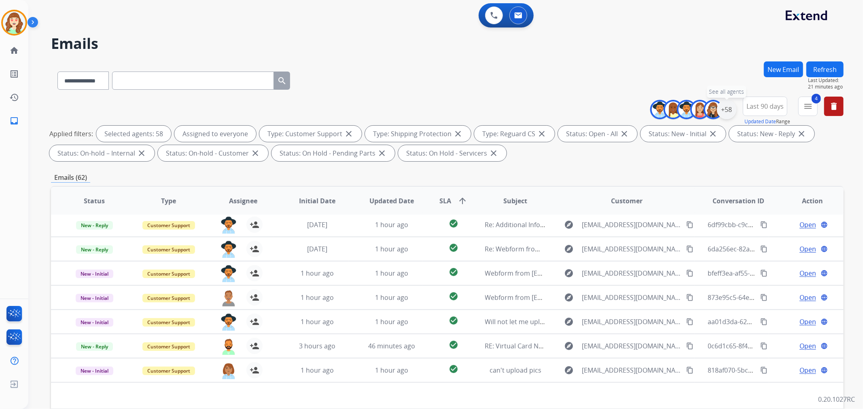
click at [724, 111] on div "+58" at bounding box center [726, 109] width 19 height 19
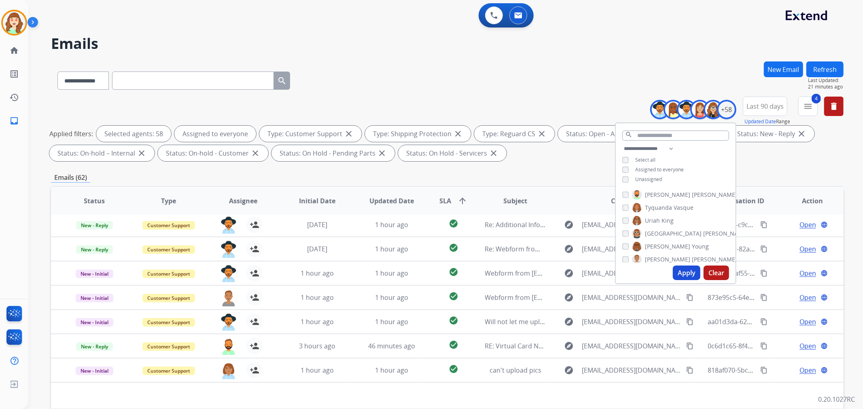
click at [719, 274] on button "Clear" at bounding box center [715, 273] width 25 height 15
select select "*"
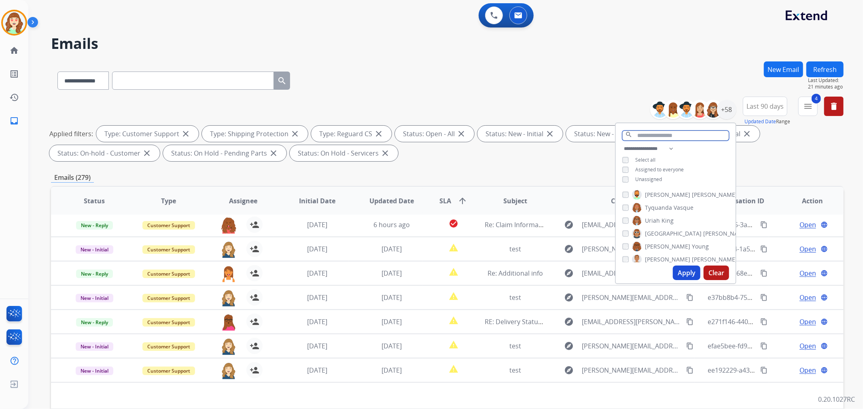
click at [648, 135] on input "text" at bounding box center [675, 136] width 107 height 10
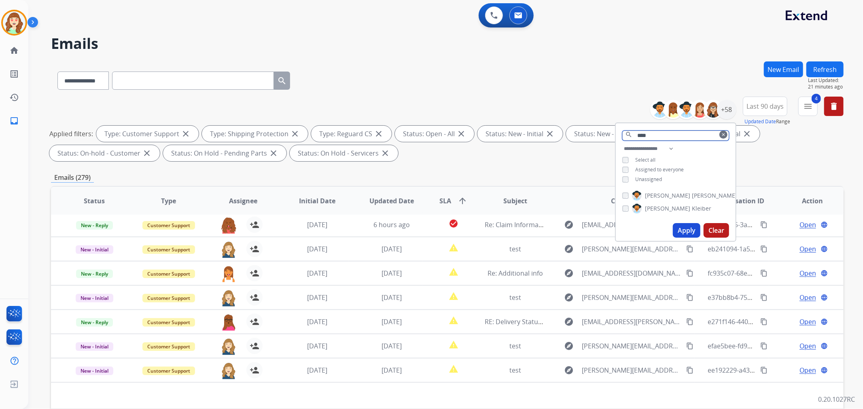
type input "****"
click at [684, 229] on button "Apply" at bounding box center [687, 230] width 28 height 15
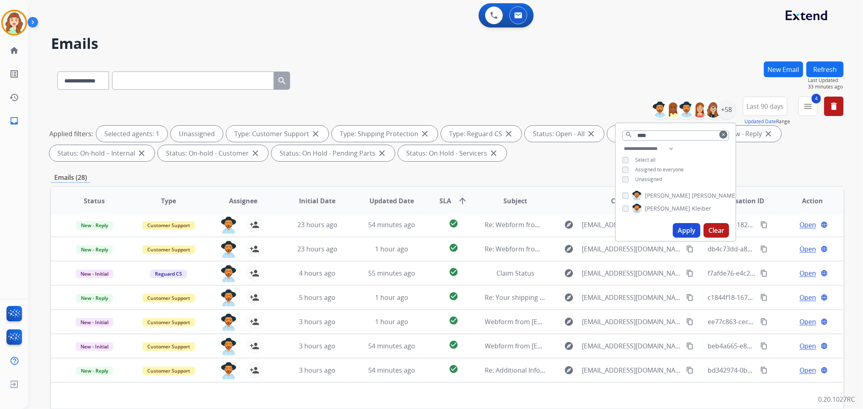
click at [685, 229] on button "Apply" at bounding box center [687, 230] width 28 height 15
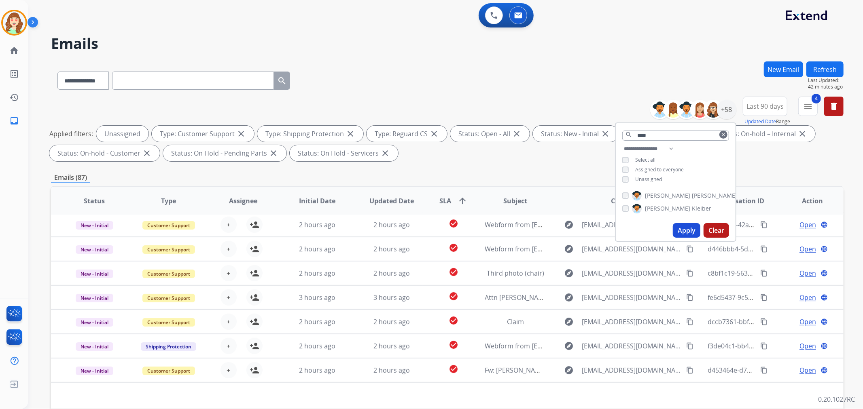
click at [684, 220] on div "Apply Clear" at bounding box center [676, 230] width 120 height 21
click at [688, 225] on button "Apply" at bounding box center [687, 230] width 28 height 15
click at [686, 231] on button "Apply" at bounding box center [687, 230] width 28 height 15
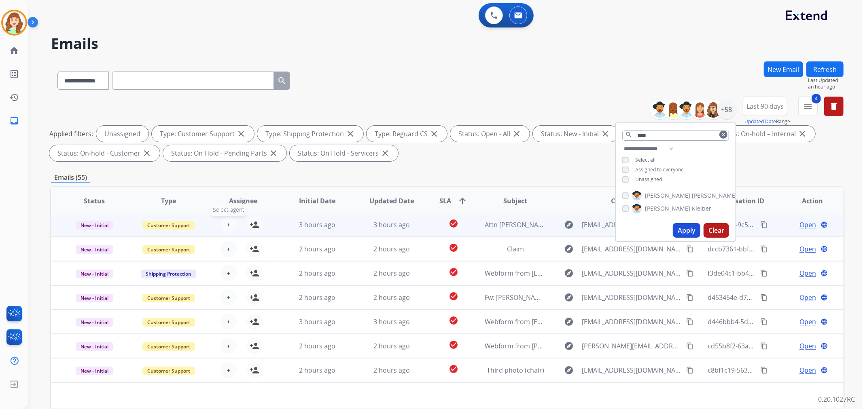
click at [231, 224] on button "+ Select agent" at bounding box center [228, 225] width 16 height 16
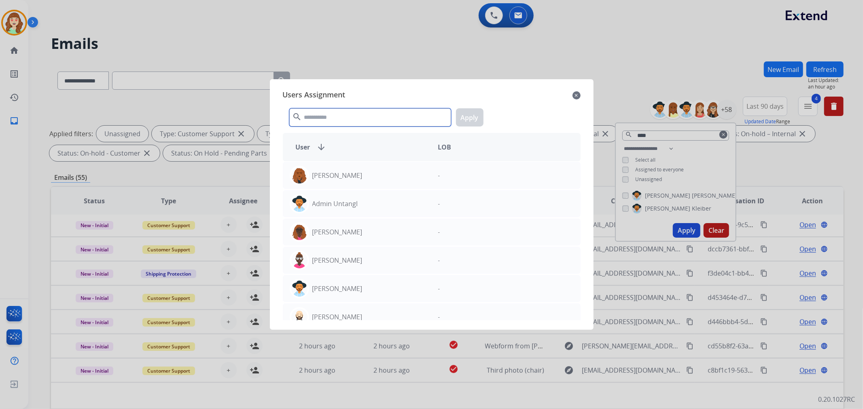
click at [338, 113] on input "text" at bounding box center [370, 117] width 162 height 18
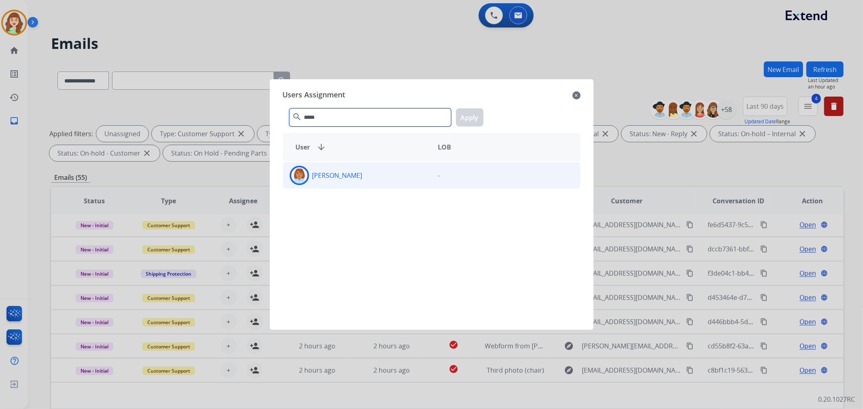
type input "*****"
drag, startPoint x: 399, startPoint y: 180, endPoint x: 432, endPoint y: 168, distance: 34.9
click at [400, 180] on div "[PERSON_NAME]" at bounding box center [357, 175] width 148 height 19
click at [470, 113] on button "Apply" at bounding box center [470, 117] width 28 height 18
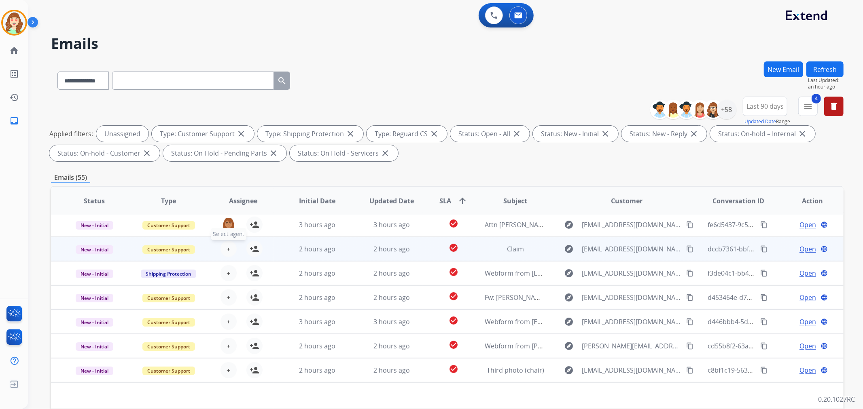
click at [223, 249] on button "+ Select agent" at bounding box center [228, 249] width 16 height 16
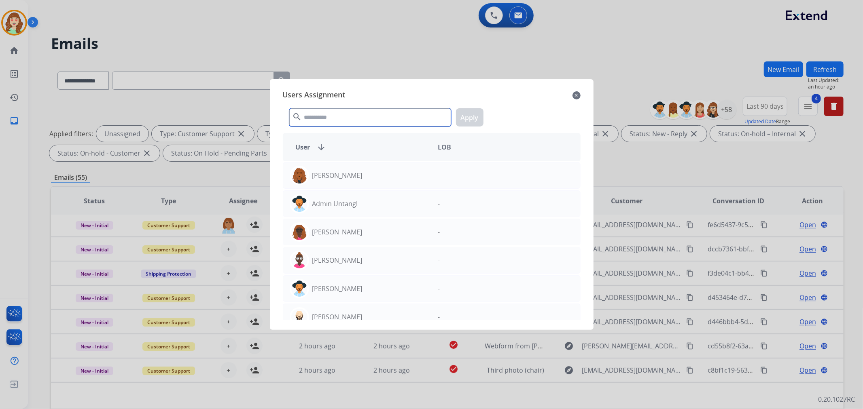
drag, startPoint x: 347, startPoint y: 112, endPoint x: 358, endPoint y: 109, distance: 12.1
click at [358, 109] on input "text" at bounding box center [370, 117] width 162 height 18
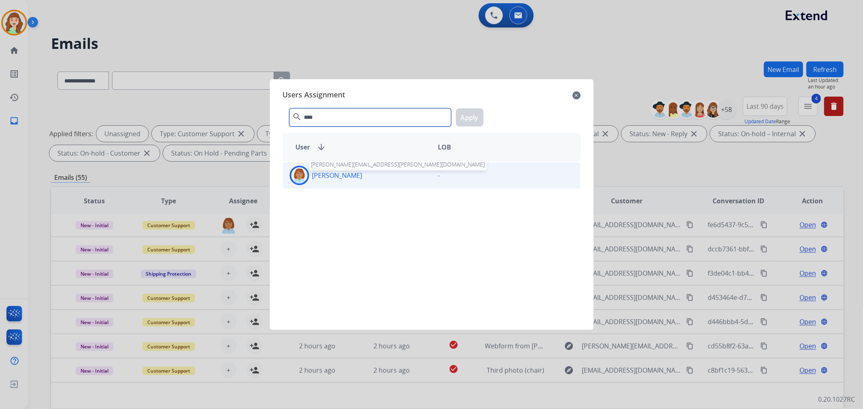
type input "****"
drag, startPoint x: 356, startPoint y: 172, endPoint x: 466, endPoint y: 125, distance: 119.6
click at [362, 172] on p "[PERSON_NAME]" at bounding box center [337, 176] width 50 height 10
click at [468, 116] on button "Apply" at bounding box center [470, 117] width 28 height 18
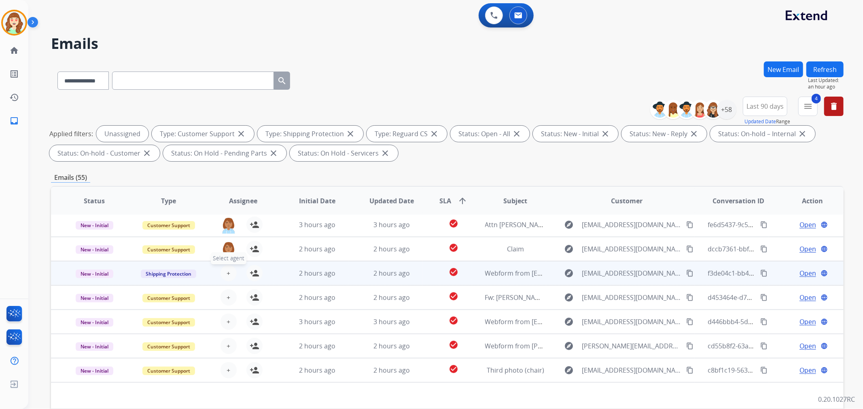
click at [223, 271] on button "+ Select agent" at bounding box center [228, 273] width 16 height 16
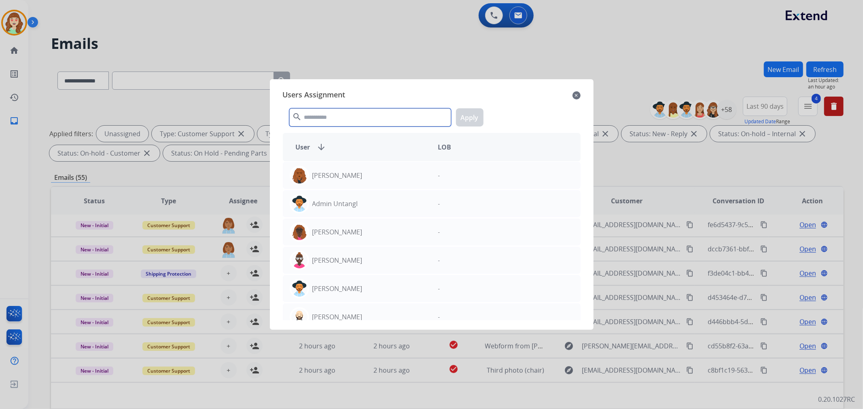
click at [358, 117] on input "text" at bounding box center [370, 117] width 162 height 18
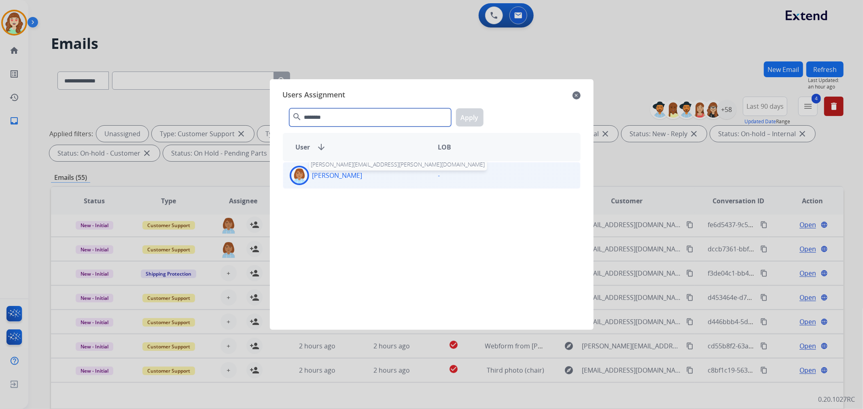
type input "********"
click at [344, 172] on p "[PERSON_NAME]" at bounding box center [337, 176] width 50 height 10
click at [460, 119] on button "Apply" at bounding box center [470, 117] width 28 height 18
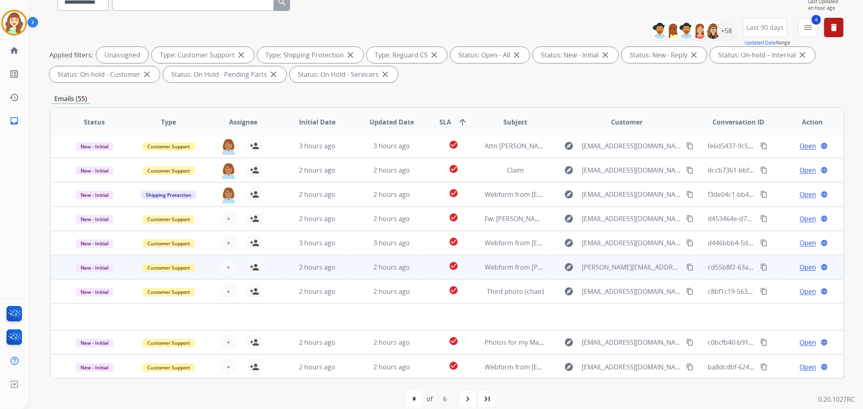
scroll to position [90, 0]
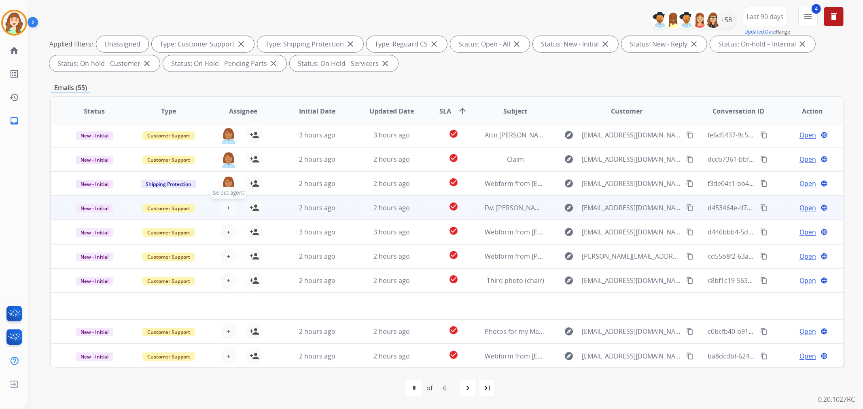
click at [225, 207] on button "+ Select agent" at bounding box center [228, 208] width 16 height 16
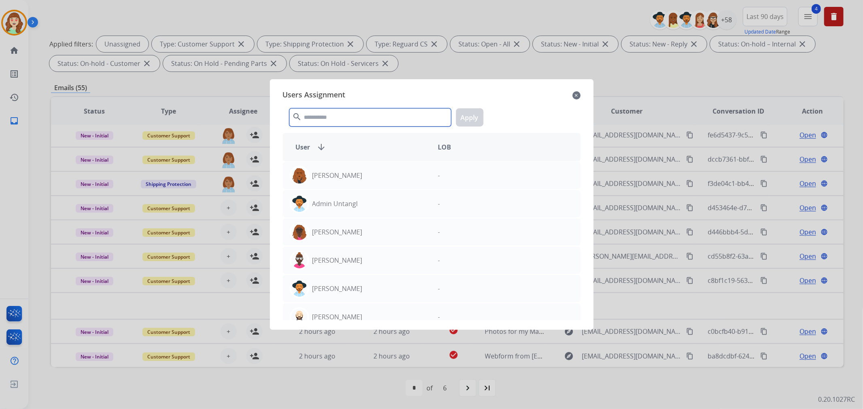
click at [352, 116] on input "text" at bounding box center [370, 117] width 162 height 18
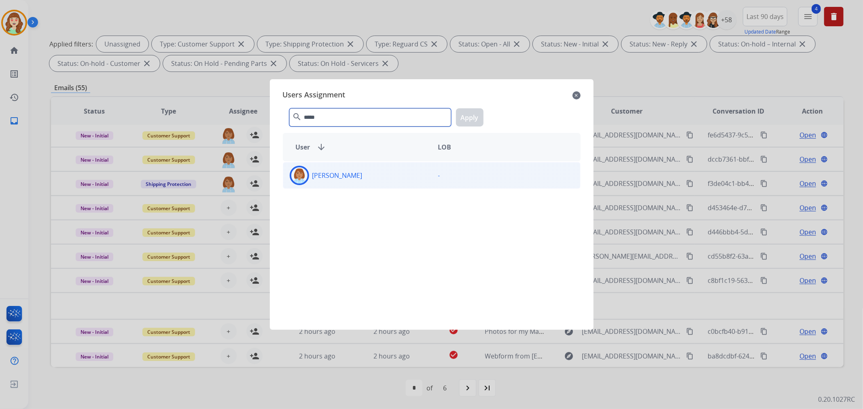
type input "*****"
drag, startPoint x: 382, startPoint y: 176, endPoint x: 425, endPoint y: 131, distance: 62.1
click at [388, 169] on div "[PERSON_NAME]" at bounding box center [357, 175] width 148 height 19
click at [468, 117] on button "Apply" at bounding box center [470, 117] width 28 height 18
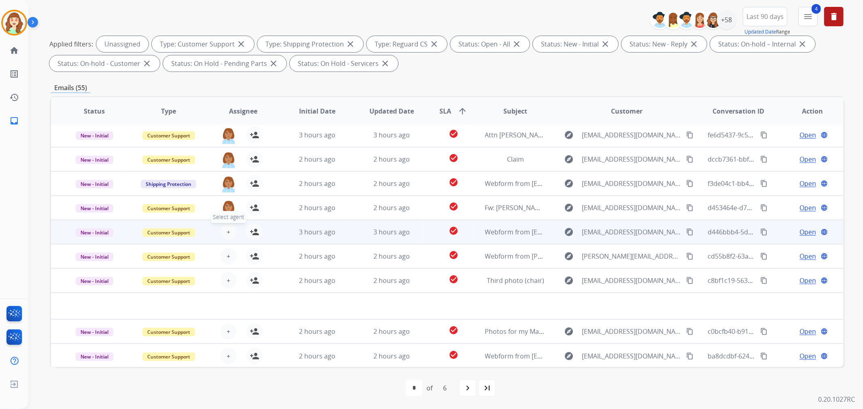
click at [223, 228] on button "+ Select agent" at bounding box center [228, 232] width 16 height 16
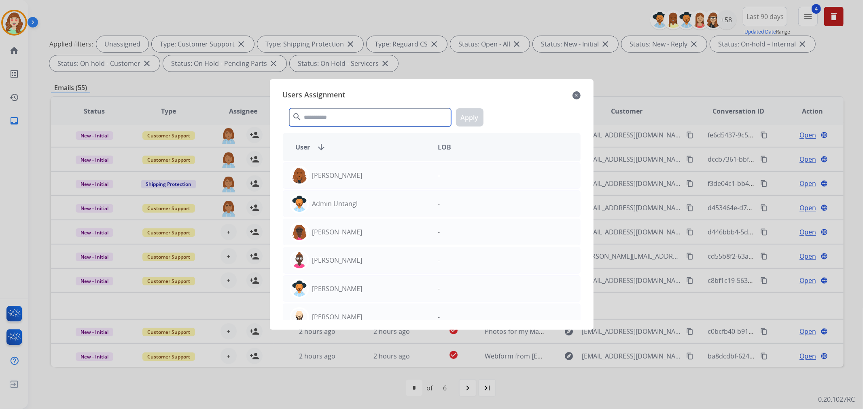
click at [320, 116] on input "text" at bounding box center [370, 117] width 162 height 18
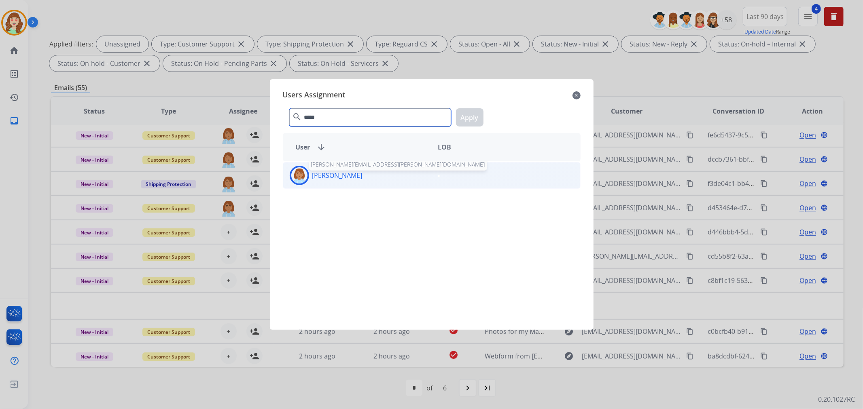
type input "*****"
drag, startPoint x: 373, startPoint y: 173, endPoint x: 479, endPoint y: 114, distance: 120.6
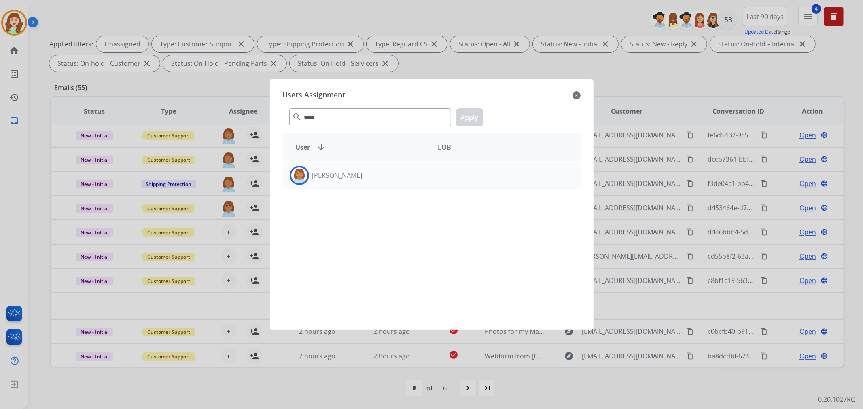
click at [373, 173] on div "[PERSON_NAME]" at bounding box center [357, 175] width 148 height 19
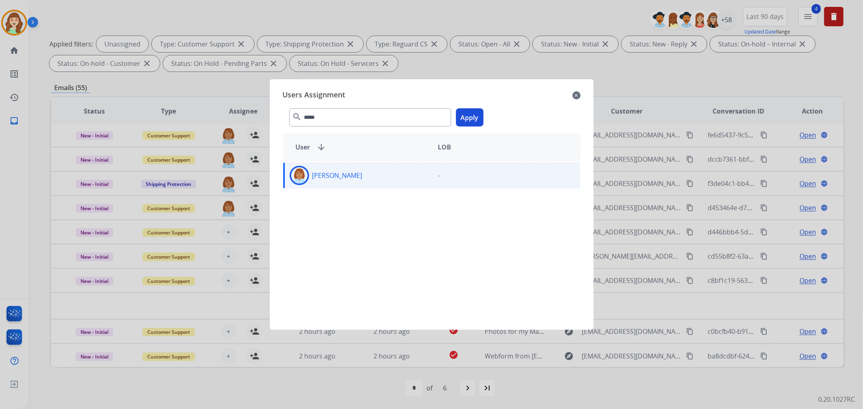
click at [464, 116] on button "Apply" at bounding box center [470, 117] width 28 height 18
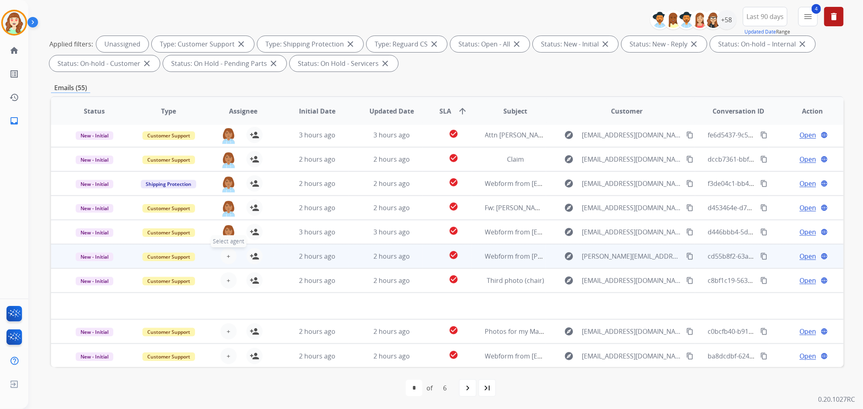
click at [225, 256] on button "+ Select agent" at bounding box center [228, 256] width 16 height 16
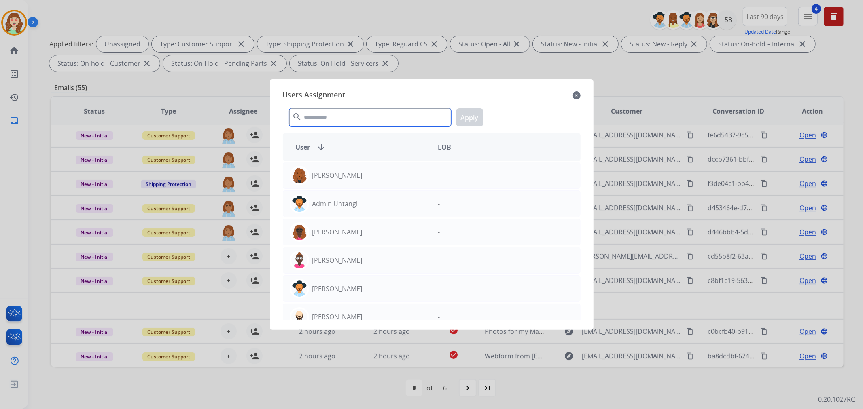
click at [374, 111] on input "text" at bounding box center [370, 117] width 162 height 18
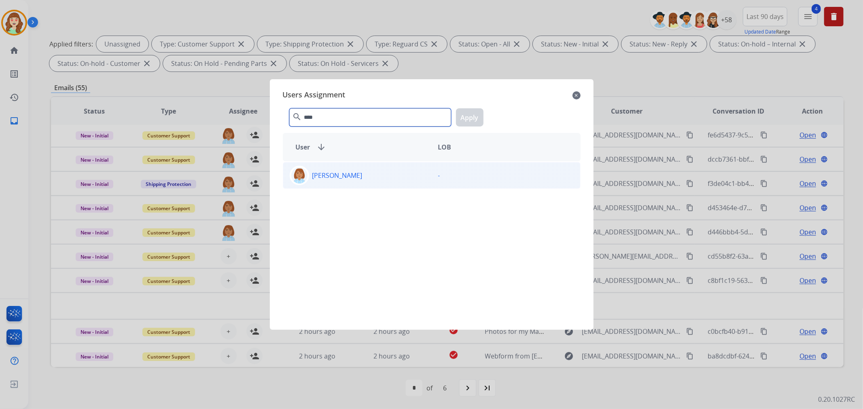
type input "****"
click at [409, 174] on div "[PERSON_NAME]" at bounding box center [357, 175] width 148 height 19
click at [467, 114] on button "Apply" at bounding box center [470, 117] width 28 height 18
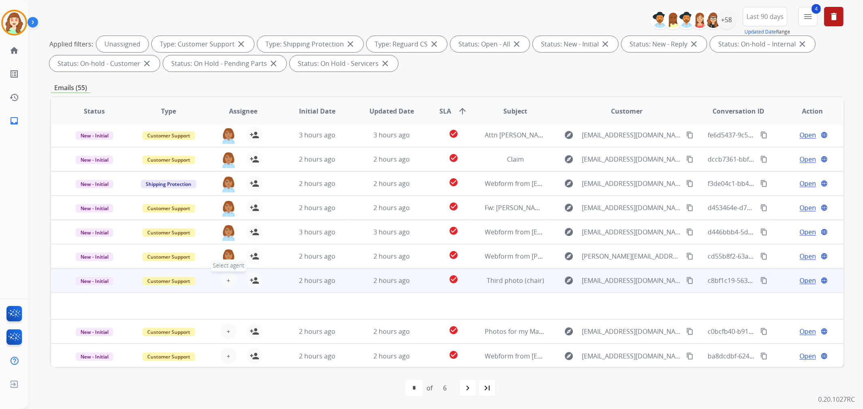
click at [224, 275] on button "+ Select agent" at bounding box center [228, 281] width 16 height 16
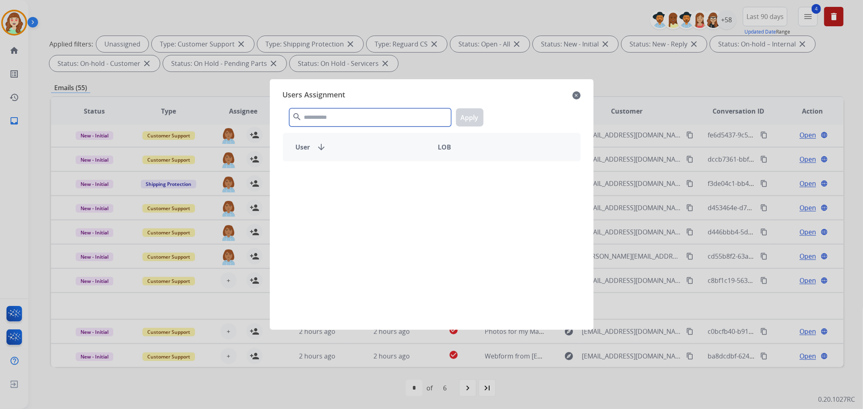
click at [366, 115] on input "text" at bounding box center [370, 117] width 162 height 18
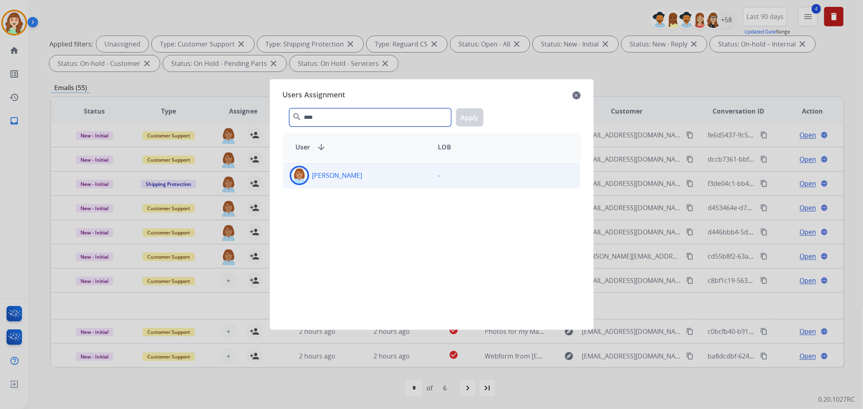
type input "****"
click at [365, 181] on div "[PERSON_NAME]" at bounding box center [357, 175] width 148 height 19
click at [476, 109] on button "Apply" at bounding box center [470, 117] width 28 height 18
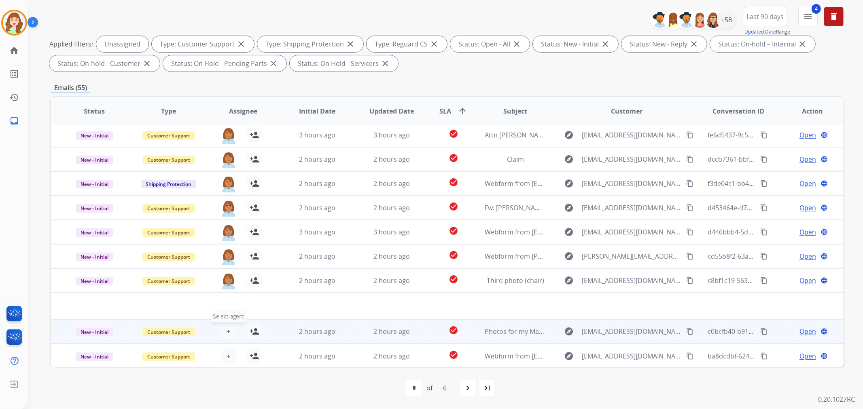
click at [223, 330] on button "+ Select agent" at bounding box center [228, 332] width 16 height 16
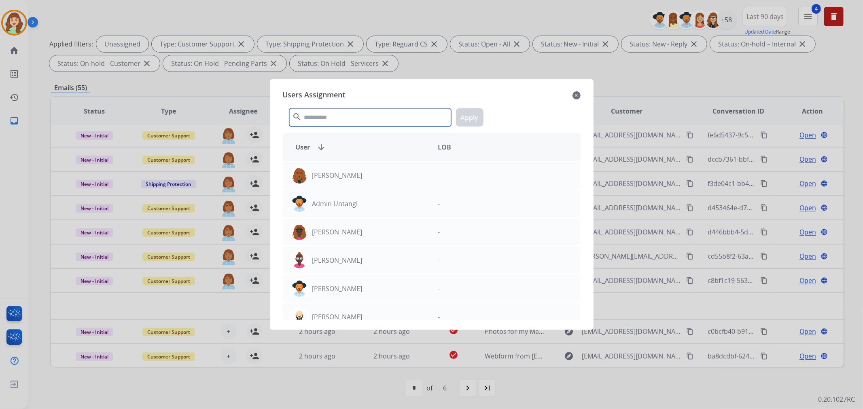
click at [349, 120] on input "text" at bounding box center [370, 117] width 162 height 18
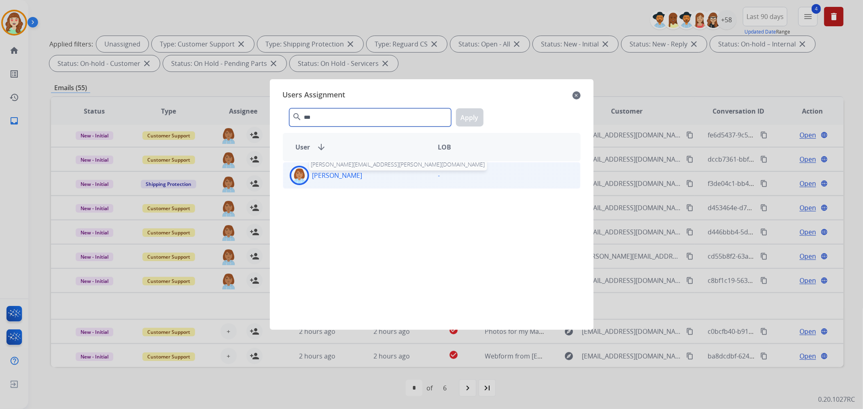
type input "***"
drag, startPoint x: 349, startPoint y: 175, endPoint x: 418, endPoint y: 151, distance: 73.3
click at [350, 175] on p "[PERSON_NAME]" at bounding box center [337, 176] width 50 height 10
drag, startPoint x: 477, startPoint y: 112, endPoint x: 311, endPoint y: 267, distance: 228.1
click at [472, 116] on button "Apply" at bounding box center [470, 117] width 28 height 18
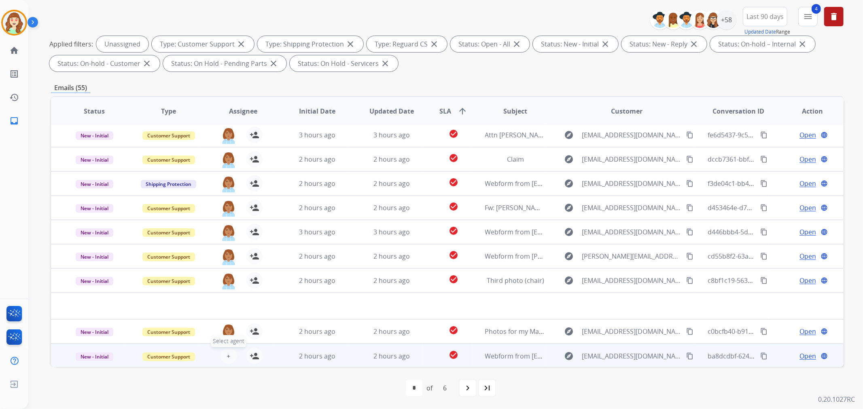
click at [227, 359] on span "+" at bounding box center [229, 357] width 4 height 10
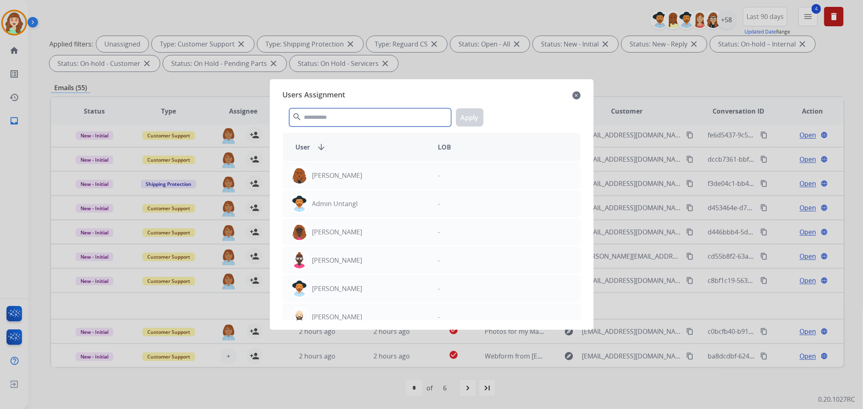
click at [350, 111] on input "text" at bounding box center [370, 117] width 162 height 18
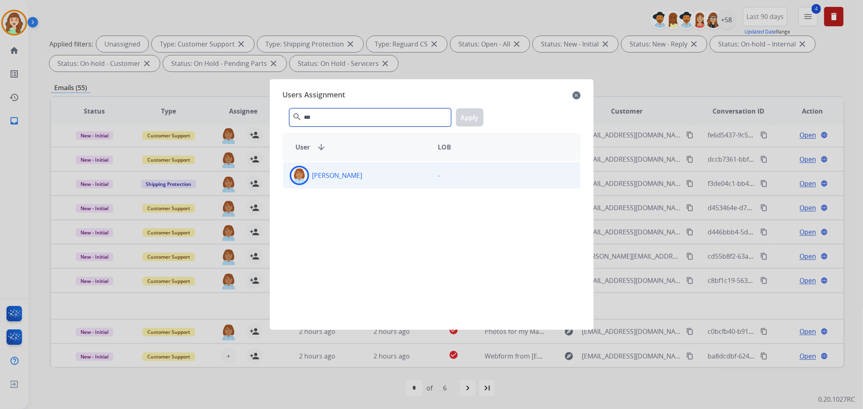
type input "***"
drag, startPoint x: 402, startPoint y: 178, endPoint x: 458, endPoint y: 128, distance: 74.7
click at [404, 177] on div "[PERSON_NAME]" at bounding box center [357, 175] width 148 height 19
click at [465, 111] on button "Apply" at bounding box center [470, 117] width 28 height 18
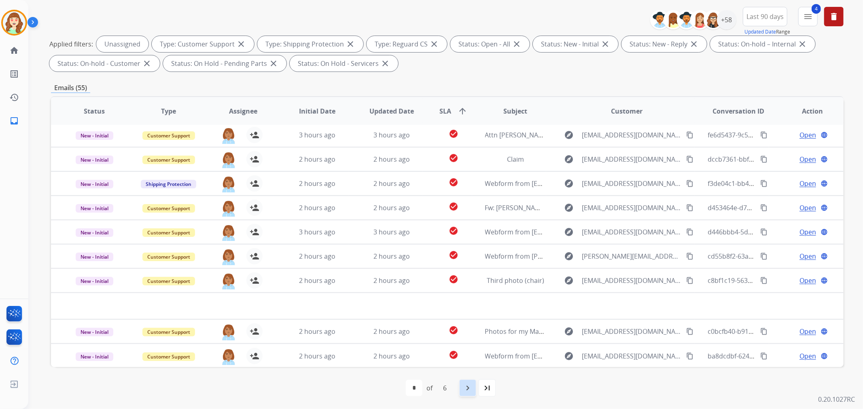
click at [470, 387] on mat-icon "navigate_next" at bounding box center [468, 388] width 10 height 10
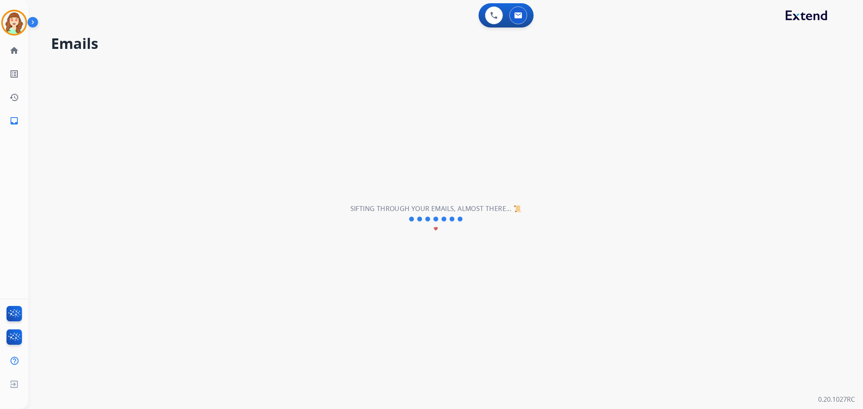
scroll to position [0, 0]
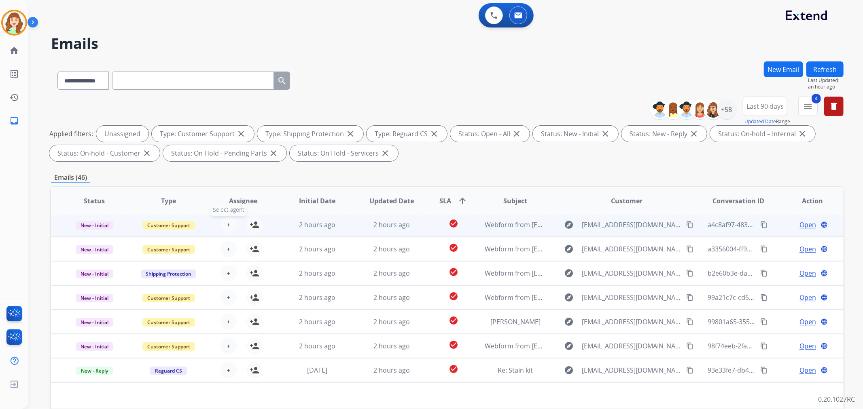
click at [228, 223] on span "+" at bounding box center [229, 225] width 4 height 10
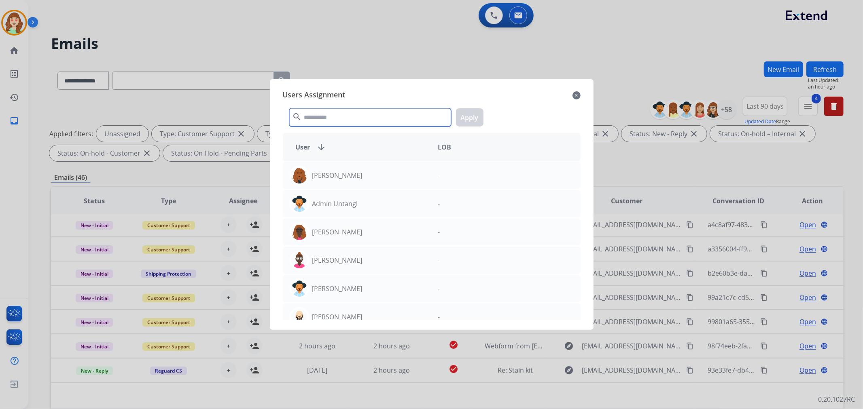
click at [360, 121] on input "text" at bounding box center [370, 117] width 162 height 18
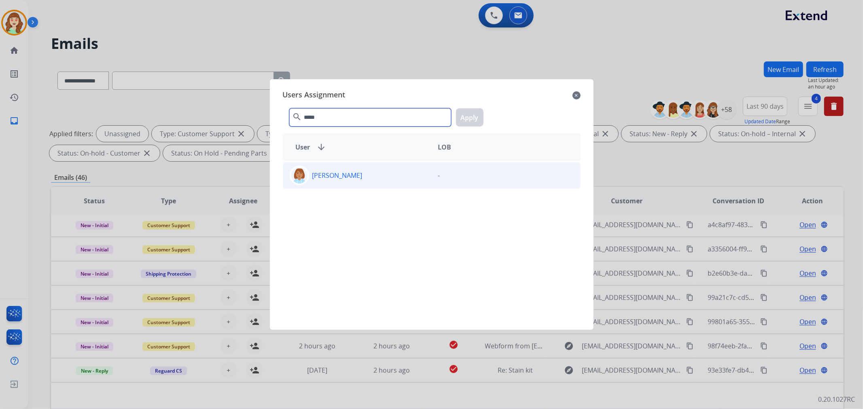
type input "*****"
click at [362, 171] on p "[PERSON_NAME]" at bounding box center [337, 176] width 50 height 10
click at [474, 120] on button "Apply" at bounding box center [470, 117] width 28 height 18
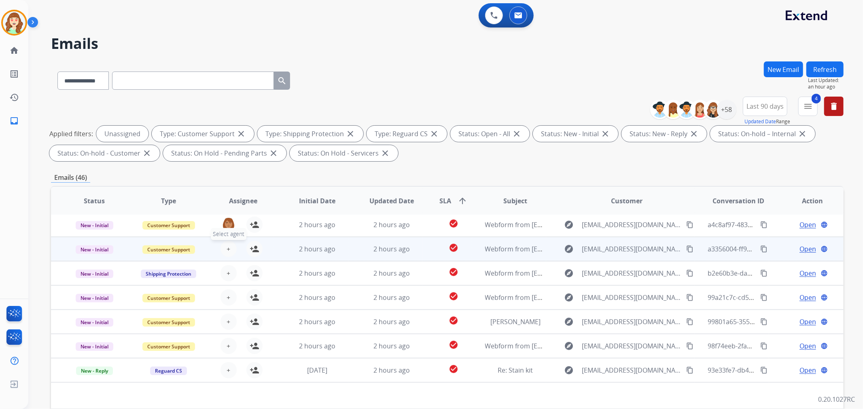
click at [227, 244] on span "+" at bounding box center [229, 249] width 4 height 10
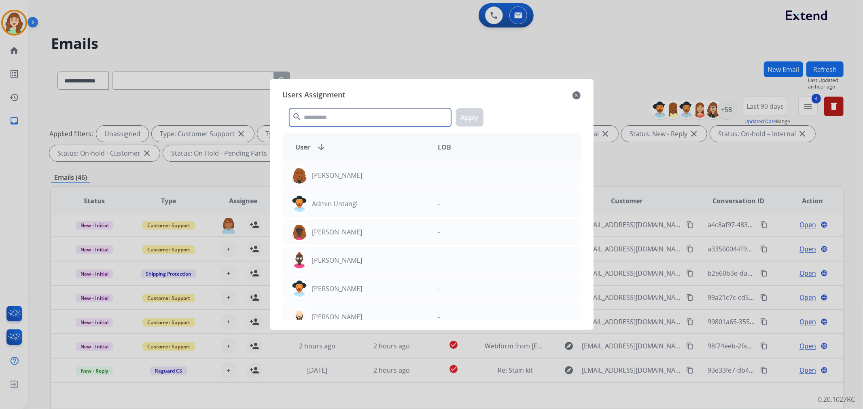
click at [322, 112] on input "text" at bounding box center [370, 117] width 162 height 18
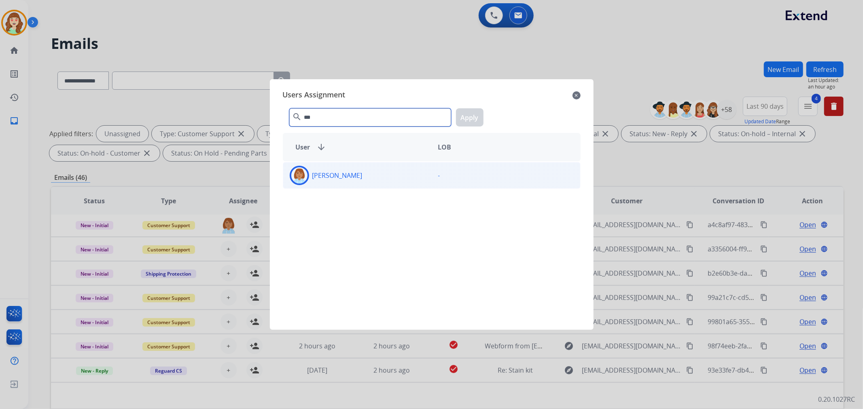
type input "***"
drag, startPoint x: 411, startPoint y: 179, endPoint x: 448, endPoint y: 168, distance: 38.8
click at [411, 179] on div "[PERSON_NAME]" at bounding box center [357, 175] width 148 height 19
click at [474, 114] on button "Apply" at bounding box center [470, 117] width 28 height 18
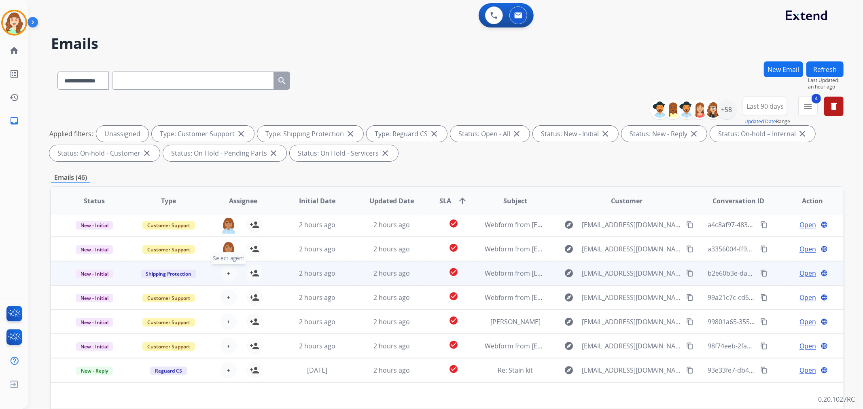
click at [227, 270] on span "+" at bounding box center [229, 274] width 4 height 10
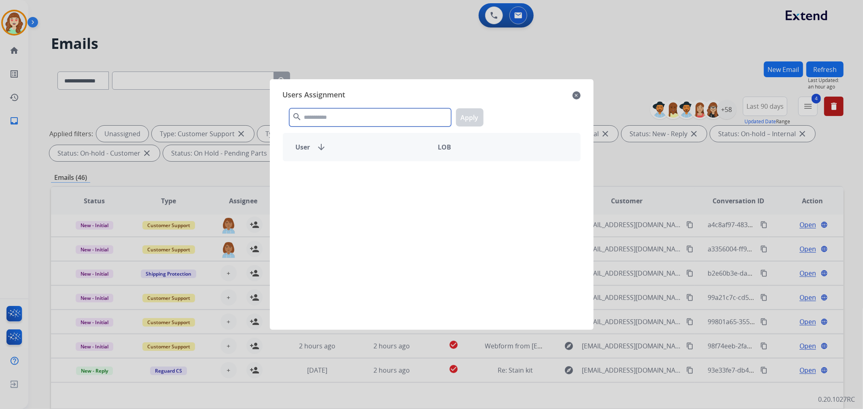
drag, startPoint x: 366, startPoint y: 118, endPoint x: 371, endPoint y: 116, distance: 4.7
click at [371, 116] on input "text" at bounding box center [370, 117] width 162 height 18
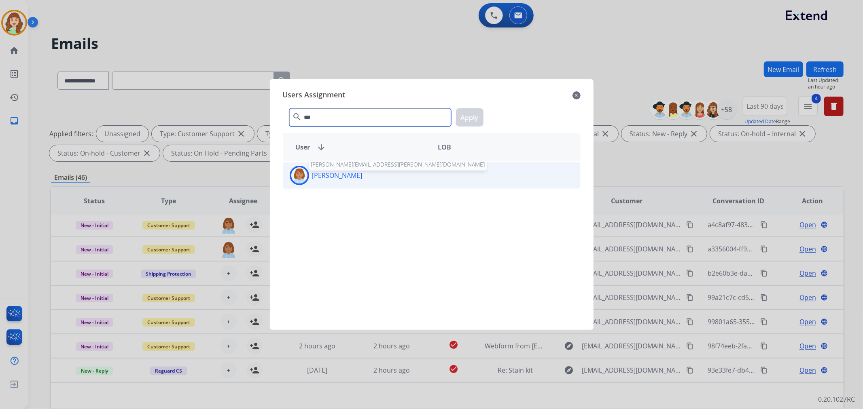
type input "***"
drag, startPoint x: 361, startPoint y: 177, endPoint x: 496, endPoint y: 132, distance: 142.2
click at [362, 177] on p "[PERSON_NAME]" at bounding box center [337, 176] width 50 height 10
click at [462, 103] on div "*** search Apply" at bounding box center [432, 116] width 298 height 28
drag, startPoint x: 466, startPoint y: 121, endPoint x: 459, endPoint y: 130, distance: 11.5
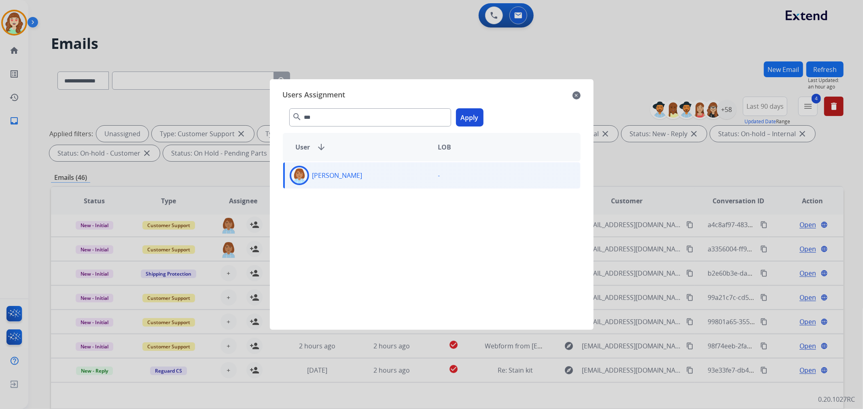
click at [470, 121] on button "Apply" at bounding box center [470, 117] width 28 height 18
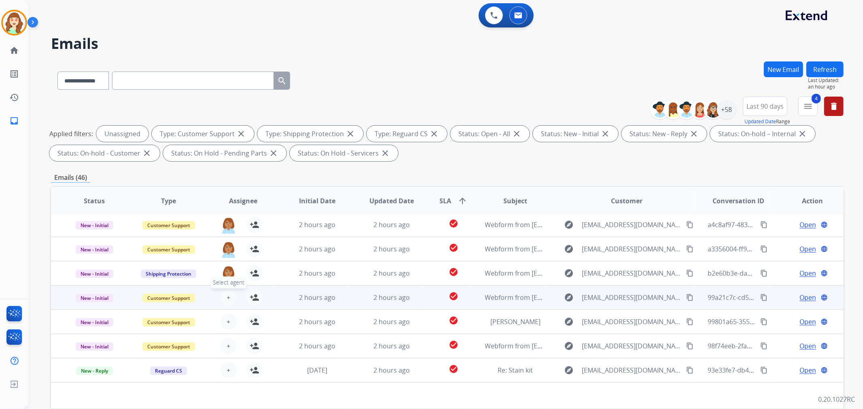
click at [224, 301] on button "+ Select agent" at bounding box center [228, 298] width 16 height 16
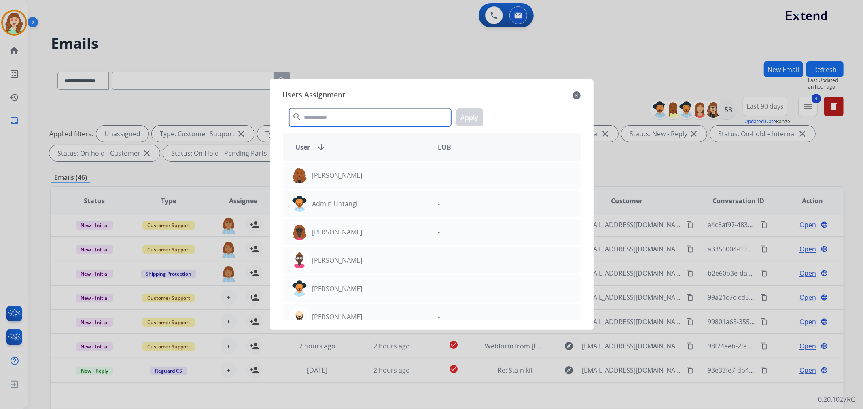
click at [392, 119] on input "text" at bounding box center [370, 117] width 162 height 18
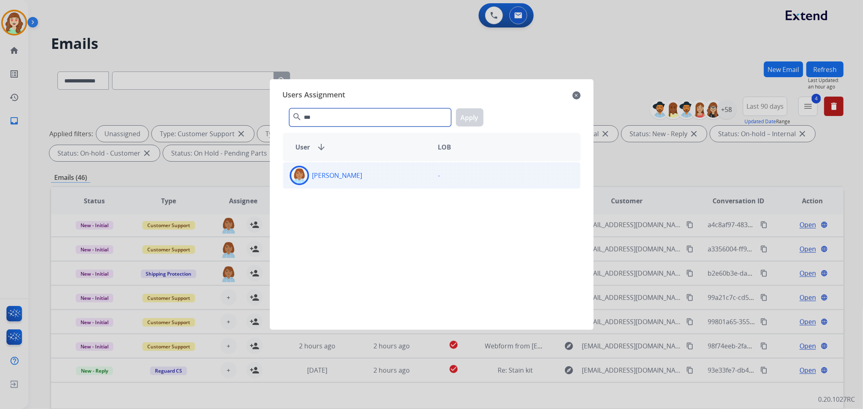
type input "***"
drag, startPoint x: 385, startPoint y: 181, endPoint x: 472, endPoint y: 123, distance: 104.8
click at [386, 179] on div "[PERSON_NAME]" at bounding box center [357, 175] width 148 height 19
click at [467, 120] on button "Apply" at bounding box center [470, 117] width 28 height 18
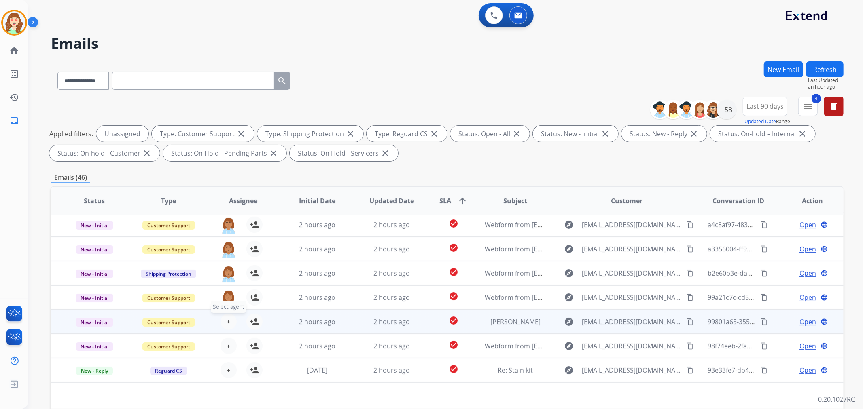
click at [225, 318] on button "+ Select agent" at bounding box center [228, 322] width 16 height 16
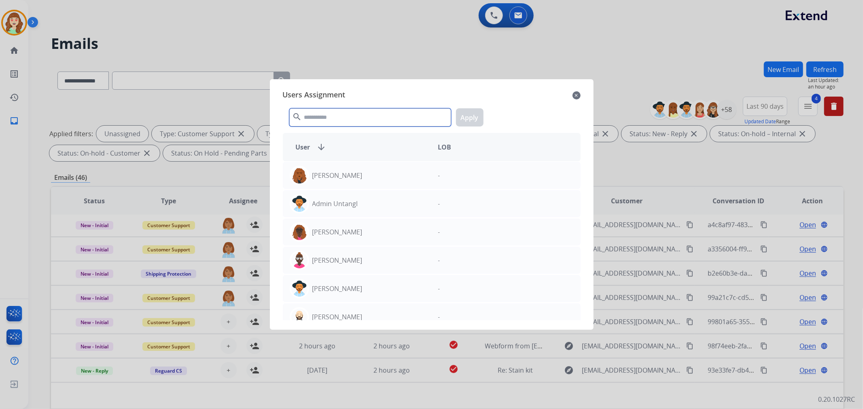
click at [366, 119] on input "text" at bounding box center [370, 117] width 162 height 18
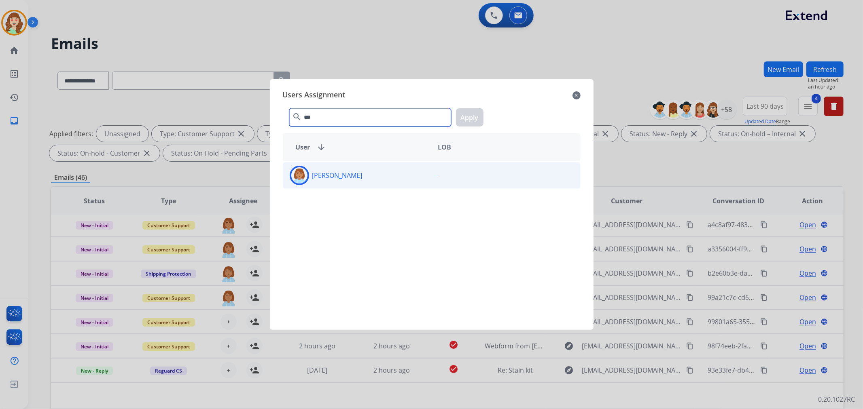
type input "***"
drag, startPoint x: 379, startPoint y: 180, endPoint x: 431, endPoint y: 128, distance: 73.8
click at [382, 176] on div "[PERSON_NAME]" at bounding box center [357, 175] width 148 height 19
drag, startPoint x: 467, startPoint y: 119, endPoint x: 408, endPoint y: 162, distance: 73.1
click at [468, 119] on button "Apply" at bounding box center [470, 117] width 28 height 18
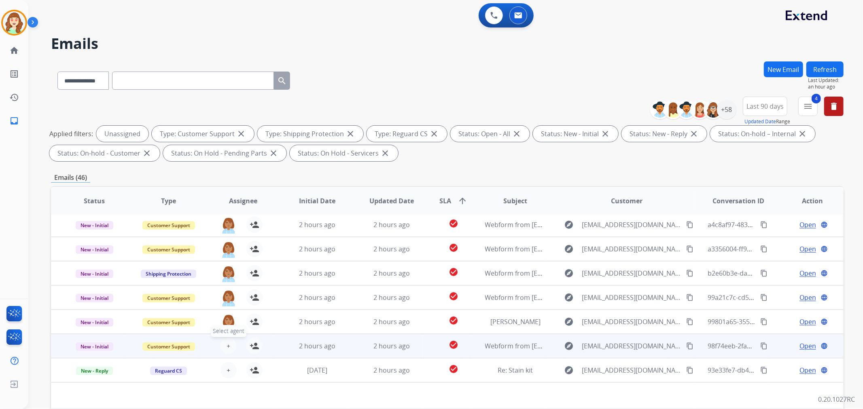
click at [227, 340] on button "+ Select agent" at bounding box center [228, 346] width 16 height 16
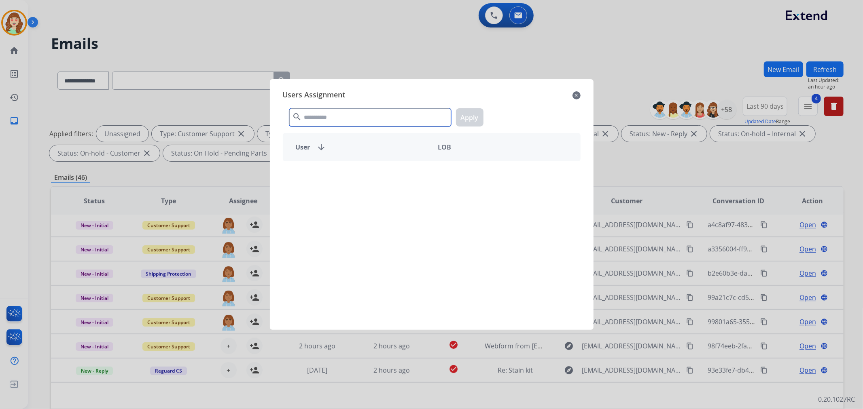
click at [362, 112] on input "text" at bounding box center [370, 117] width 162 height 18
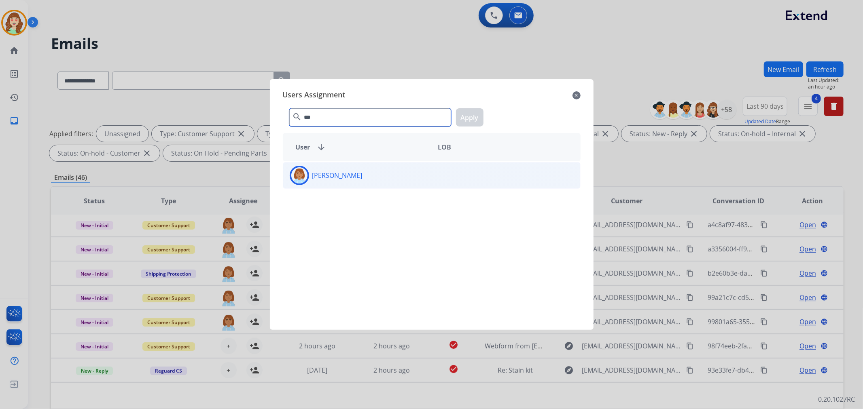
type input "***"
click at [390, 181] on div "[PERSON_NAME]" at bounding box center [357, 175] width 148 height 19
click at [470, 117] on button "Apply" at bounding box center [470, 117] width 28 height 18
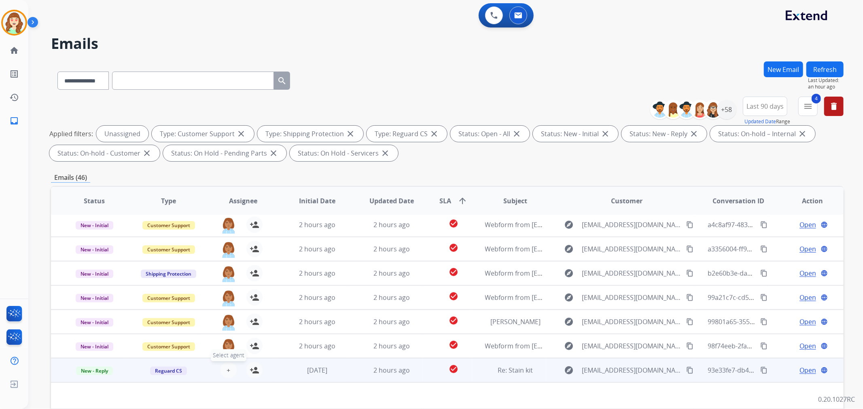
click at [229, 370] on button "+ Select agent" at bounding box center [228, 370] width 16 height 16
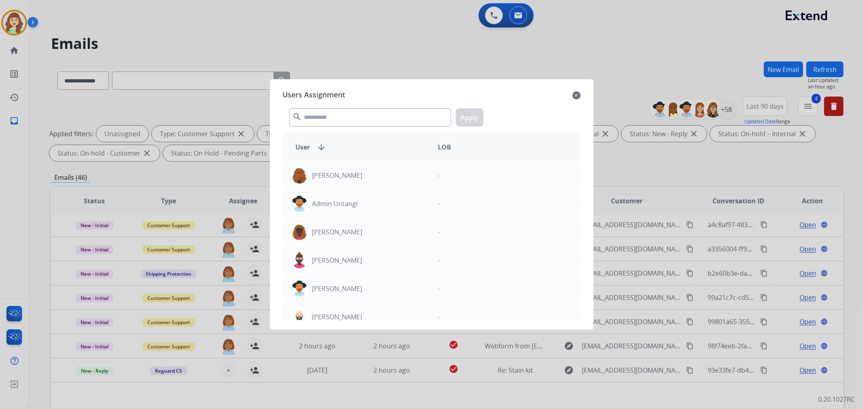
click at [374, 107] on div "search Apply" at bounding box center [432, 116] width 298 height 28
click at [375, 119] on input "text" at bounding box center [370, 117] width 162 height 18
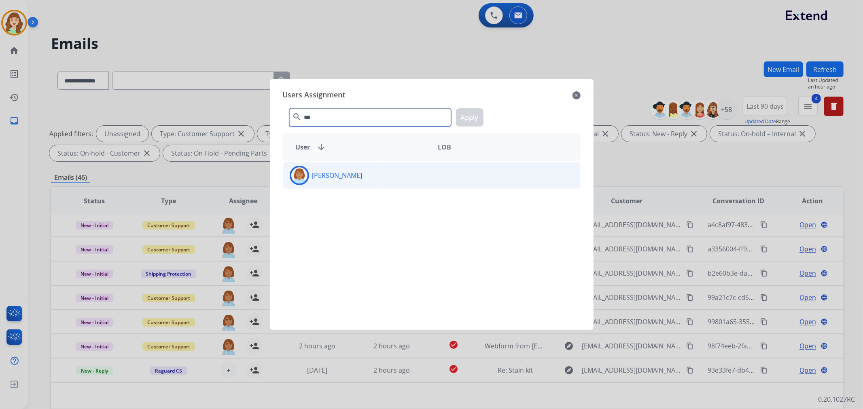
type input "***"
drag, startPoint x: 387, startPoint y: 183, endPoint x: 411, endPoint y: 167, distance: 29.1
click at [388, 183] on div "[PERSON_NAME]" at bounding box center [357, 175] width 148 height 19
click at [469, 111] on button "Apply" at bounding box center [470, 117] width 28 height 18
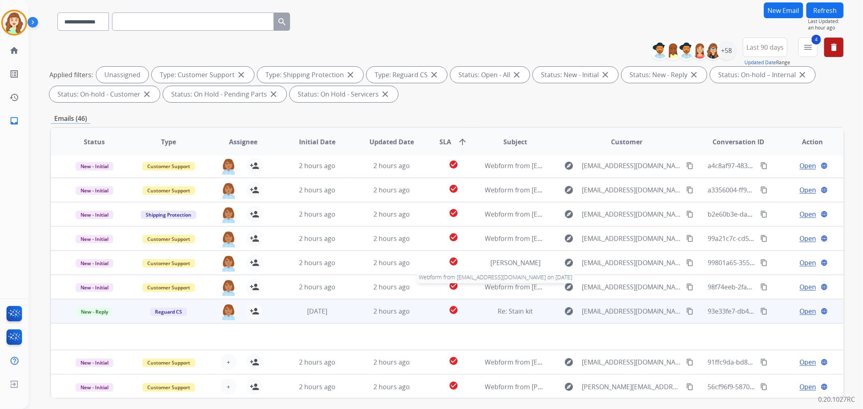
scroll to position [90, 0]
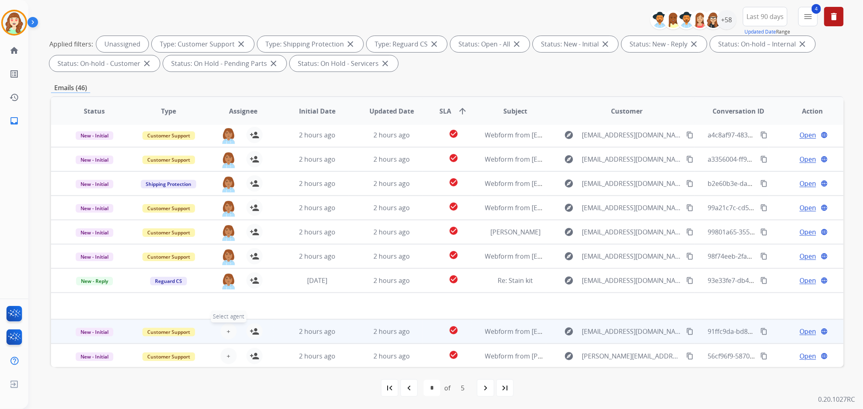
click at [224, 328] on button "+ Select agent" at bounding box center [228, 332] width 16 height 16
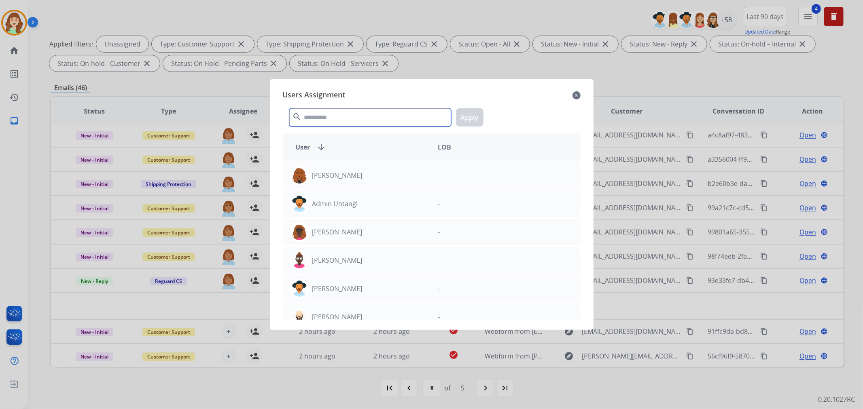
click at [389, 112] on input "text" at bounding box center [370, 117] width 162 height 18
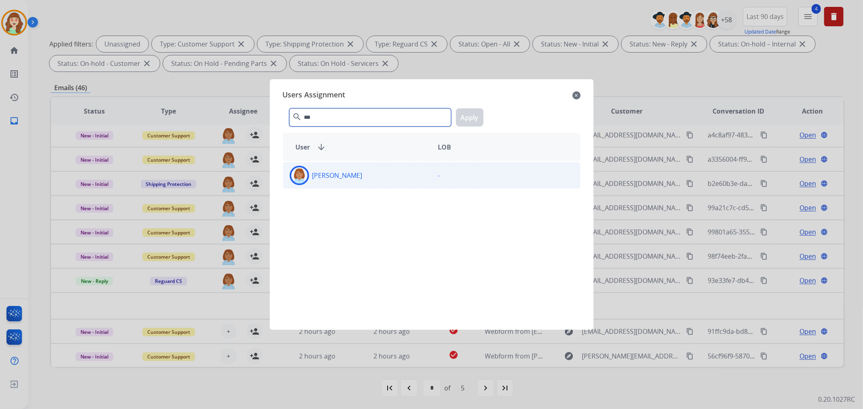
type input "***"
click at [395, 180] on div "[PERSON_NAME]" at bounding box center [357, 175] width 148 height 19
click at [466, 114] on button "Apply" at bounding box center [470, 117] width 28 height 18
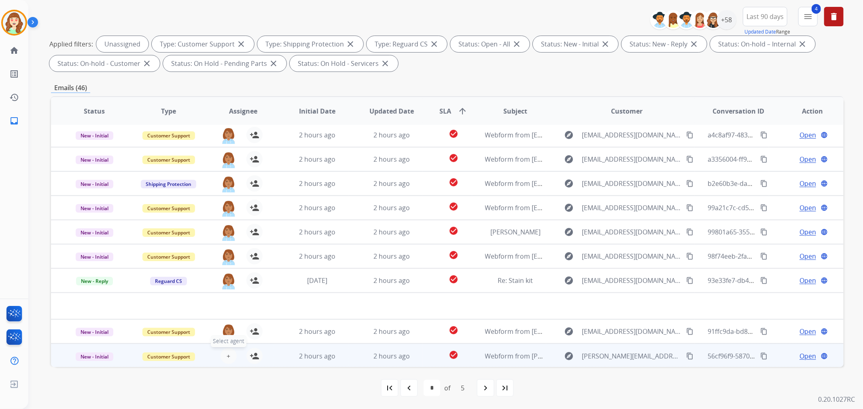
click at [227, 354] on span "+" at bounding box center [229, 357] width 4 height 10
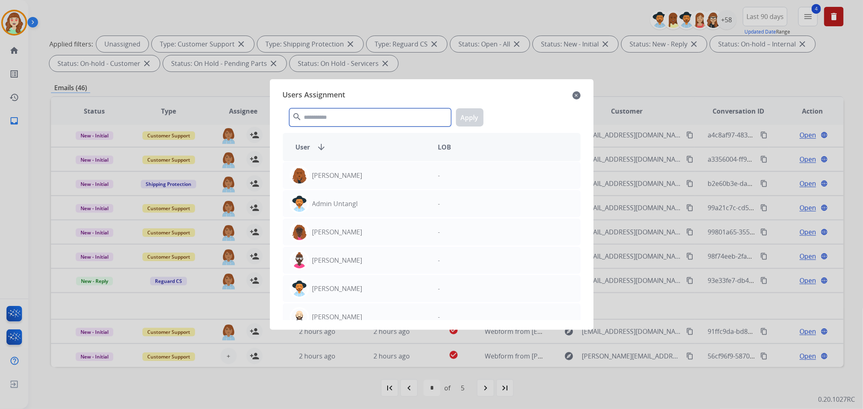
drag, startPoint x: 362, startPoint y: 115, endPoint x: 367, endPoint y: 111, distance: 6.0
click at [367, 114] on input "text" at bounding box center [370, 117] width 162 height 18
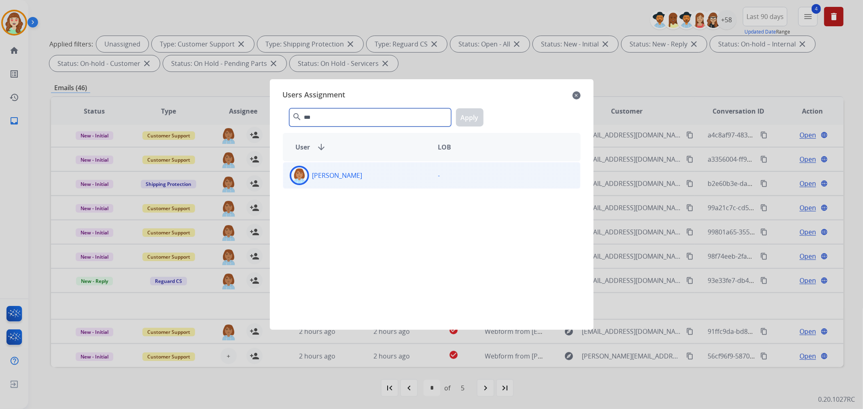
type input "***"
drag, startPoint x: 400, startPoint y: 176, endPoint x: 411, endPoint y: 173, distance: 10.9
click at [401, 175] on div "[PERSON_NAME]" at bounding box center [357, 175] width 148 height 19
click at [460, 116] on button "Apply" at bounding box center [470, 117] width 28 height 18
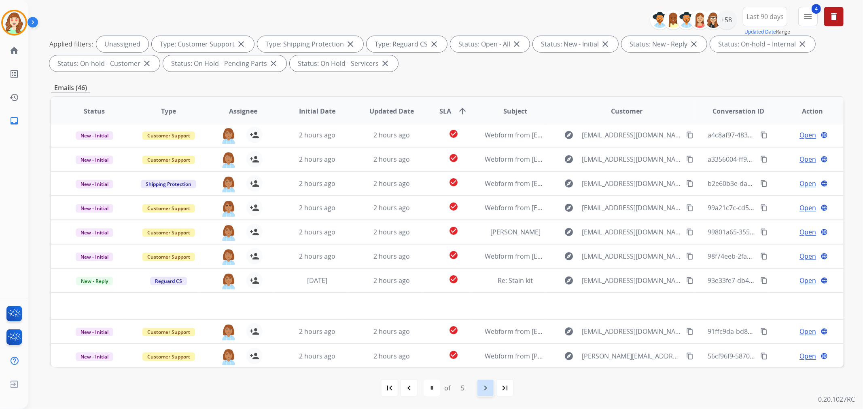
click at [482, 387] on mat-icon "navigate_next" at bounding box center [486, 388] width 10 height 10
select select "*"
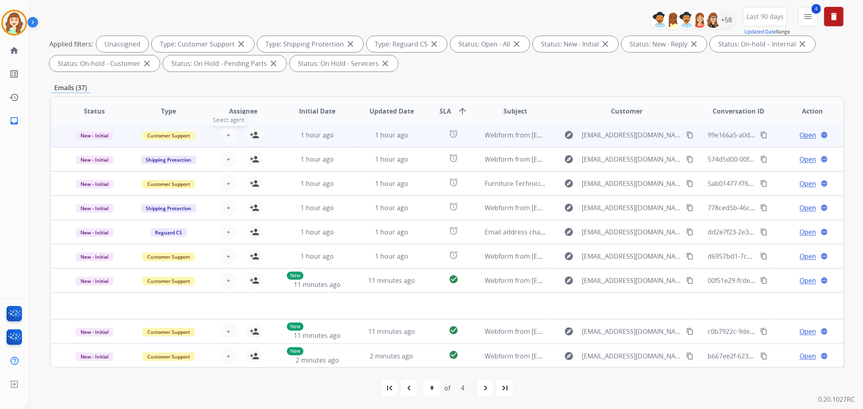
click at [231, 136] on button "+ Select agent" at bounding box center [228, 135] width 16 height 16
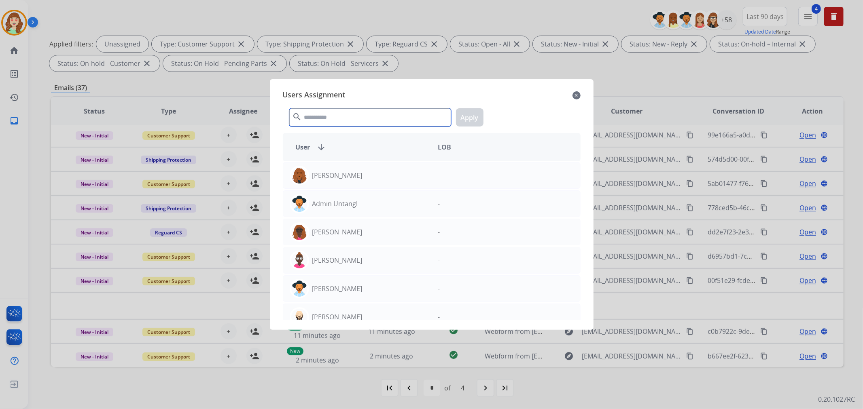
click at [355, 116] on input "text" at bounding box center [370, 117] width 162 height 18
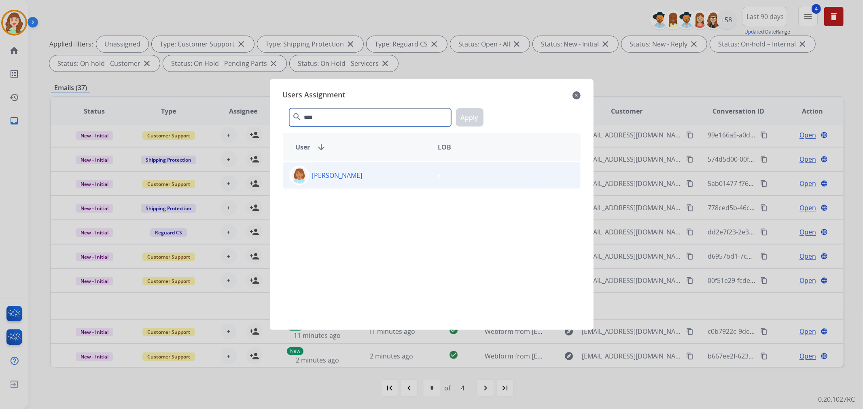
type input "****"
drag, startPoint x: 407, startPoint y: 179, endPoint x: 416, endPoint y: 168, distance: 14.4
click at [409, 175] on div "[PERSON_NAME]" at bounding box center [357, 175] width 148 height 19
drag, startPoint x: 472, startPoint y: 118, endPoint x: 213, endPoint y: 173, distance: 265.1
click at [471, 118] on button "Apply" at bounding box center [470, 117] width 28 height 18
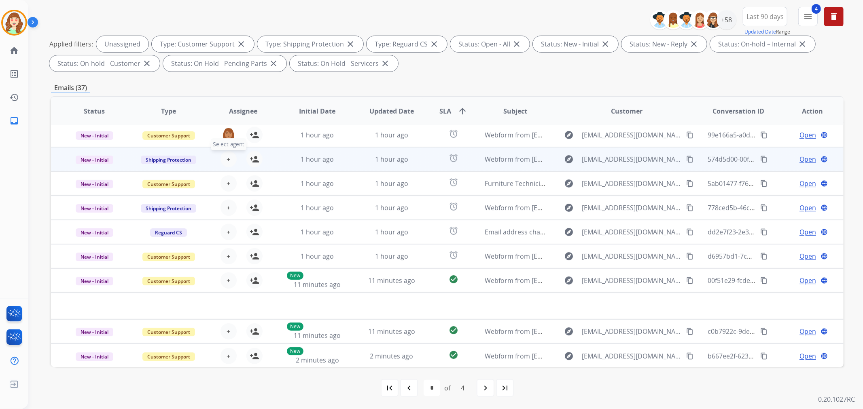
click at [227, 161] on span "+" at bounding box center [229, 160] width 4 height 10
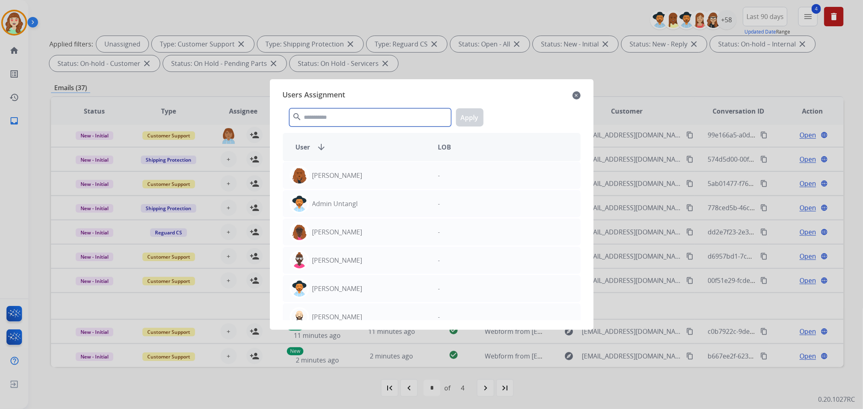
click at [351, 117] on input "text" at bounding box center [370, 117] width 162 height 18
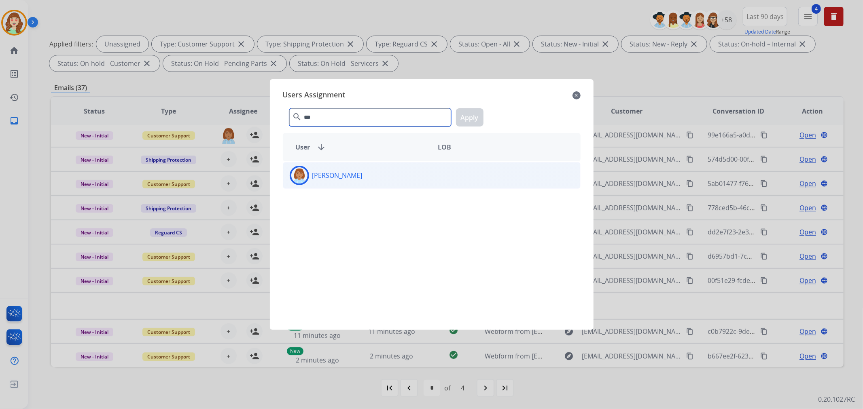
type input "***"
click at [362, 176] on p "[PERSON_NAME]" at bounding box center [337, 176] width 50 height 10
click at [474, 118] on button "Apply" at bounding box center [470, 117] width 28 height 18
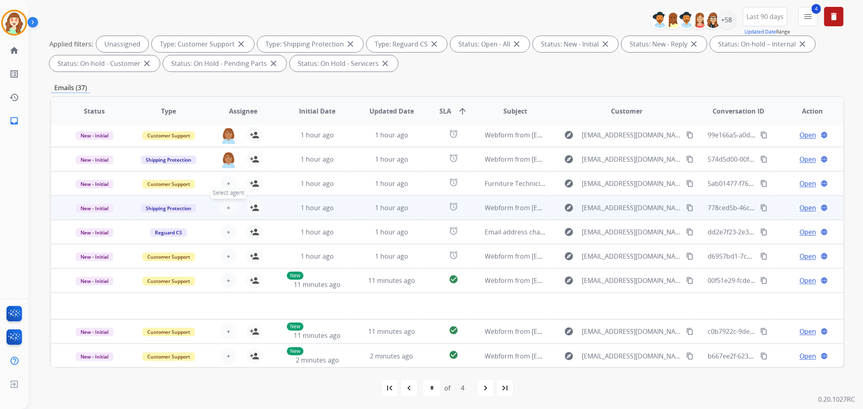
drag, startPoint x: 233, startPoint y: 195, endPoint x: 241, endPoint y: 191, distance: 9.0
click at [241, 191] on span "Select agent" at bounding box center [229, 193] width 36 height 12
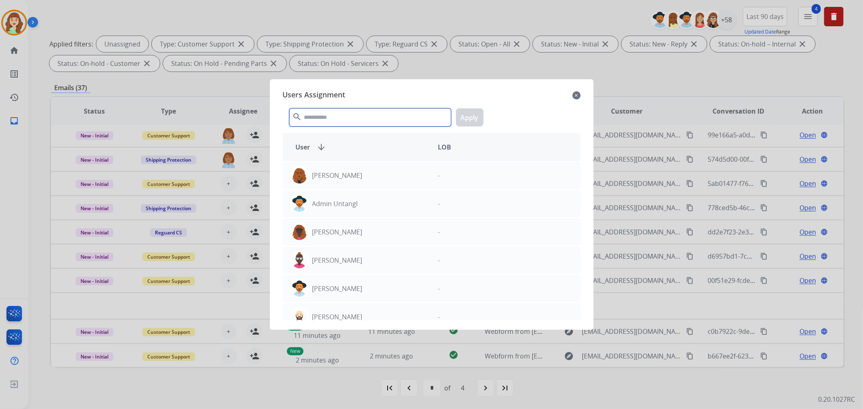
click at [370, 115] on input "text" at bounding box center [370, 117] width 162 height 18
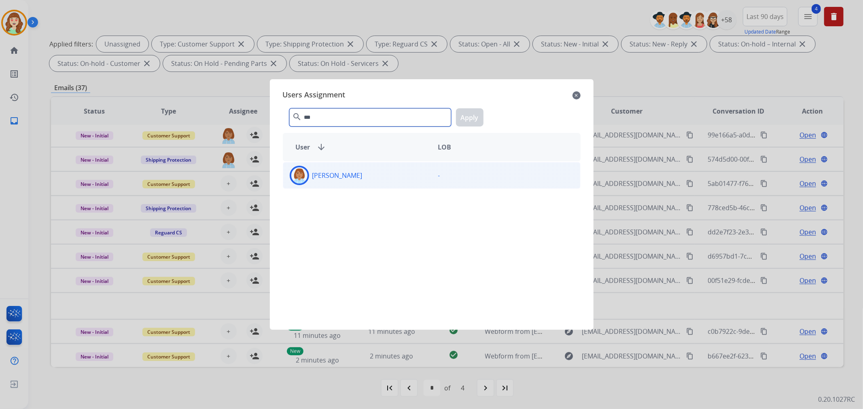
type input "***"
click at [353, 176] on p "[PERSON_NAME]" at bounding box center [337, 176] width 50 height 10
drag, startPoint x: 471, startPoint y: 109, endPoint x: 249, endPoint y: 122, distance: 222.9
click at [472, 110] on button "Apply" at bounding box center [470, 117] width 28 height 18
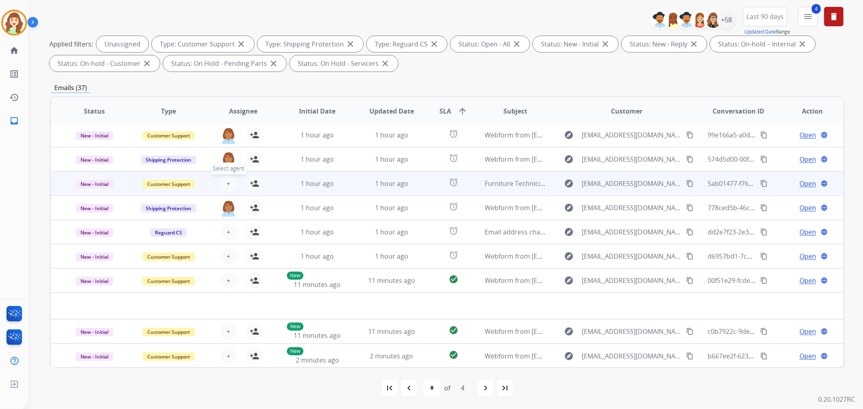
click at [227, 183] on span "+" at bounding box center [229, 184] width 4 height 10
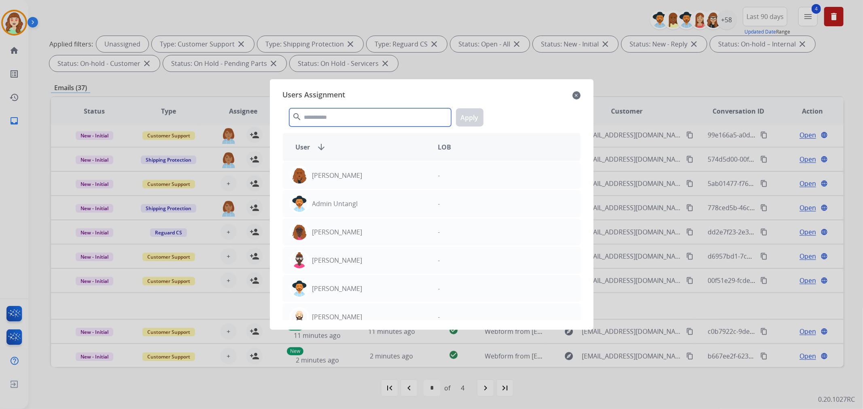
click at [349, 111] on input "text" at bounding box center [370, 117] width 162 height 18
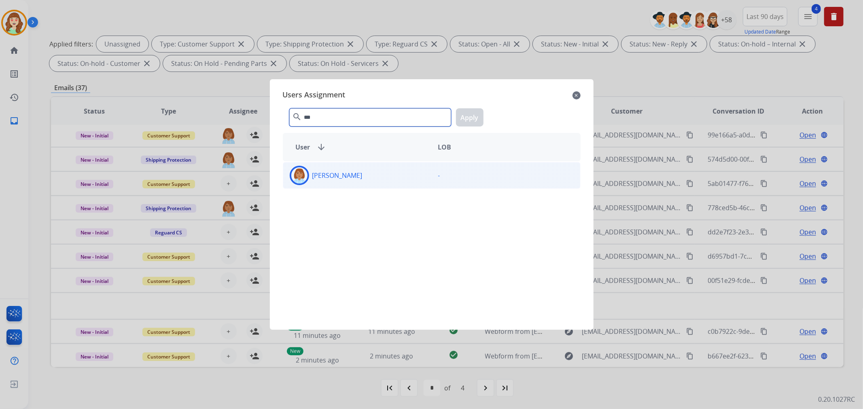
type input "***"
drag, startPoint x: 390, startPoint y: 172, endPoint x: 410, endPoint y: 170, distance: 19.6
click at [391, 172] on div "[PERSON_NAME]" at bounding box center [357, 175] width 148 height 19
click at [465, 113] on button "Apply" at bounding box center [470, 117] width 28 height 18
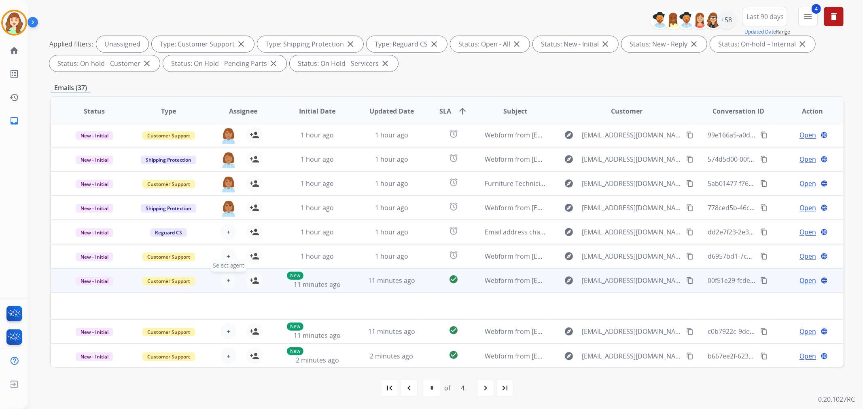
click at [227, 278] on span "+" at bounding box center [229, 281] width 4 height 10
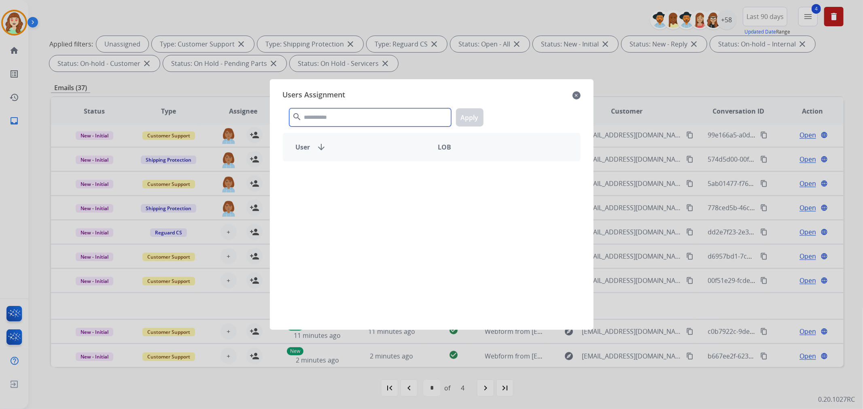
click at [385, 119] on input "text" at bounding box center [370, 117] width 162 height 18
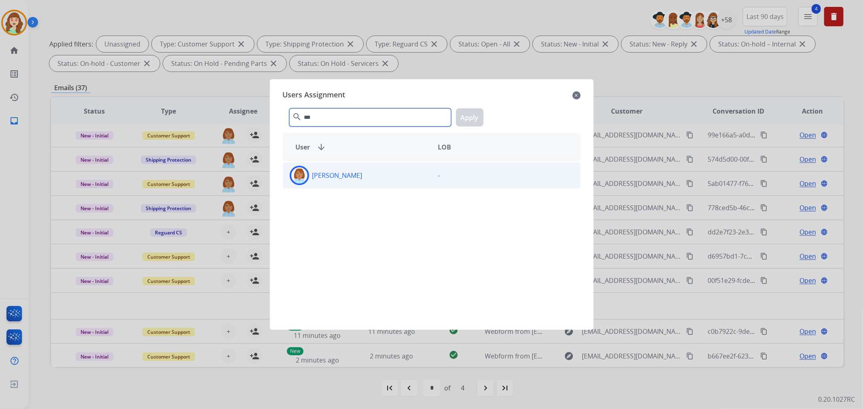
type input "***"
click at [385, 179] on div "[PERSON_NAME]" at bounding box center [357, 175] width 148 height 19
drag, startPoint x: 466, startPoint y: 114, endPoint x: 243, endPoint y: 320, distance: 303.2
click at [466, 115] on button "Apply" at bounding box center [470, 117] width 28 height 18
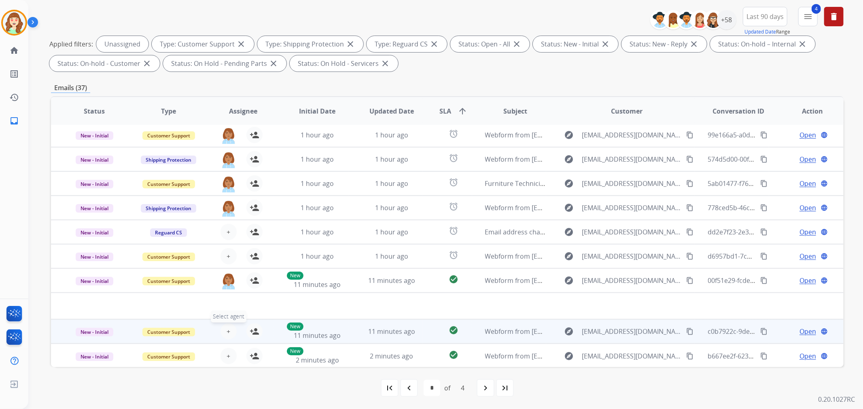
click at [231, 328] on button "+ Select agent" at bounding box center [228, 332] width 16 height 16
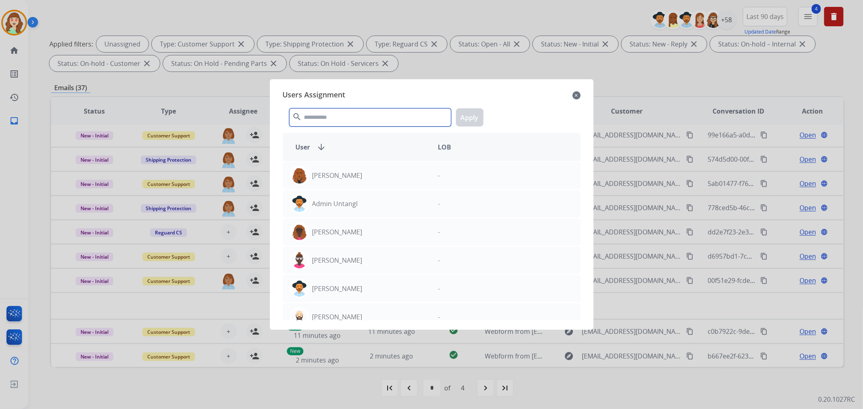
click at [346, 118] on input "text" at bounding box center [370, 117] width 162 height 18
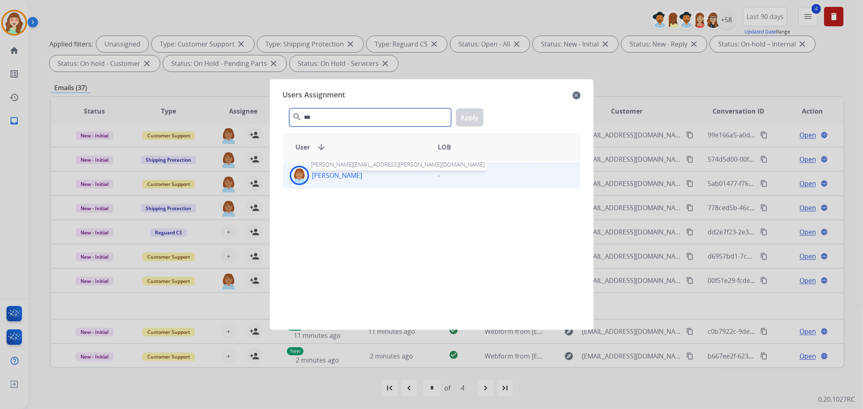
type input "***"
click at [358, 175] on p "[PERSON_NAME]" at bounding box center [337, 176] width 50 height 10
click at [472, 113] on button "Apply" at bounding box center [470, 117] width 28 height 18
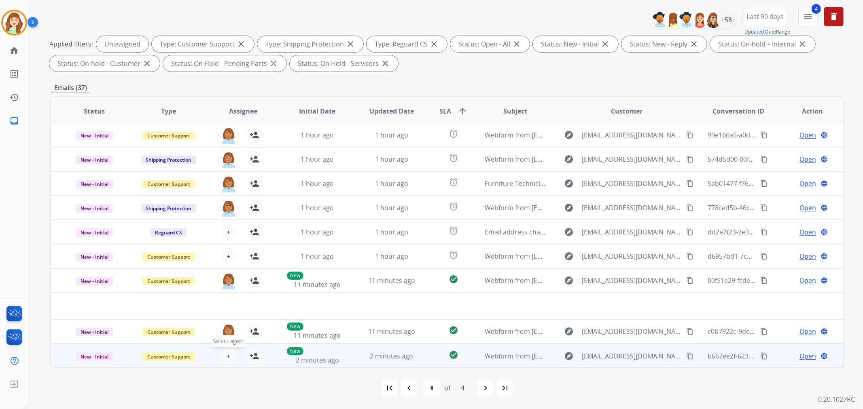
click at [229, 355] on button "+ Select agent" at bounding box center [228, 356] width 16 height 16
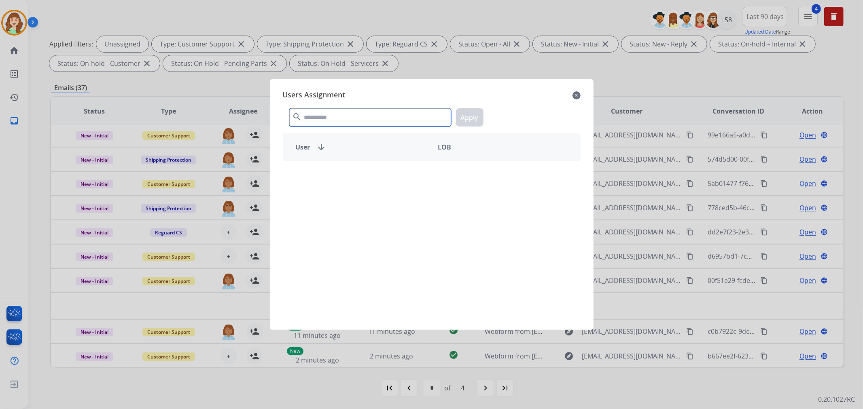
click at [362, 115] on input "text" at bounding box center [370, 117] width 162 height 18
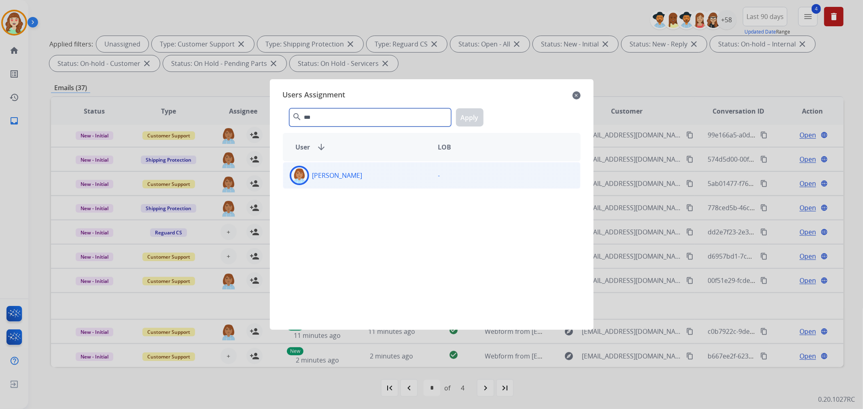
type input "***"
drag, startPoint x: 392, startPoint y: 180, endPoint x: 482, endPoint y: 130, distance: 102.9
click at [397, 177] on div "[PERSON_NAME]" at bounding box center [357, 175] width 148 height 19
drag, startPoint x: 466, startPoint y: 116, endPoint x: 511, endPoint y: 163, distance: 65.5
click at [466, 115] on button "Apply" at bounding box center [470, 117] width 28 height 18
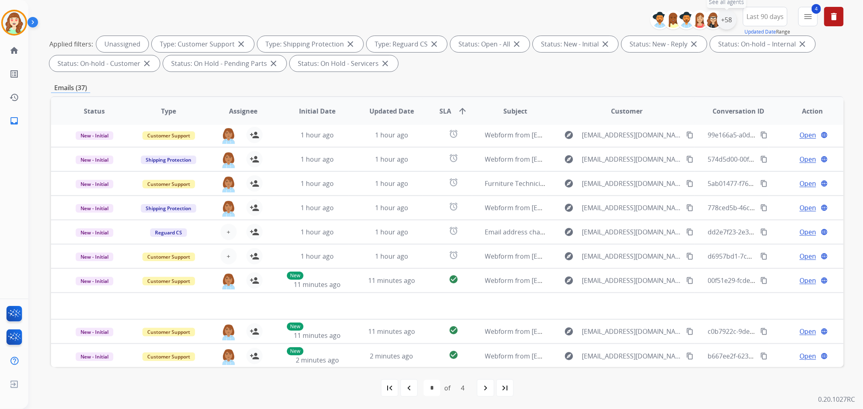
click at [724, 22] on div "+58" at bounding box center [726, 19] width 19 height 19
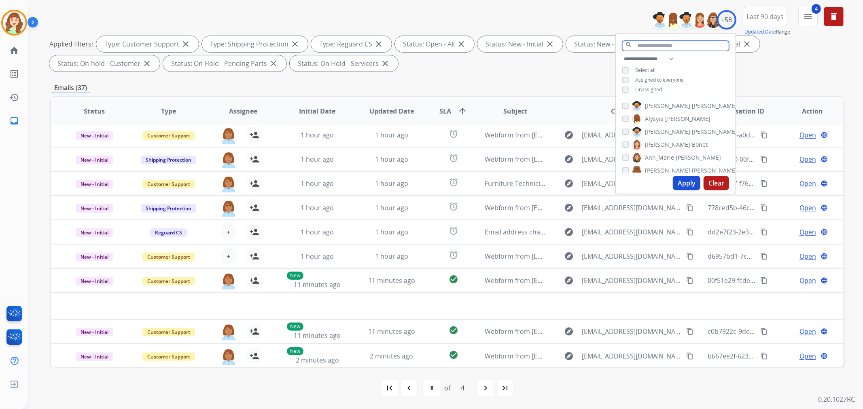
click at [658, 39] on div "search" at bounding box center [676, 44] width 120 height 21
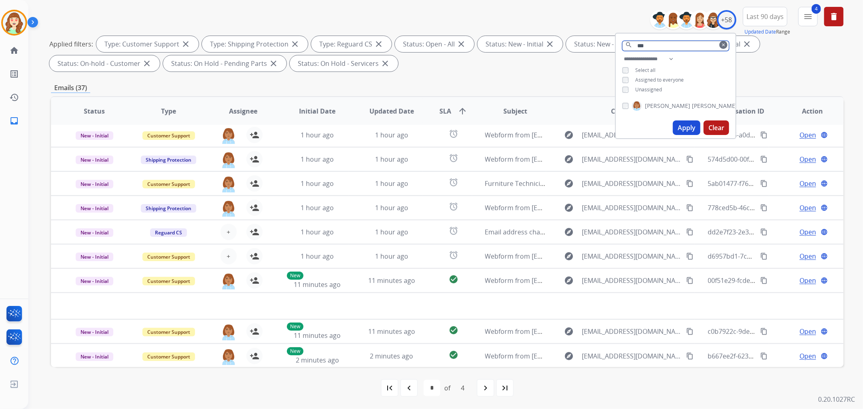
type input "***"
click at [616, 103] on div "[PERSON_NAME]" at bounding box center [676, 107] width 120 height 19
click at [686, 127] on button "Apply" at bounding box center [687, 128] width 28 height 15
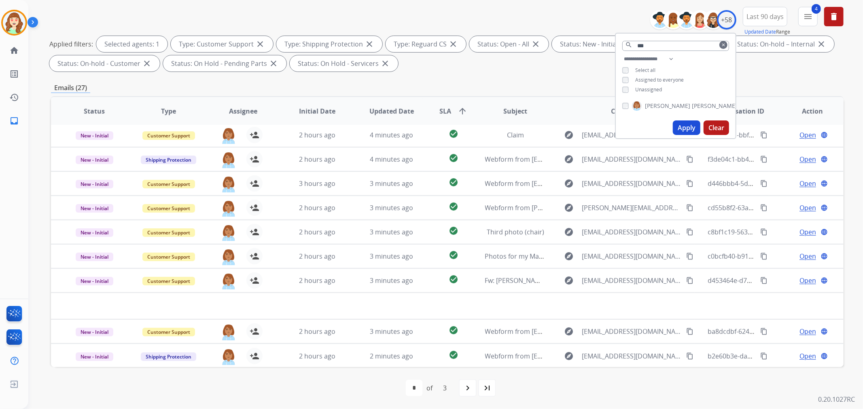
click at [623, 84] on div "**********" at bounding box center [676, 75] width 120 height 42
drag, startPoint x: 680, startPoint y: 125, endPoint x: 635, endPoint y: 125, distance: 44.9
click at [669, 125] on div "Apply Clear" at bounding box center [676, 127] width 120 height 21
click at [682, 130] on button "Apply" at bounding box center [687, 128] width 28 height 15
click at [472, 387] on mat-icon "navigate_next" at bounding box center [468, 388] width 10 height 10
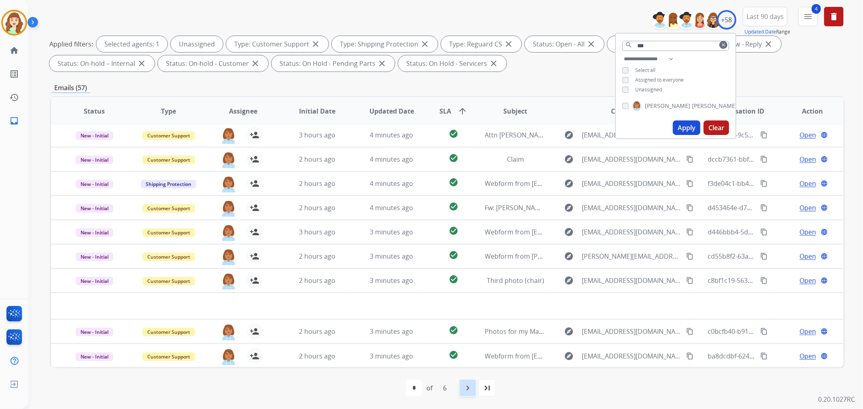
select select "*"
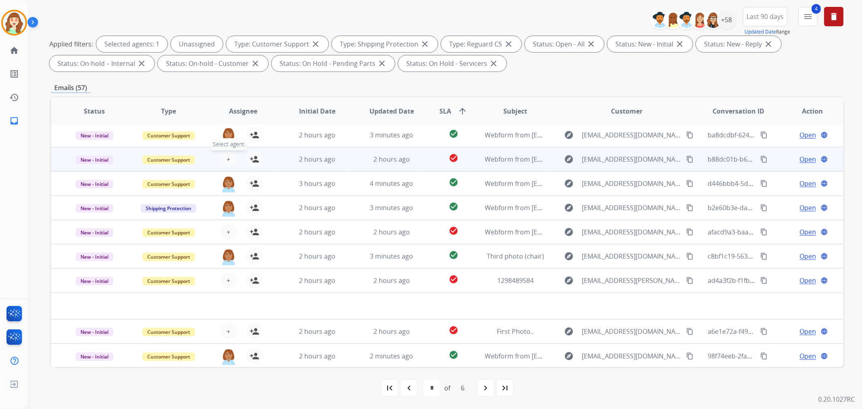
click at [228, 158] on span "+" at bounding box center [229, 160] width 4 height 10
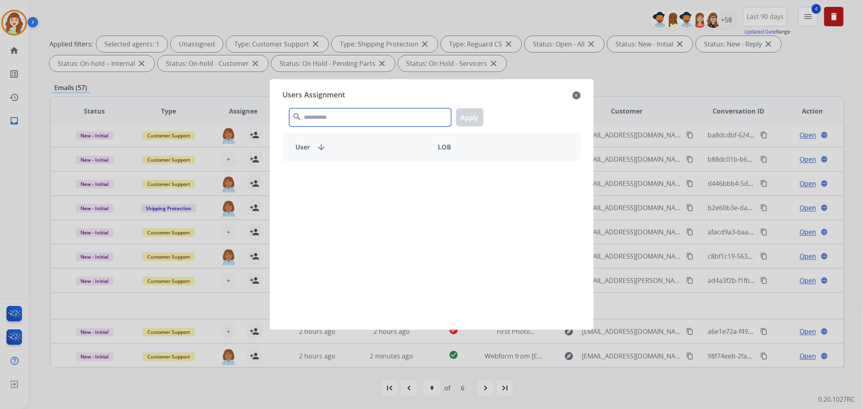
click at [370, 117] on input "text" at bounding box center [370, 117] width 162 height 18
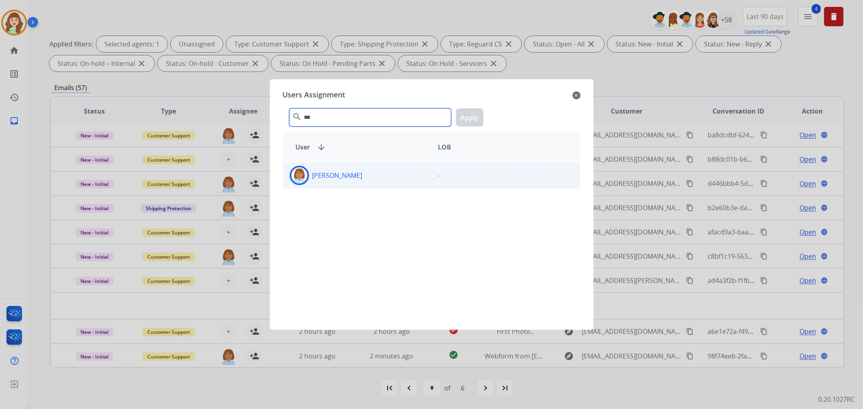
type input "***"
drag, startPoint x: 393, startPoint y: 172, endPoint x: 401, endPoint y: 168, distance: 8.7
click at [396, 172] on div "[PERSON_NAME]" at bounding box center [357, 175] width 148 height 19
drag, startPoint x: 464, startPoint y: 114, endPoint x: 434, endPoint y: 143, distance: 40.9
click at [464, 114] on button "Apply" at bounding box center [470, 117] width 28 height 18
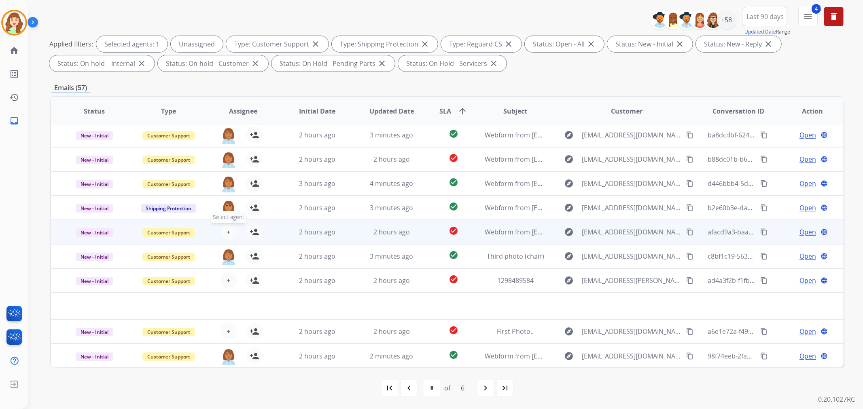
click at [227, 229] on span "+" at bounding box center [229, 232] width 4 height 10
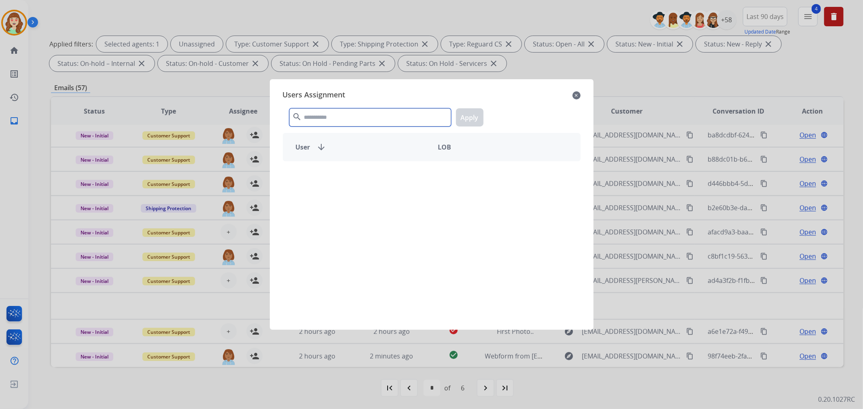
drag, startPoint x: 332, startPoint y: 119, endPoint x: 336, endPoint y: 117, distance: 4.5
click at [336, 117] on input "text" at bounding box center [370, 117] width 162 height 18
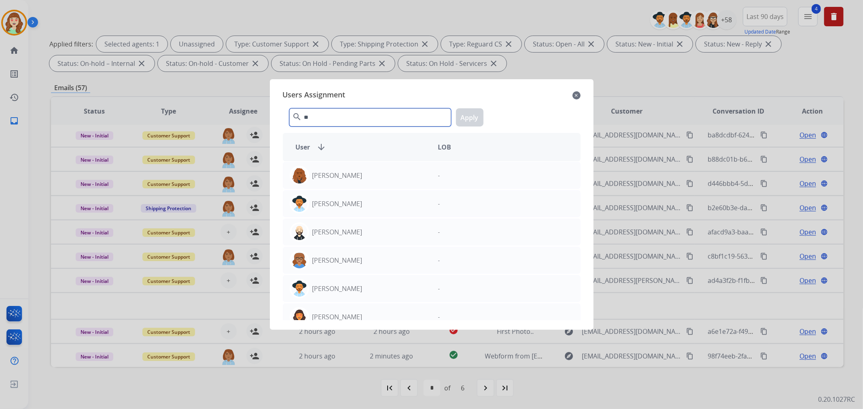
click at [336, 117] on input "**" at bounding box center [370, 117] width 162 height 18
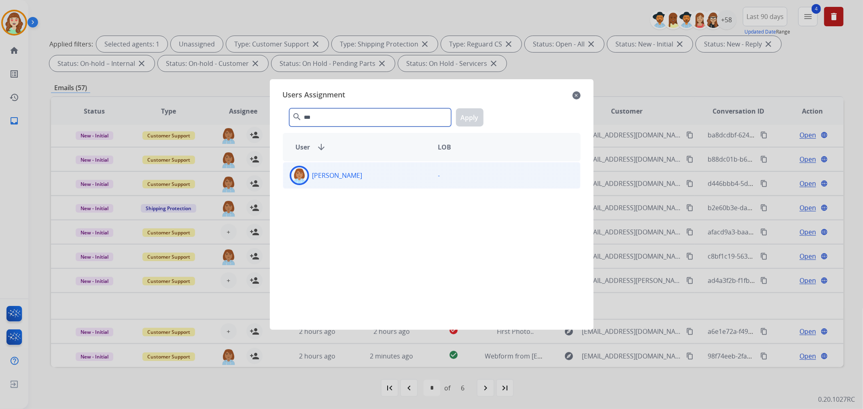
type input "***"
drag, startPoint x: 399, startPoint y: 176, endPoint x: 480, endPoint y: 125, distance: 95.4
click at [407, 172] on div "[PERSON_NAME]" at bounding box center [357, 175] width 148 height 19
click at [470, 112] on button "Apply" at bounding box center [470, 117] width 28 height 18
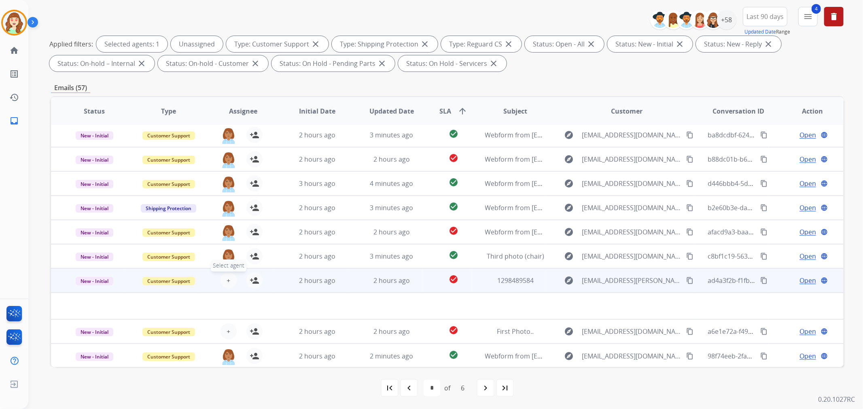
click at [223, 277] on button "+ Select agent" at bounding box center [228, 281] width 16 height 16
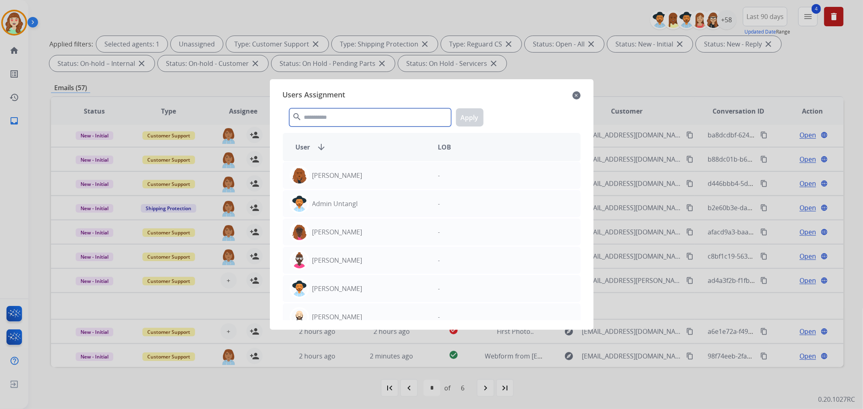
click at [329, 116] on input "text" at bounding box center [370, 117] width 162 height 18
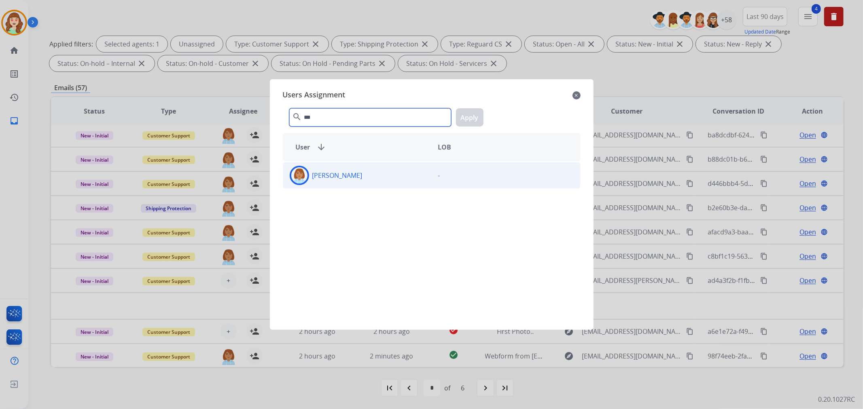
type input "***"
click at [407, 172] on div "[PERSON_NAME]" at bounding box center [357, 175] width 148 height 19
click at [474, 116] on button "Apply" at bounding box center [470, 117] width 28 height 18
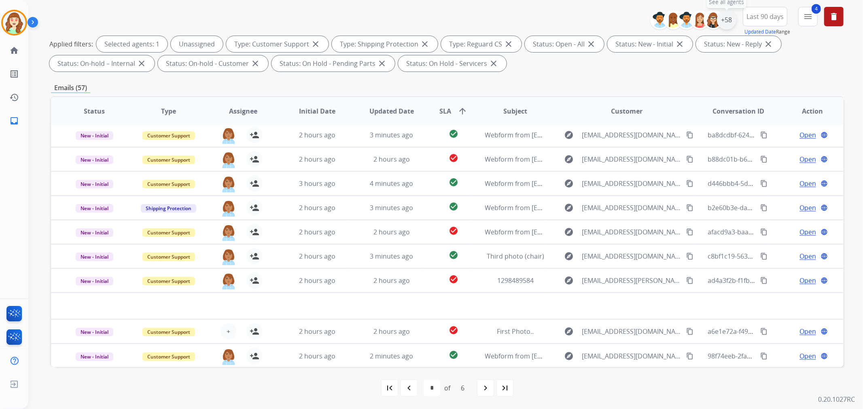
click at [727, 21] on div "+58" at bounding box center [726, 19] width 19 height 19
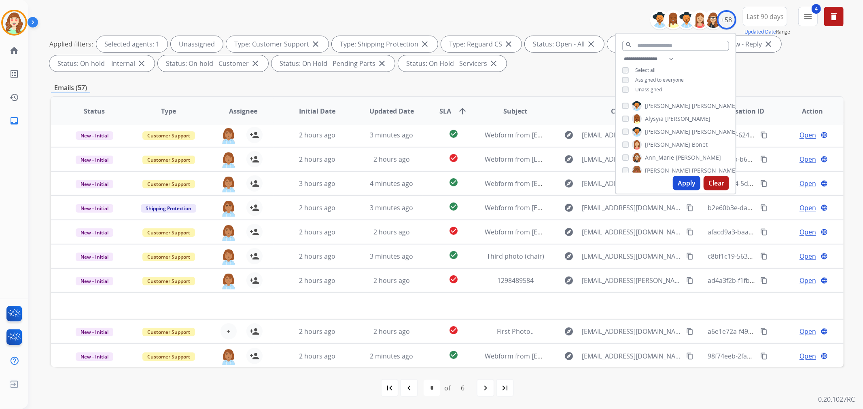
click at [681, 183] on button "Apply" at bounding box center [687, 183] width 28 height 15
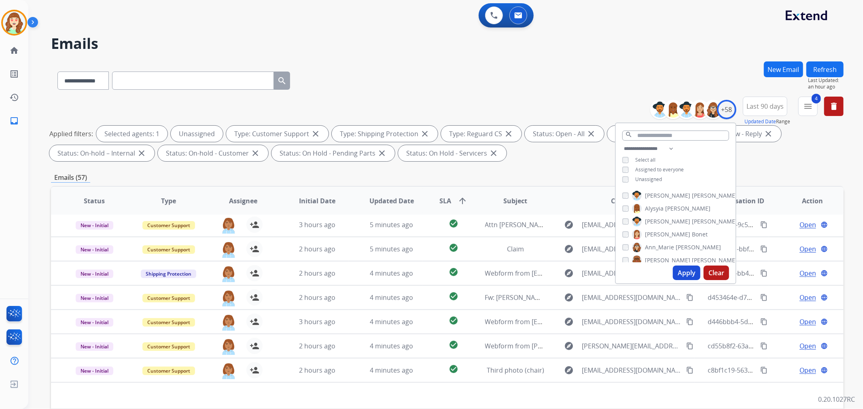
click at [163, 86] on input "text" at bounding box center [193, 81] width 162 height 18
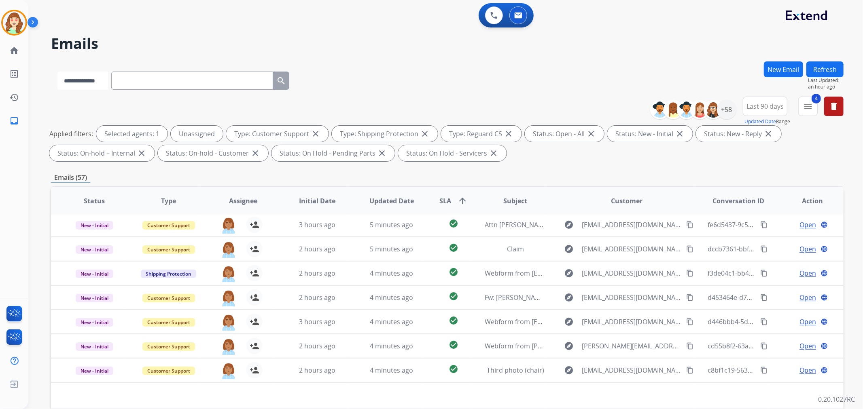
click at [90, 85] on select "**********" at bounding box center [82, 81] width 51 height 18
paste input "**********"
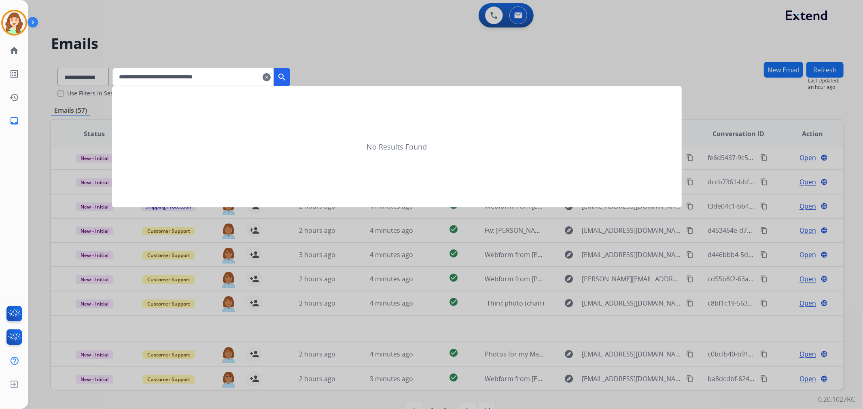
type input "**********"
click at [287, 77] on mat-icon "search" at bounding box center [282, 77] width 10 height 10
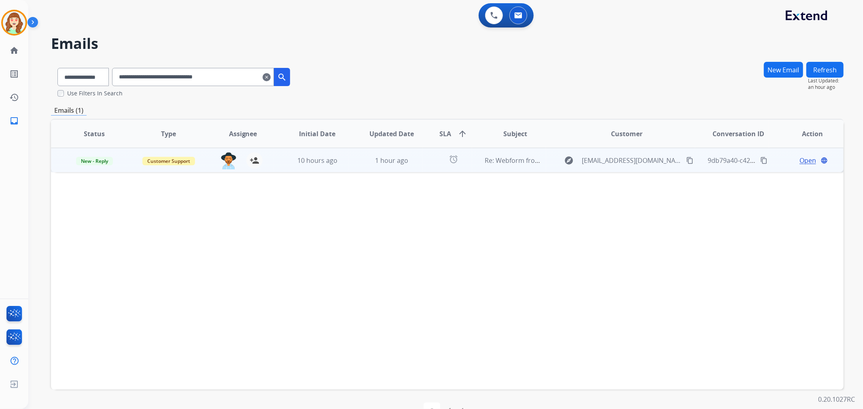
click at [804, 159] on span "Open" at bounding box center [807, 161] width 17 height 10
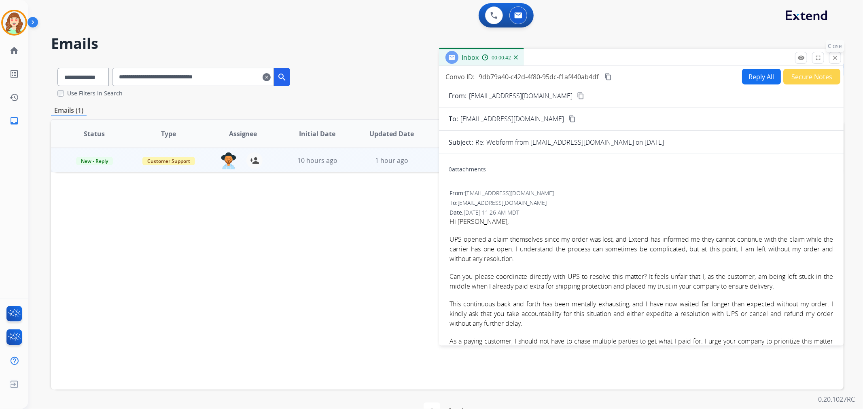
click at [835, 57] on mat-icon "close" at bounding box center [834, 57] width 7 height 7
